Goal: Task Accomplishment & Management: Manage account settings

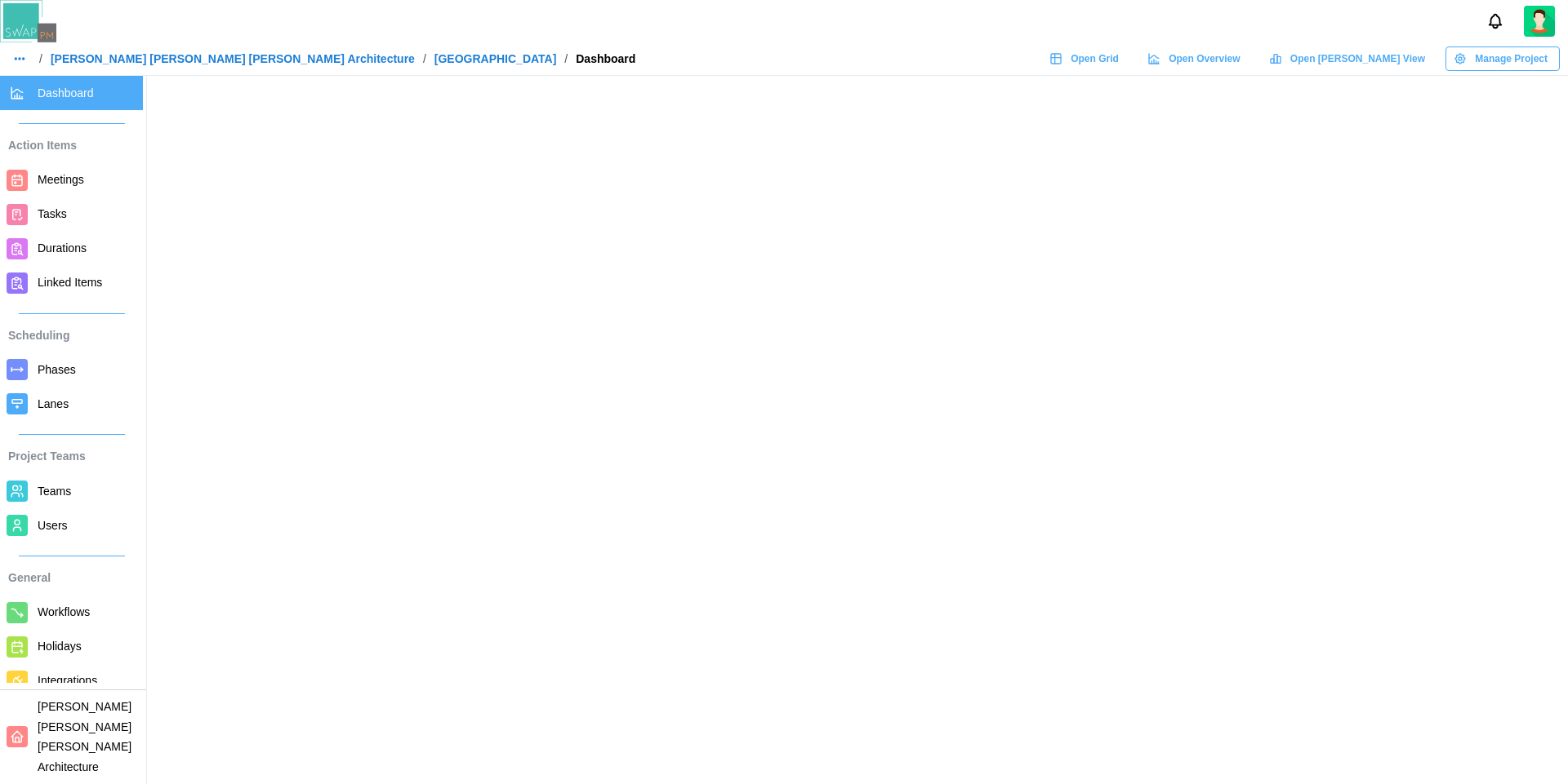
click at [14, 64] on icon "button" at bounding box center [20, 59] width 13 height 13
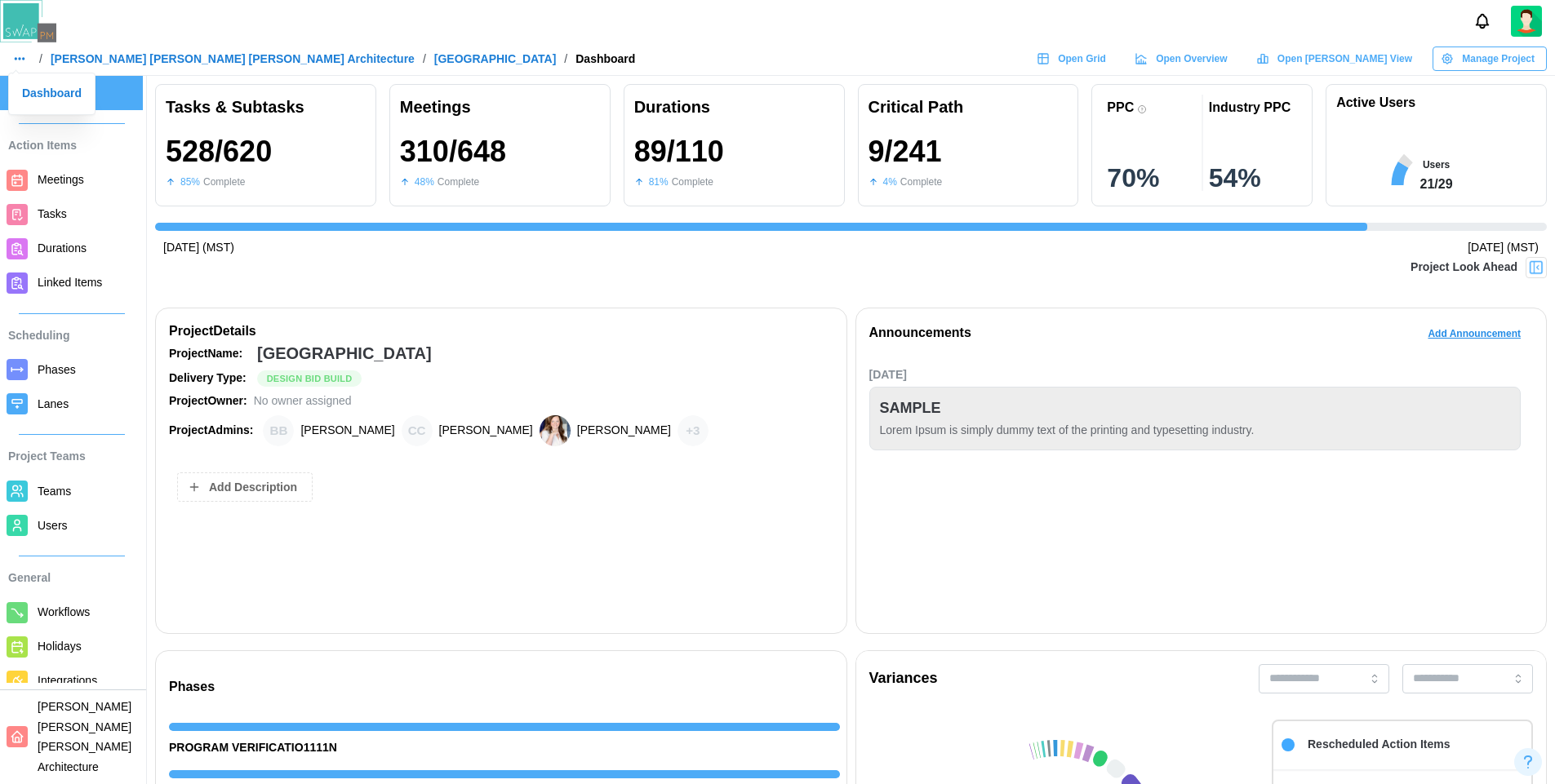
scroll to position [0, 14946]
click at [58, 99] on div "Dashboard" at bounding box center [51, 94] width 60 height 18
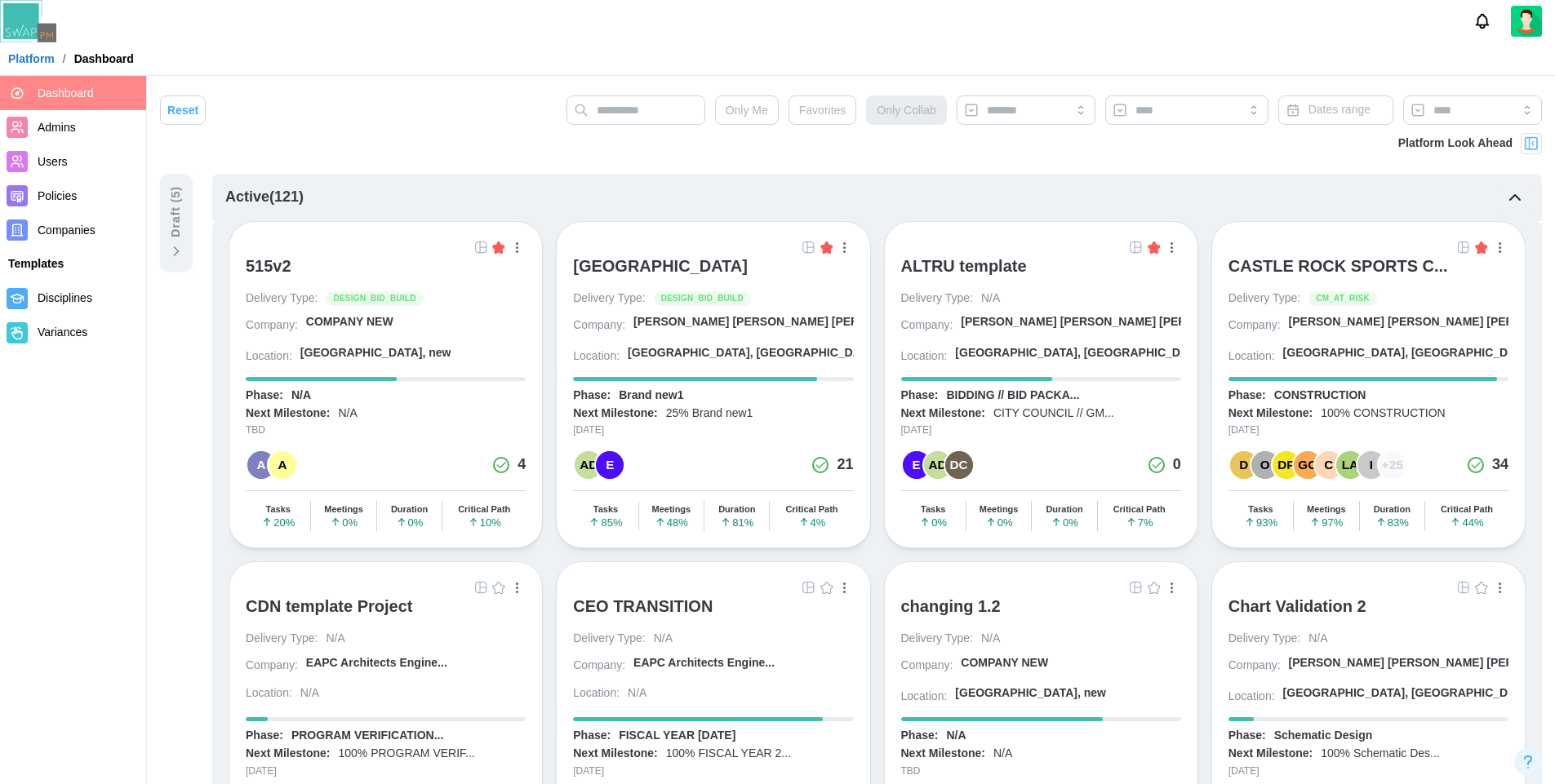
click at [178, 233] on div "Draft ( 5 )" at bounding box center [176, 212] width 18 height 51
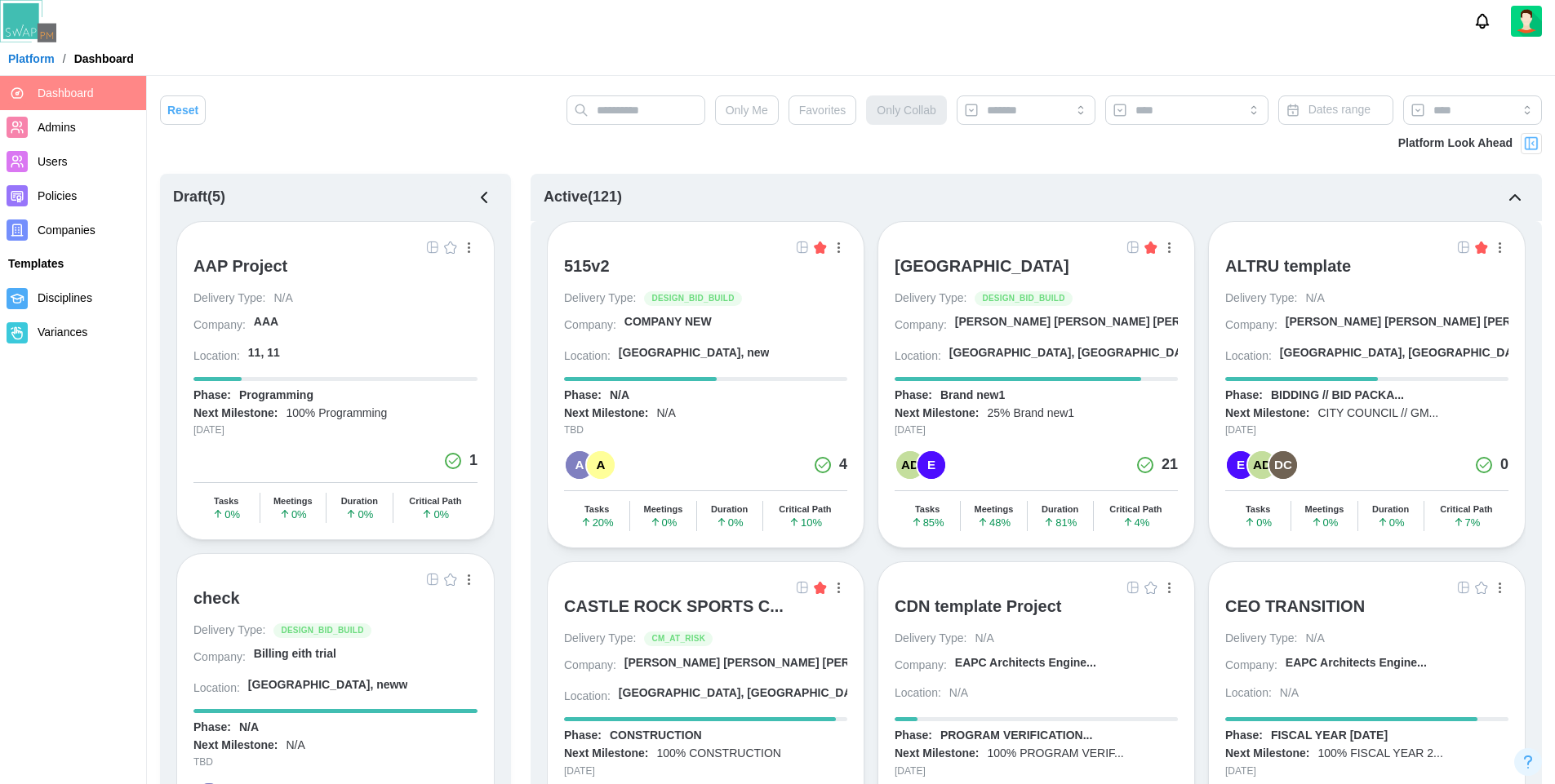
click at [485, 200] on icon "button" at bounding box center [484, 197] width 20 height 20
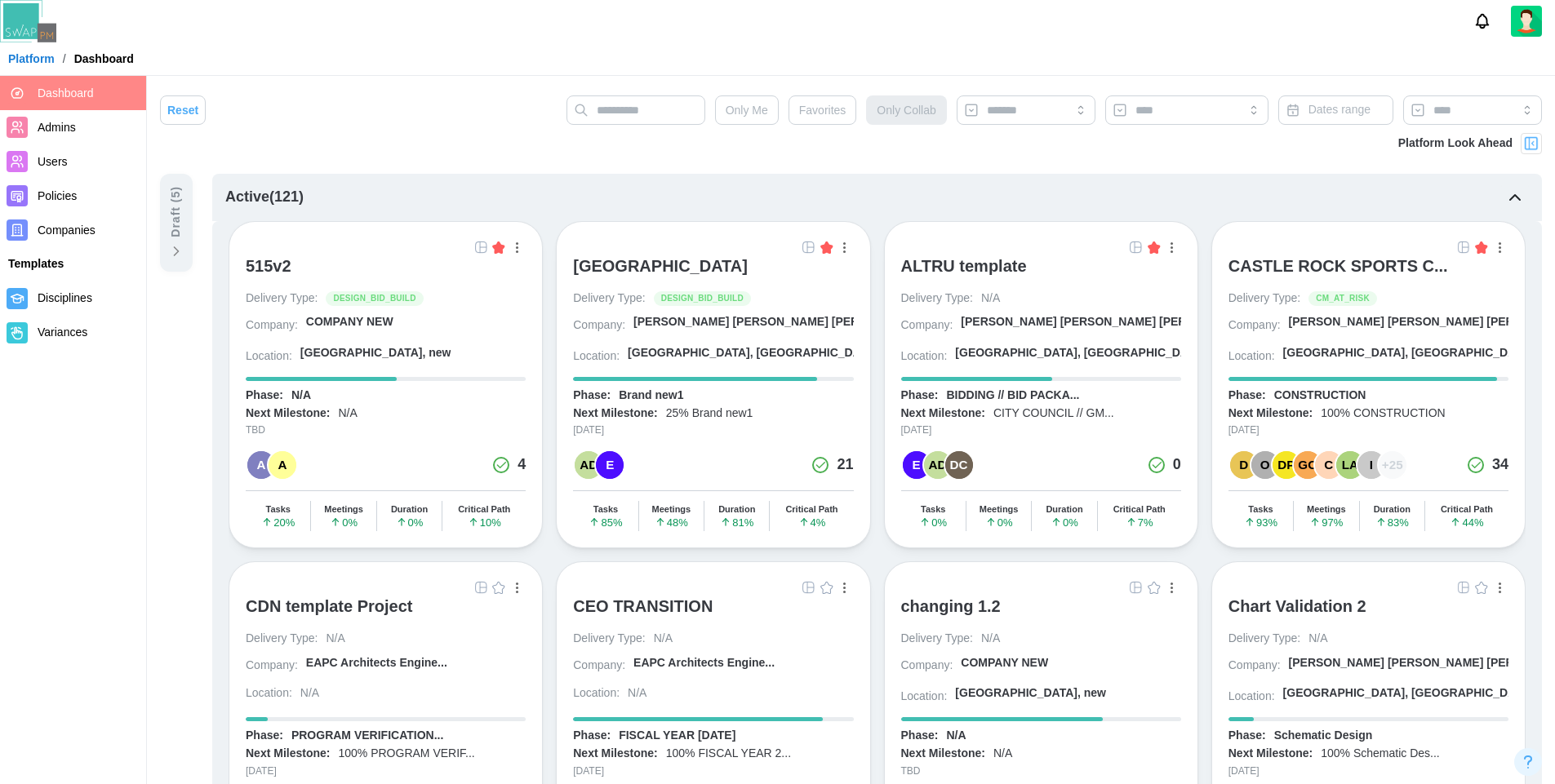
click at [258, 205] on div "Active ( 121 )" at bounding box center [264, 197] width 78 height 23
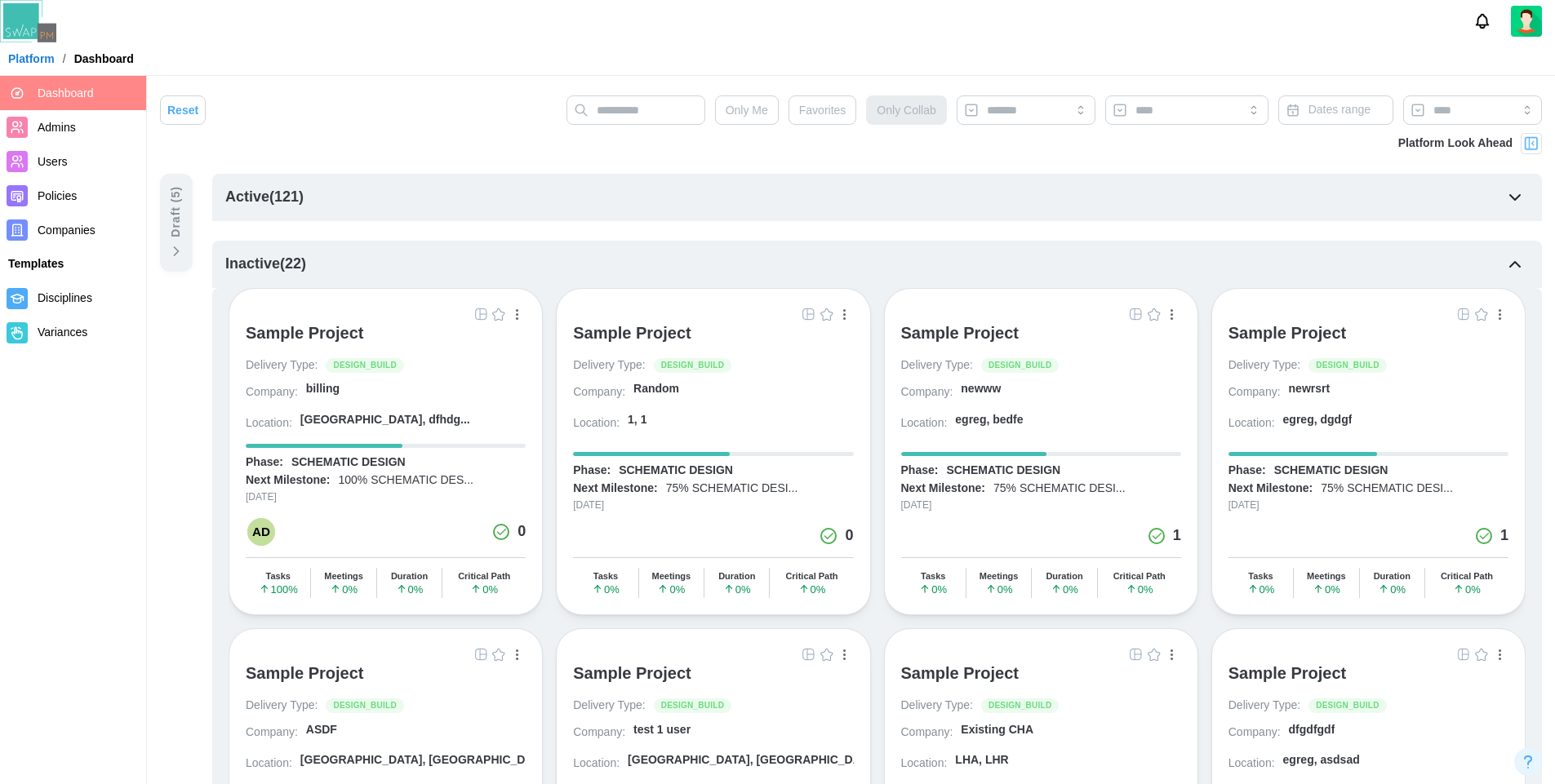
click at [380, 257] on div "Inactive ( 22 )" at bounding box center [877, 264] width 1329 height 47
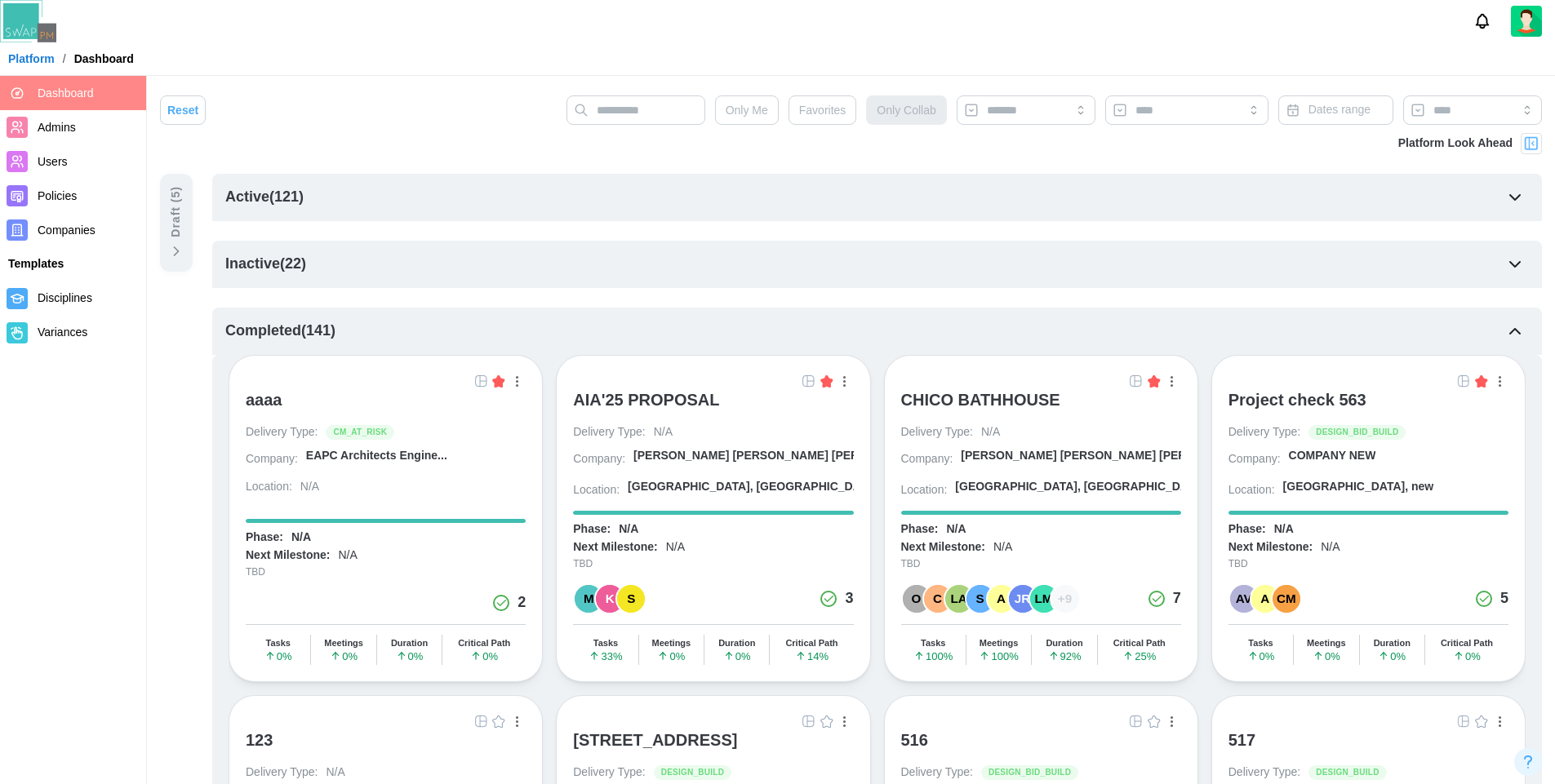
click at [384, 330] on div "Completed ( 141 )" at bounding box center [877, 332] width 1329 height 47
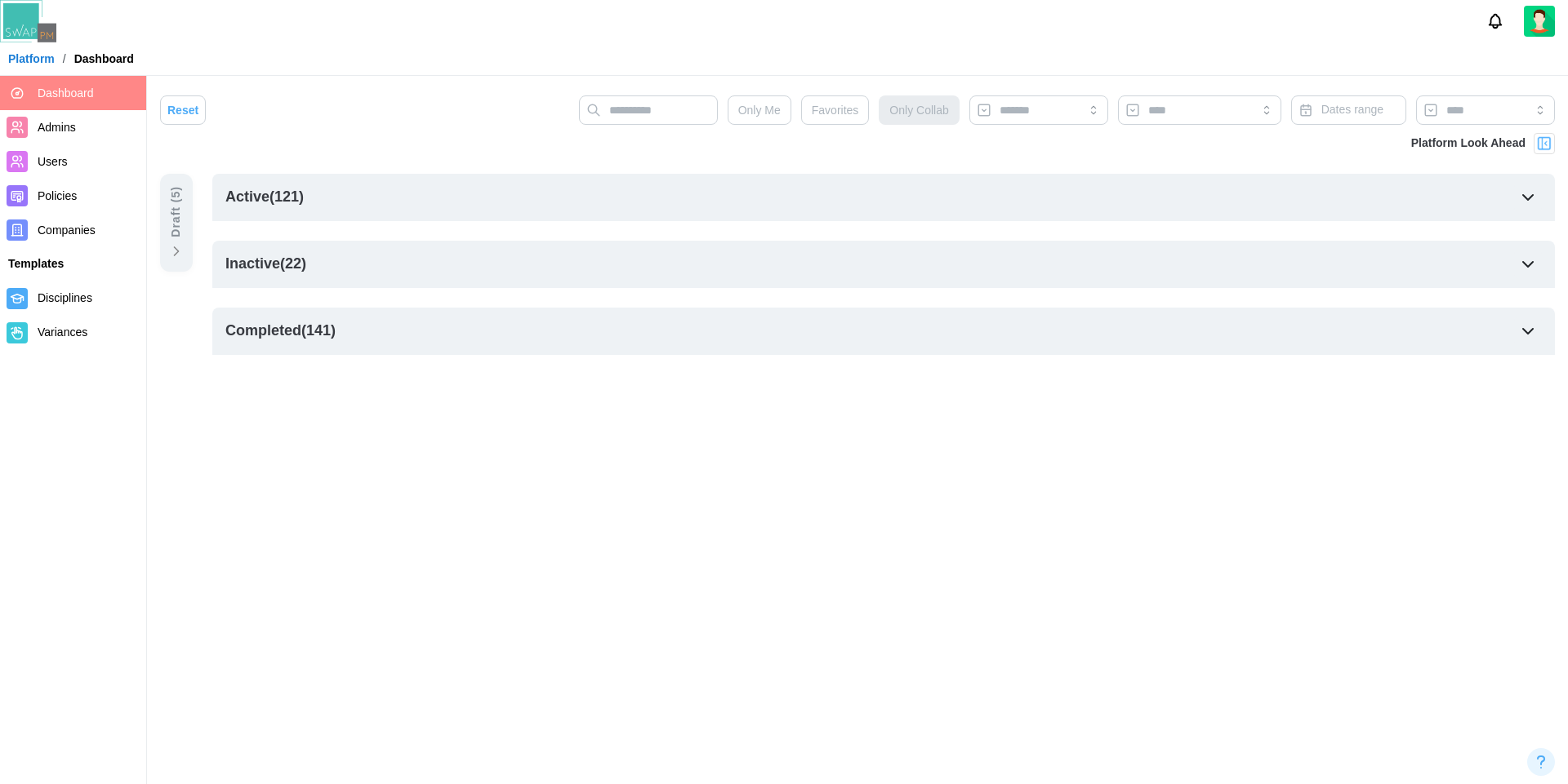
drag, startPoint x: 151, startPoint y: 234, endPoint x: 178, endPoint y: 236, distance: 27.1
click at [178, 236] on div "Reset Only Me Favorites Only Collab Dates range Platform Look Ahead Draft ( 5 )…" at bounding box center [856, 225] width 1421 height 298
click at [178, 236] on div "Draft ( 5 )" at bounding box center [176, 212] width 18 height 51
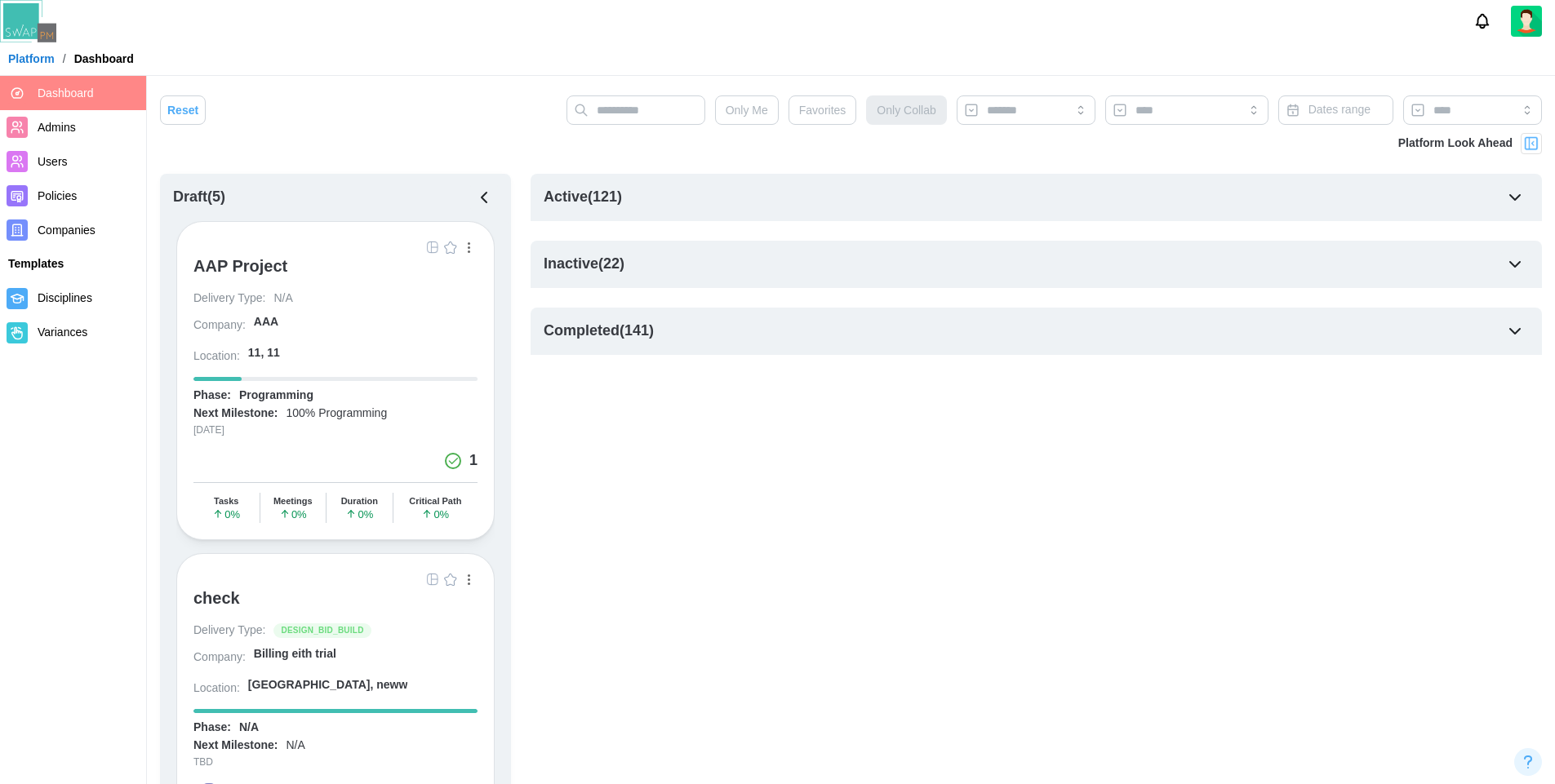
click at [483, 193] on icon "button" at bounding box center [484, 197] width 20 height 20
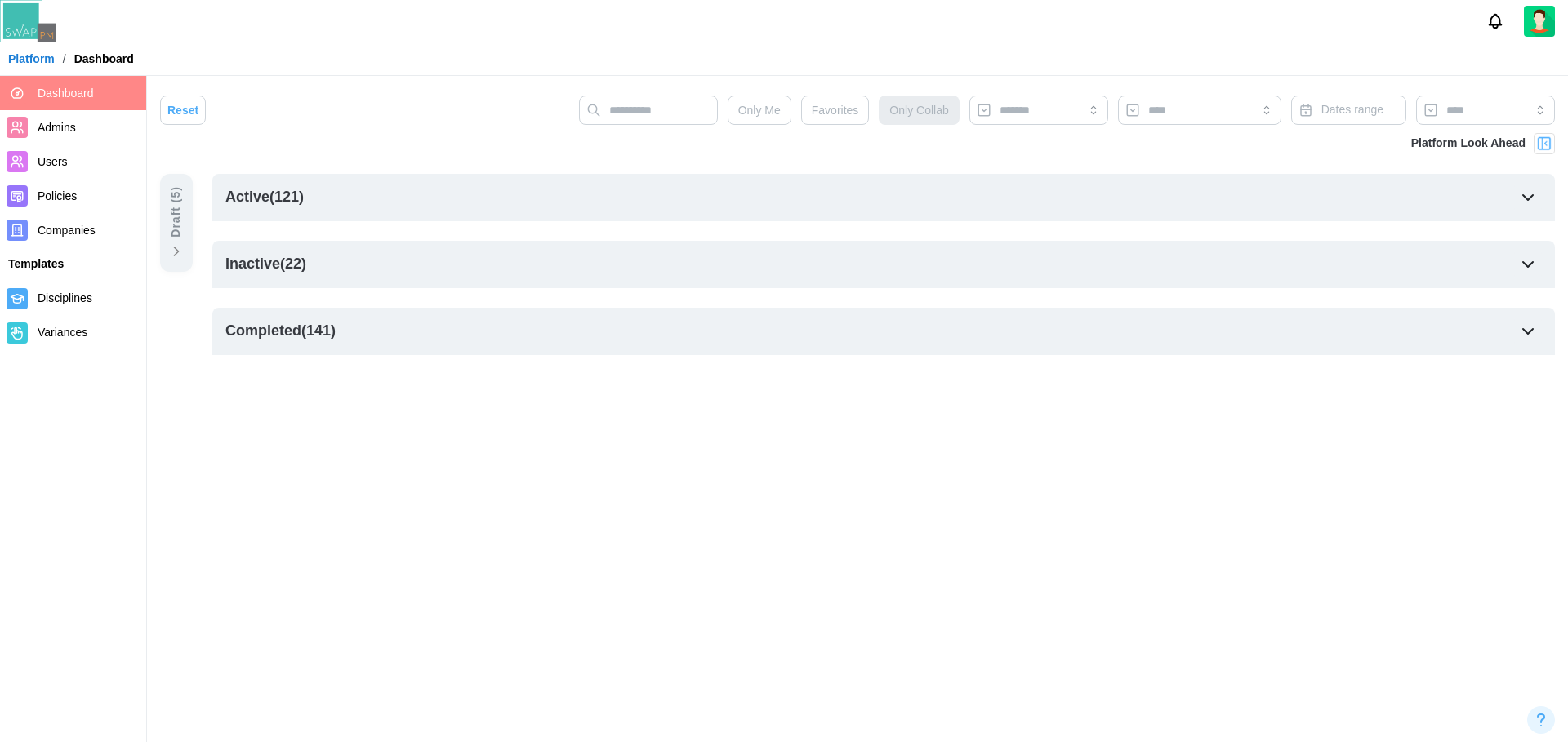
click at [267, 197] on div "Active ( 121 )" at bounding box center [264, 198] width 78 height 23
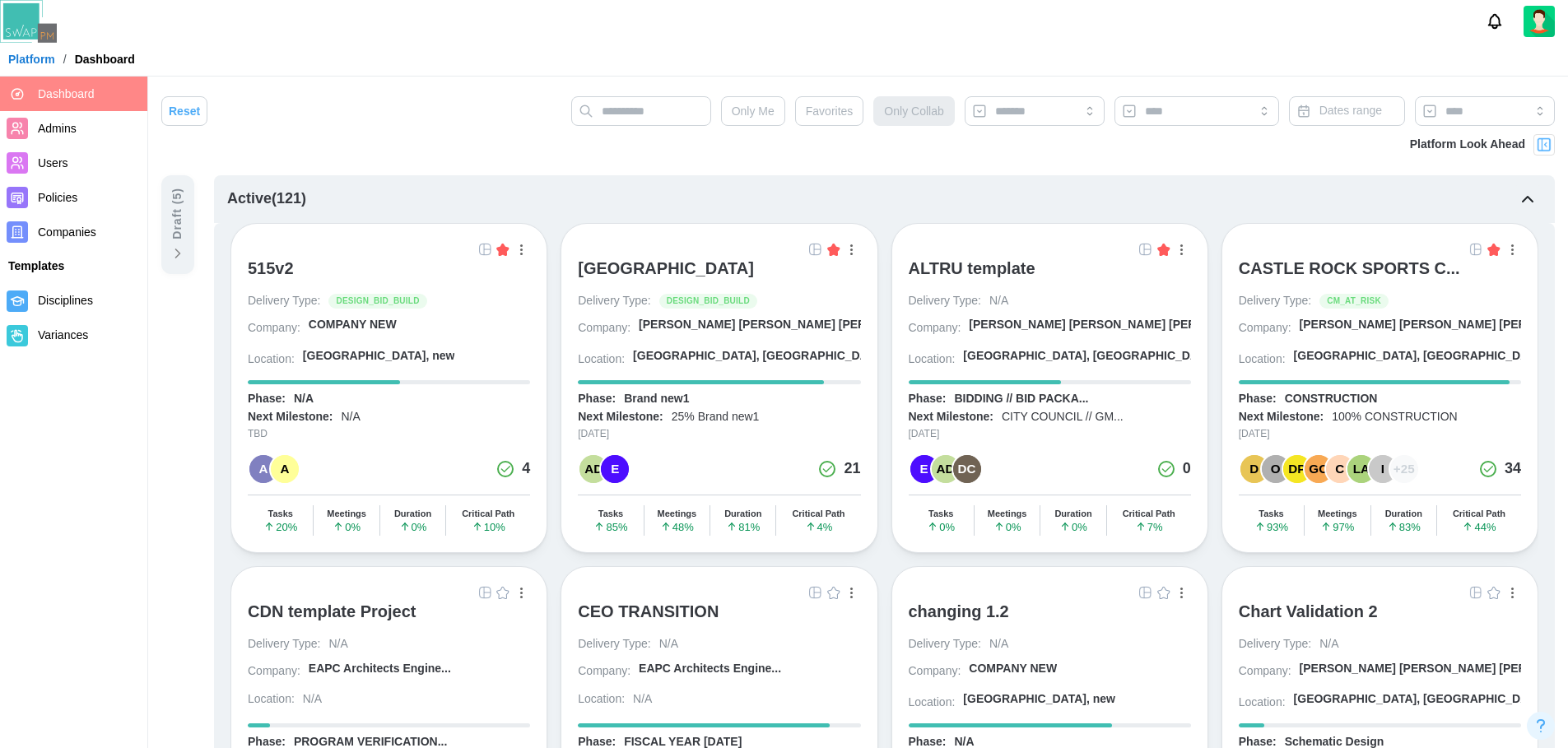
click at [177, 247] on icon at bounding box center [177, 253] width 16 height 16
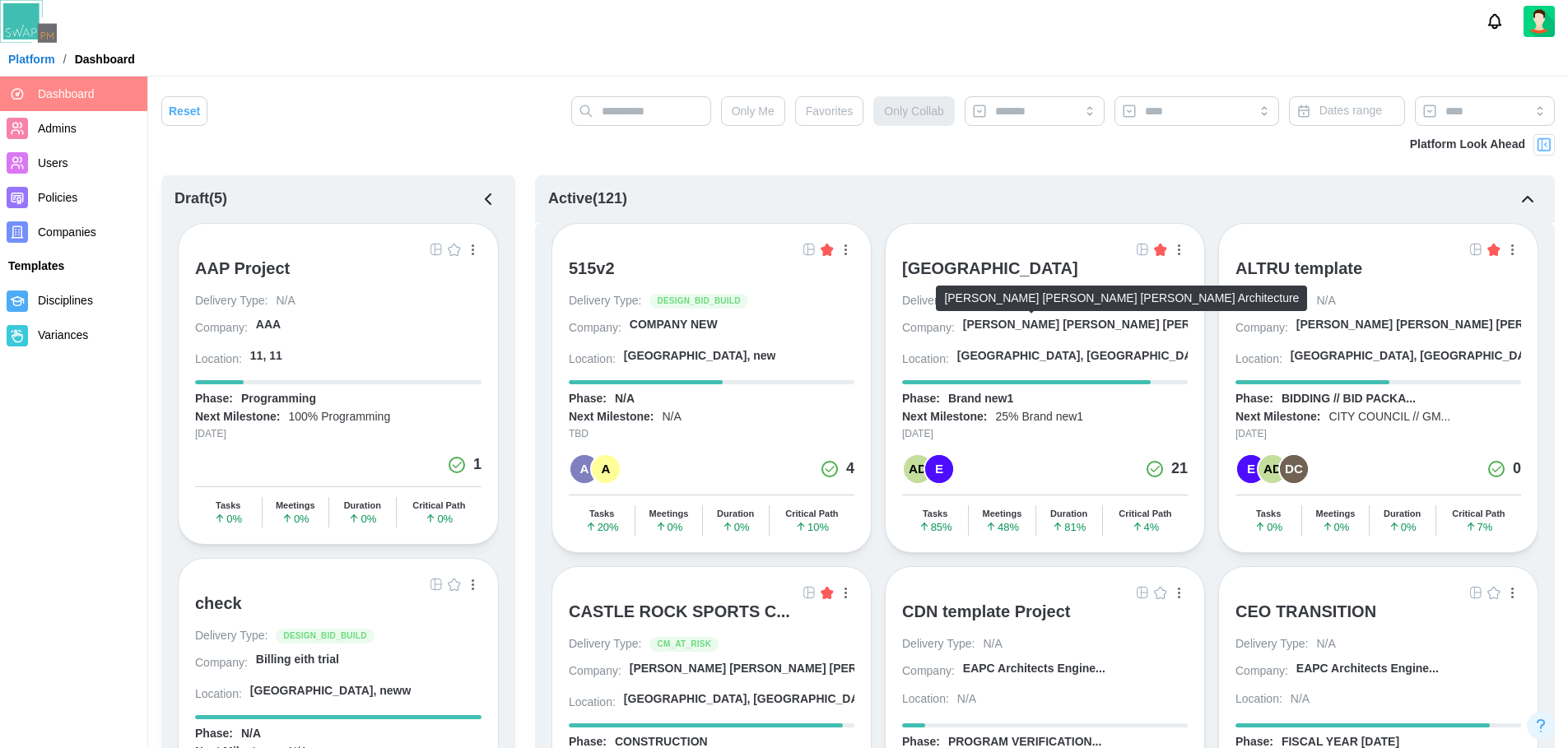
click at [1051, 323] on div "[PERSON_NAME] [PERSON_NAME] [PERSON_NAME] A..." at bounding box center [1121, 325] width 317 height 16
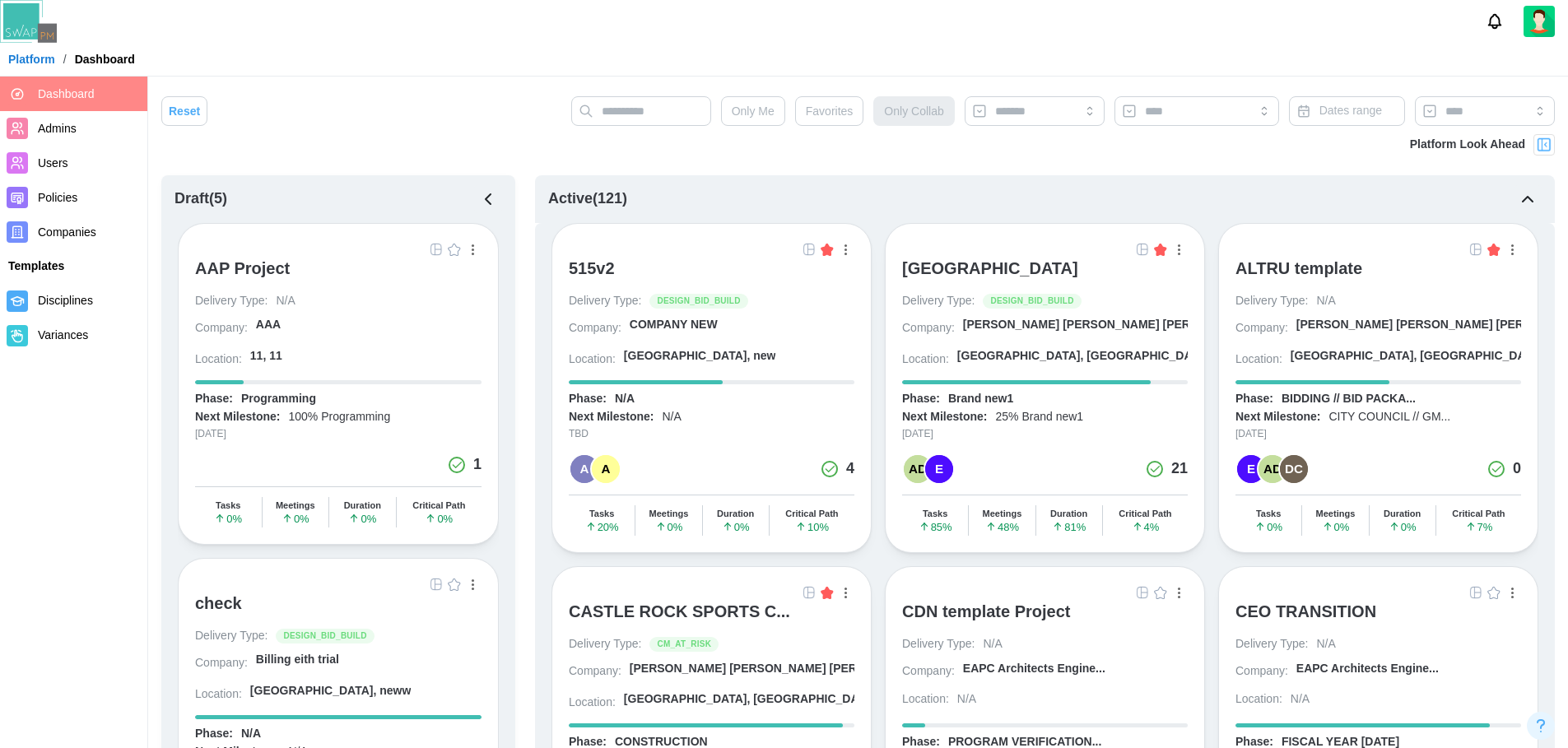
click at [1541, 148] on img at bounding box center [1543, 144] width 16 height 16
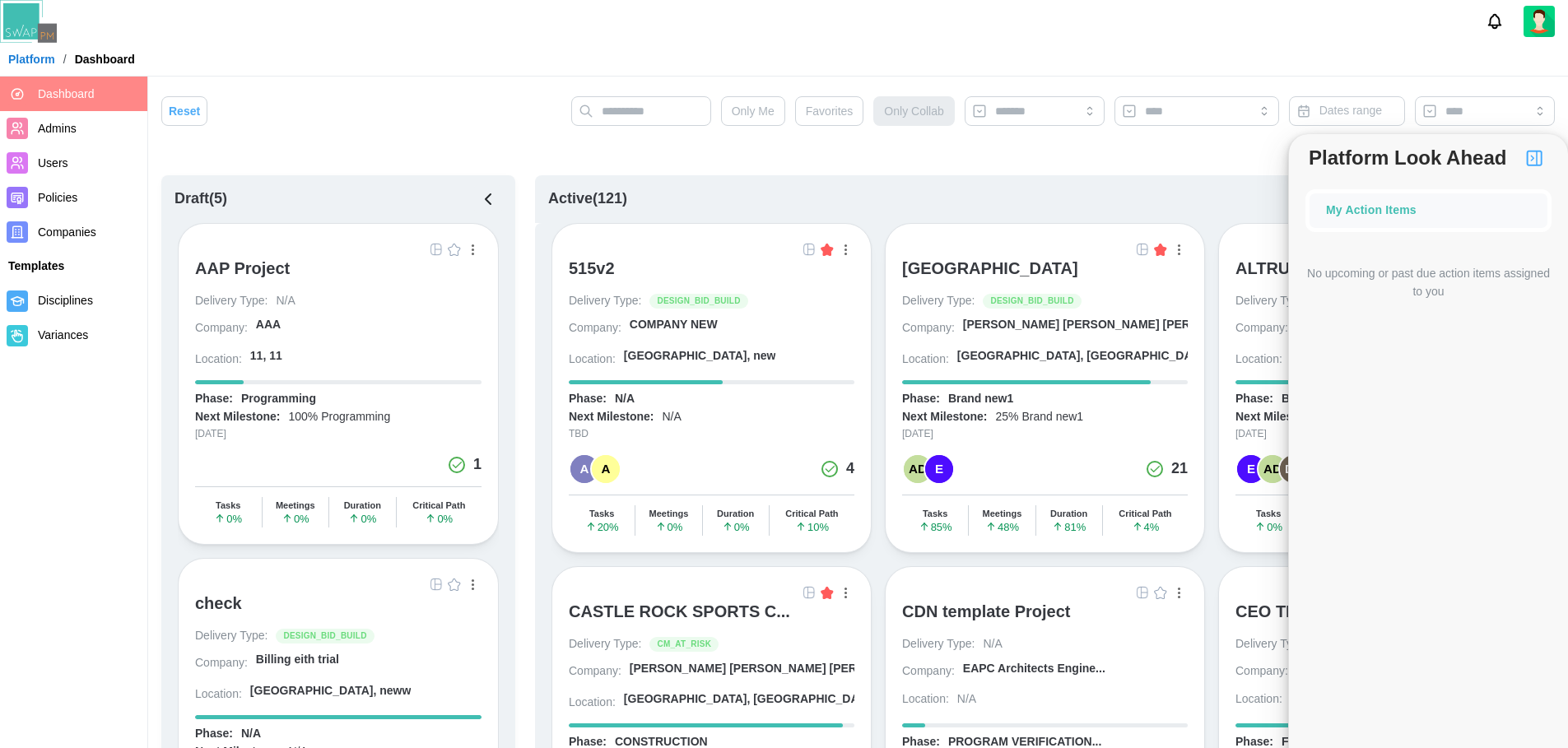
click at [1537, 160] on img "button" at bounding box center [1534, 157] width 20 height 20
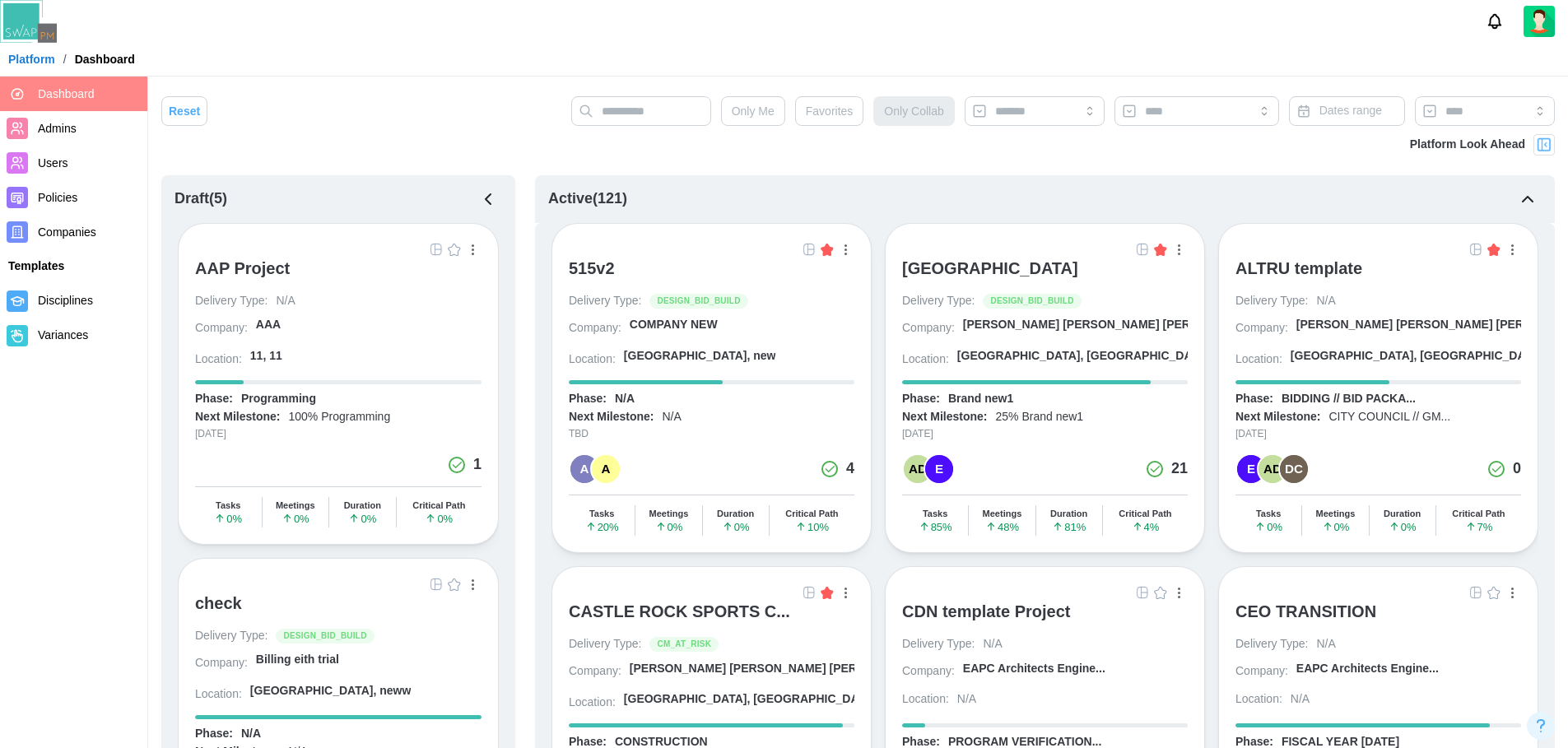
click at [1549, 146] on img at bounding box center [1543, 144] width 16 height 16
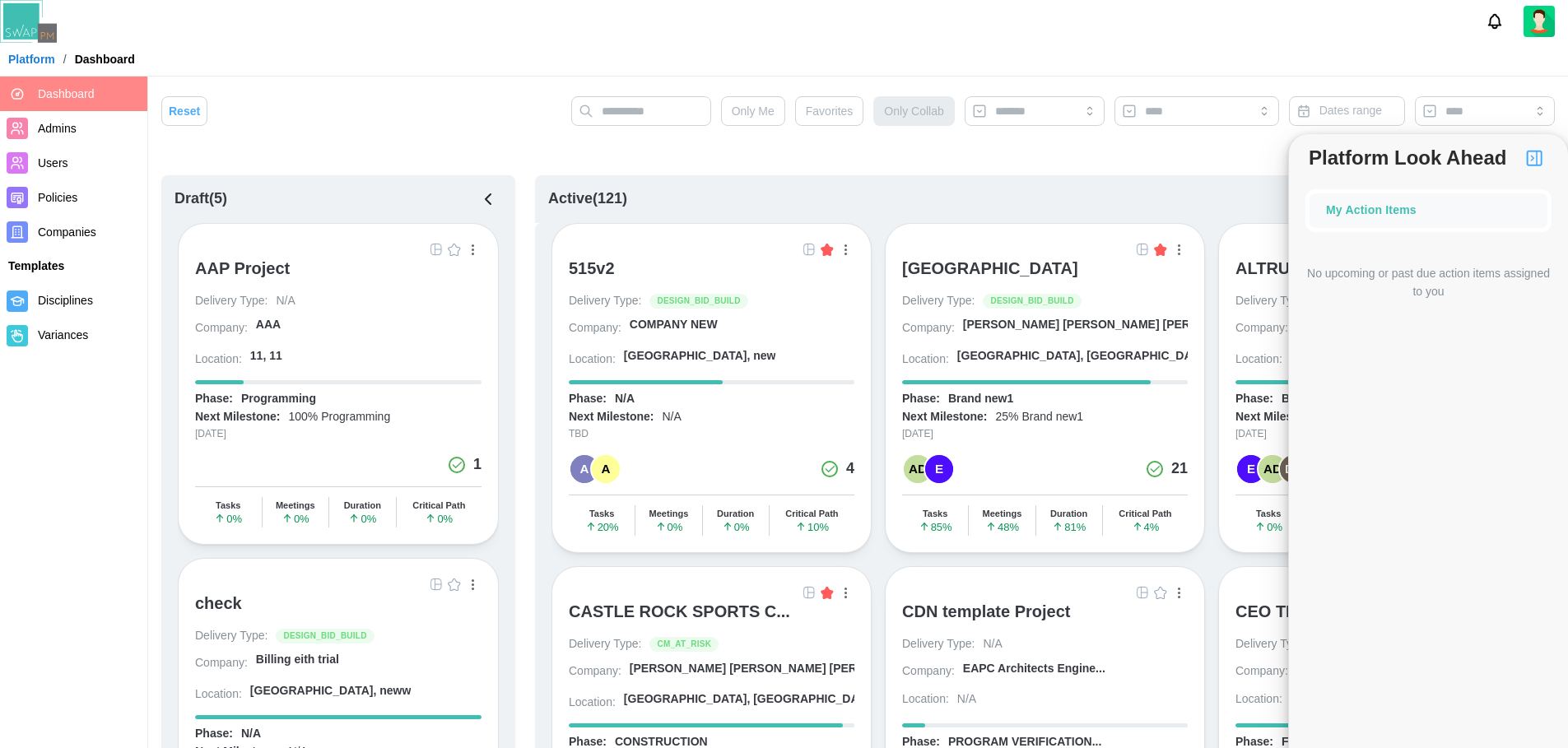
click at [1537, 159] on img "button" at bounding box center [1534, 157] width 20 height 20
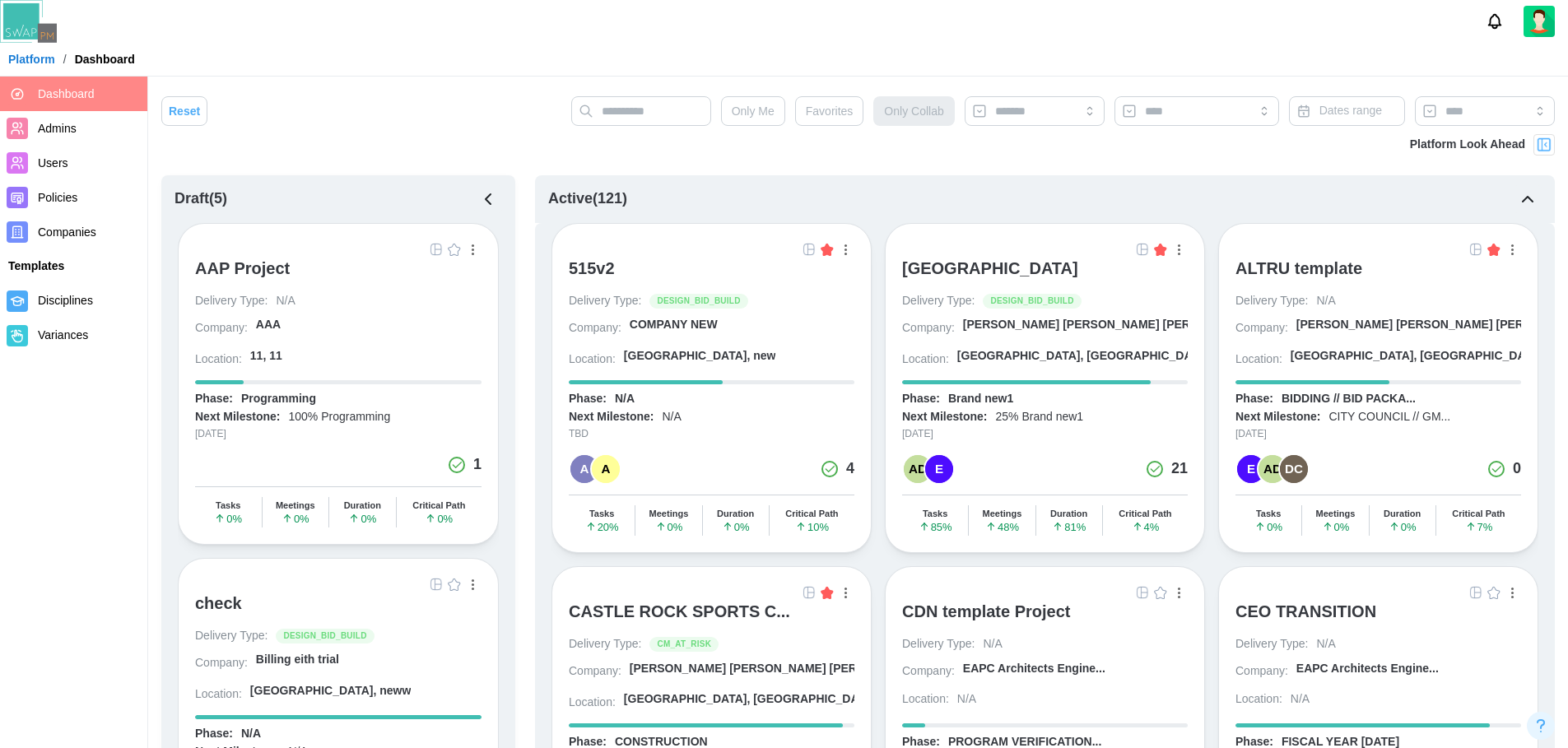
click at [825, 113] on span "Favorites" at bounding box center [830, 111] width 48 height 28
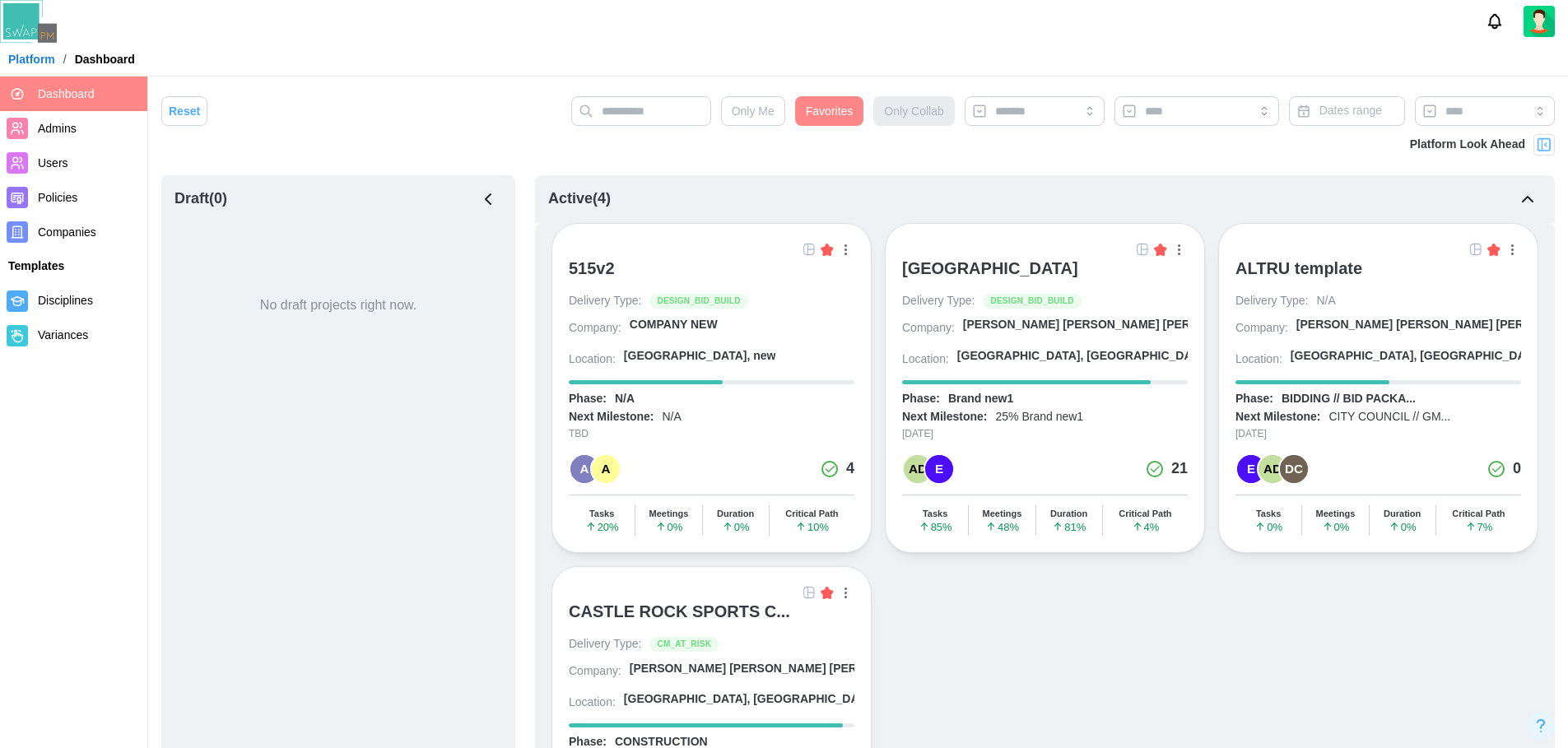
click at [830, 101] on span "Favorites" at bounding box center [830, 111] width 48 height 28
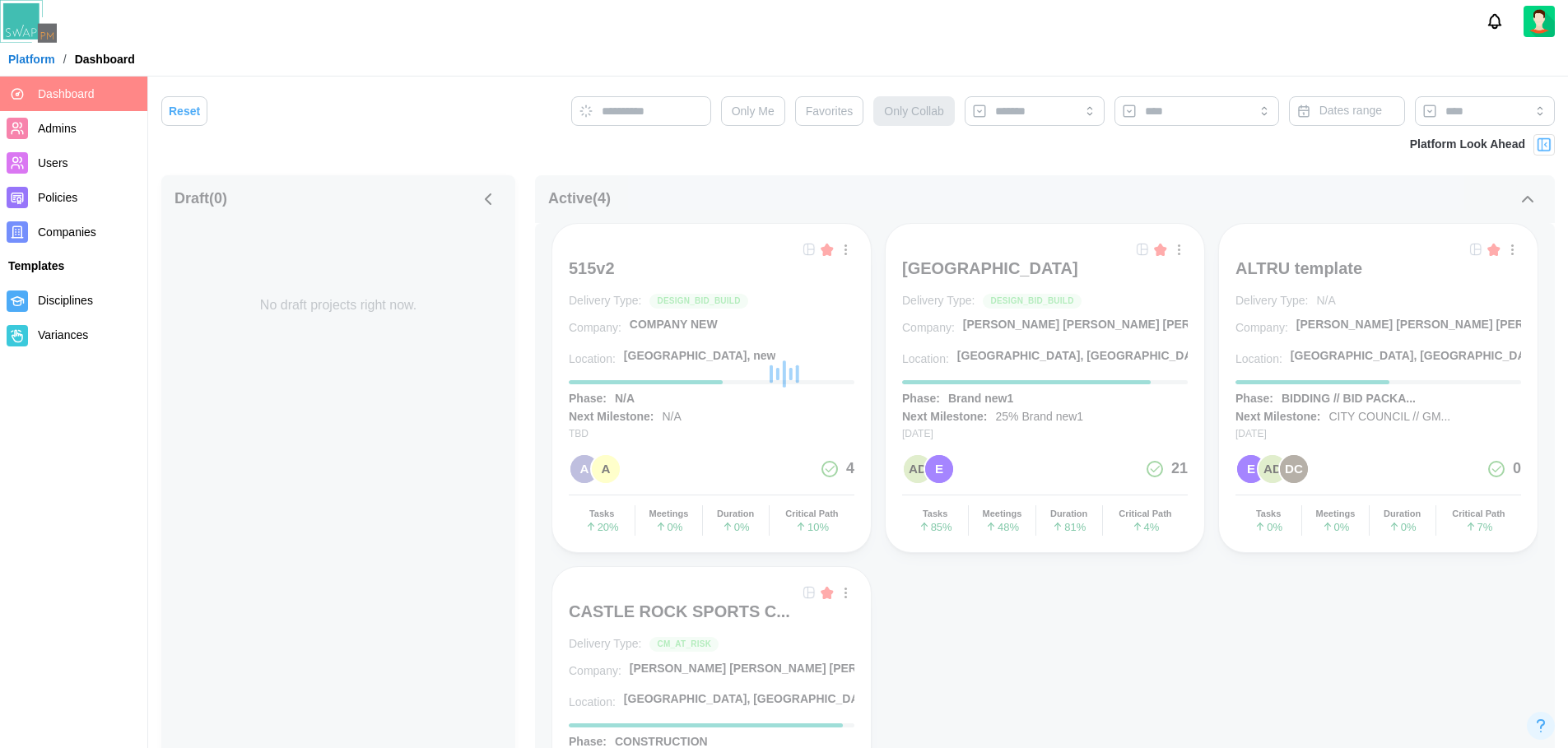
click at [485, 205] on icon "button" at bounding box center [488, 199] width 20 height 20
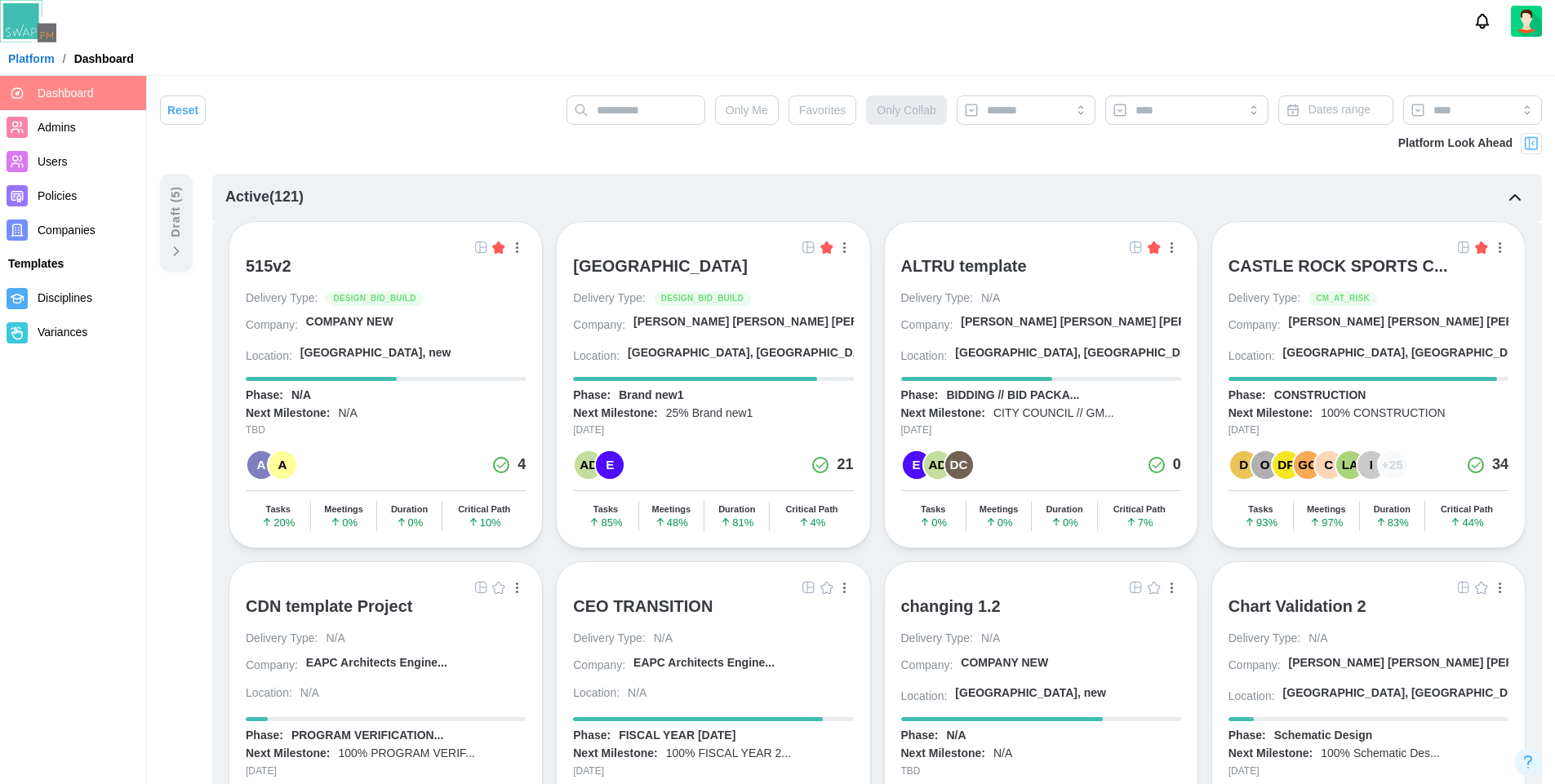
click at [519, 251] on button "button" at bounding box center [516, 247] width 18 height 18
click at [462, 281] on div "View Project" at bounding box center [460, 281] width 103 height 13
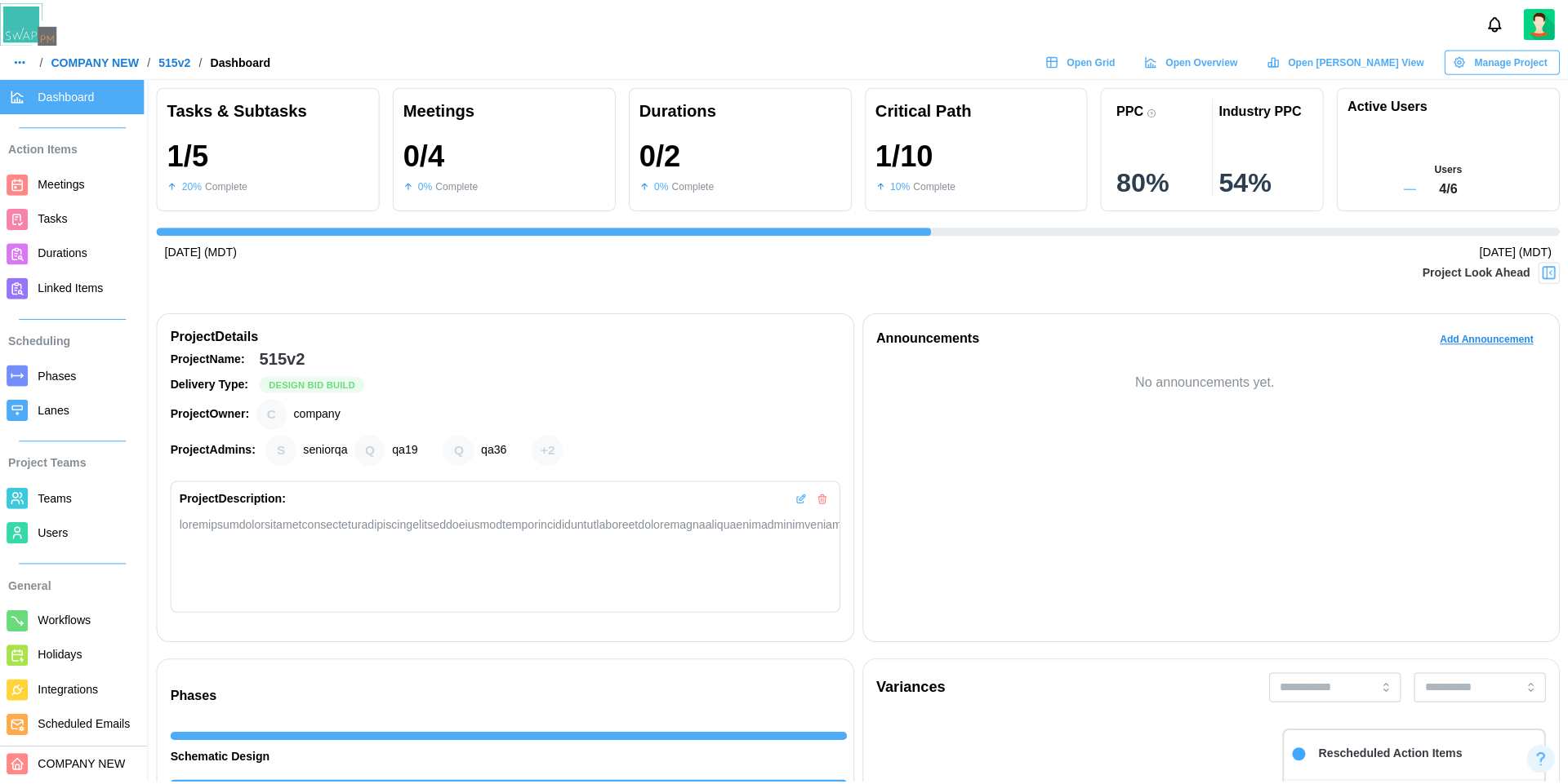
scroll to position [0, 925]
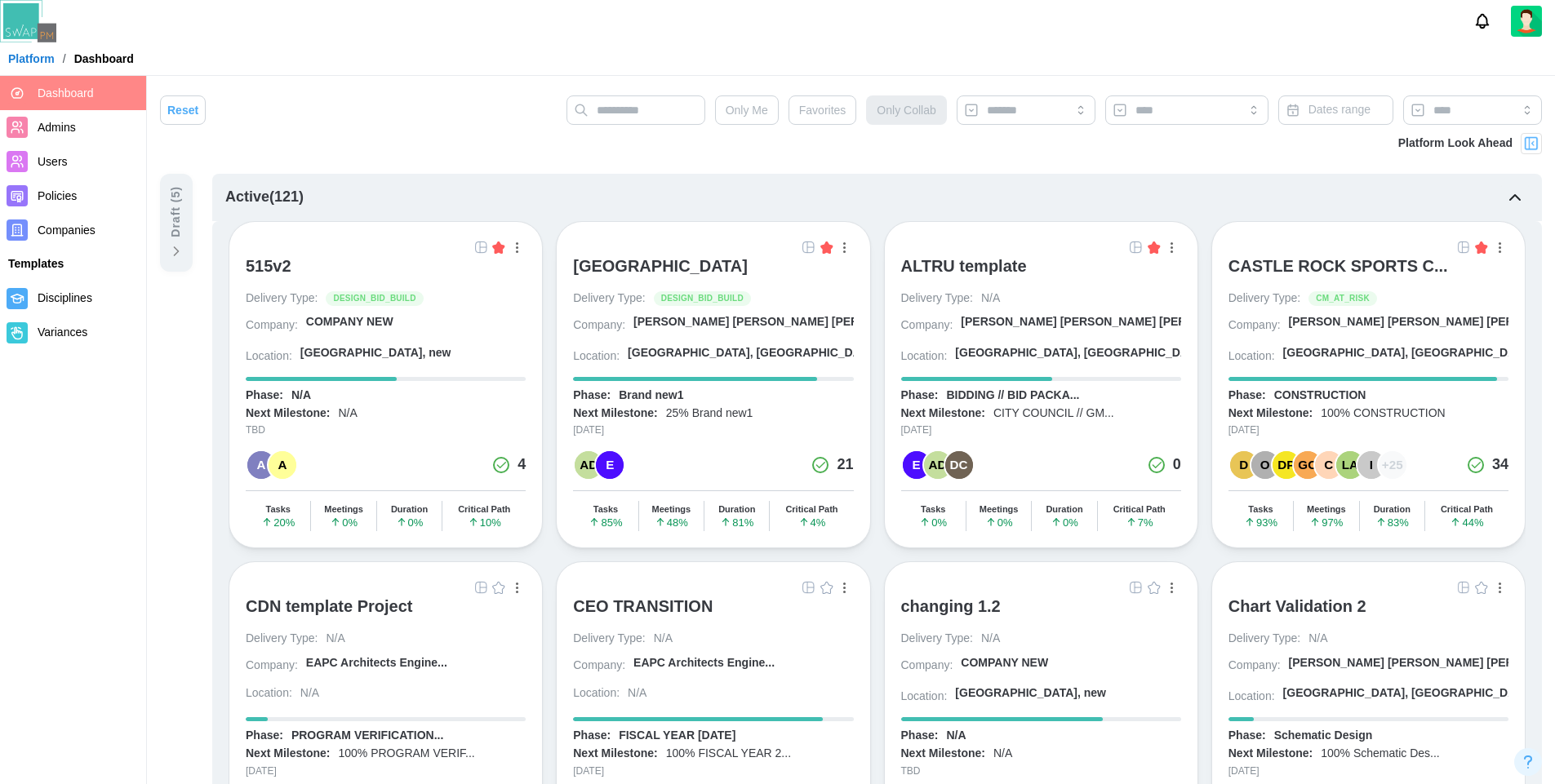
click at [519, 250] on button "button" at bounding box center [516, 247] width 18 height 18
click at [433, 236] on div "View Project Edit Project Edit Users Save as template Delete Project 515v2 Deli…" at bounding box center [385, 384] width 315 height 327
click at [430, 472] on div "A A 4" at bounding box center [385, 465] width 280 height 31
click at [479, 246] on img at bounding box center [481, 247] width 13 height 13
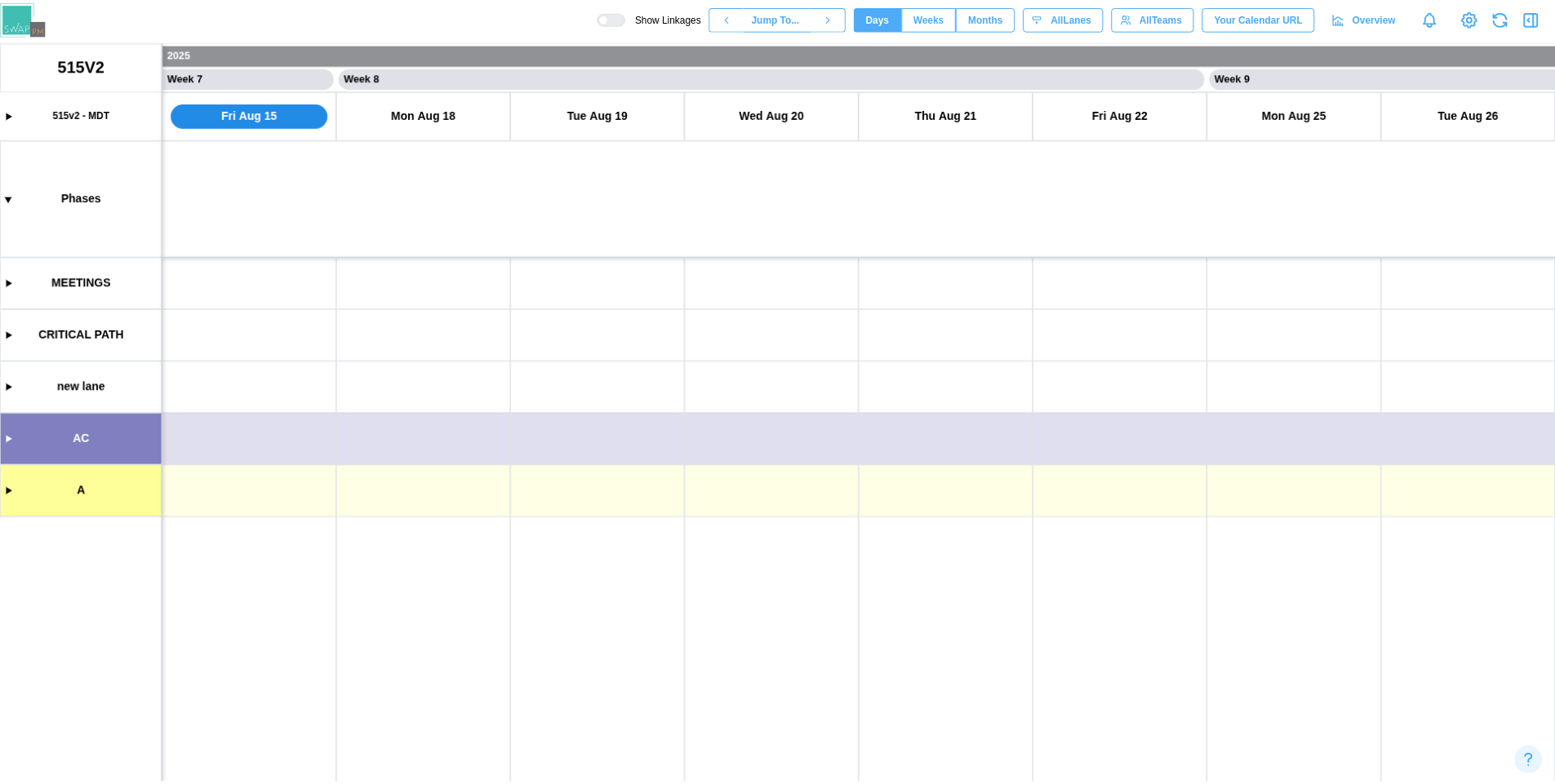
scroll to position [0, 5966]
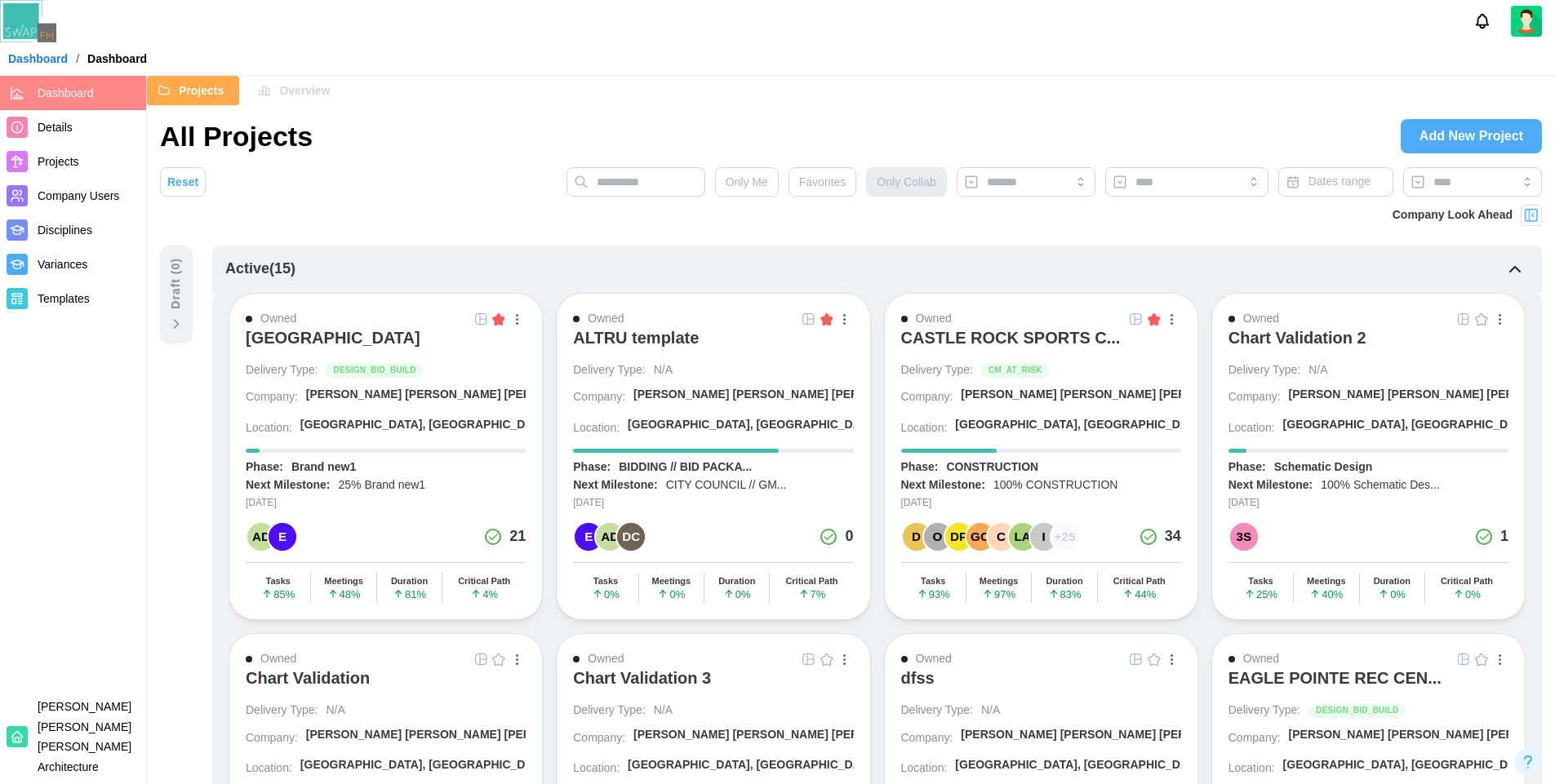
click at [311, 94] on span "Overview" at bounding box center [304, 90] width 51 height 27
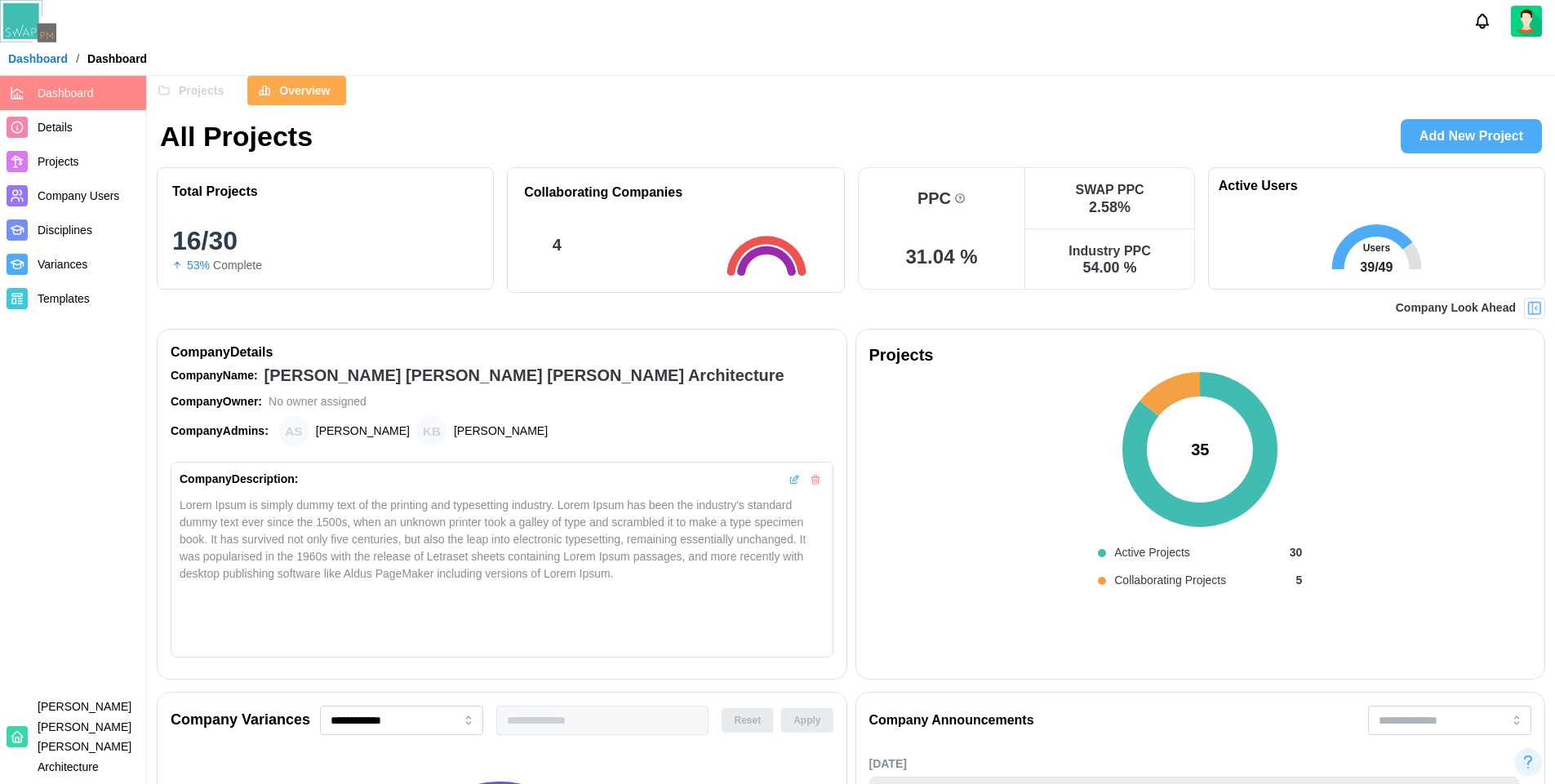
click at [193, 88] on span "Projects" at bounding box center [201, 90] width 45 height 27
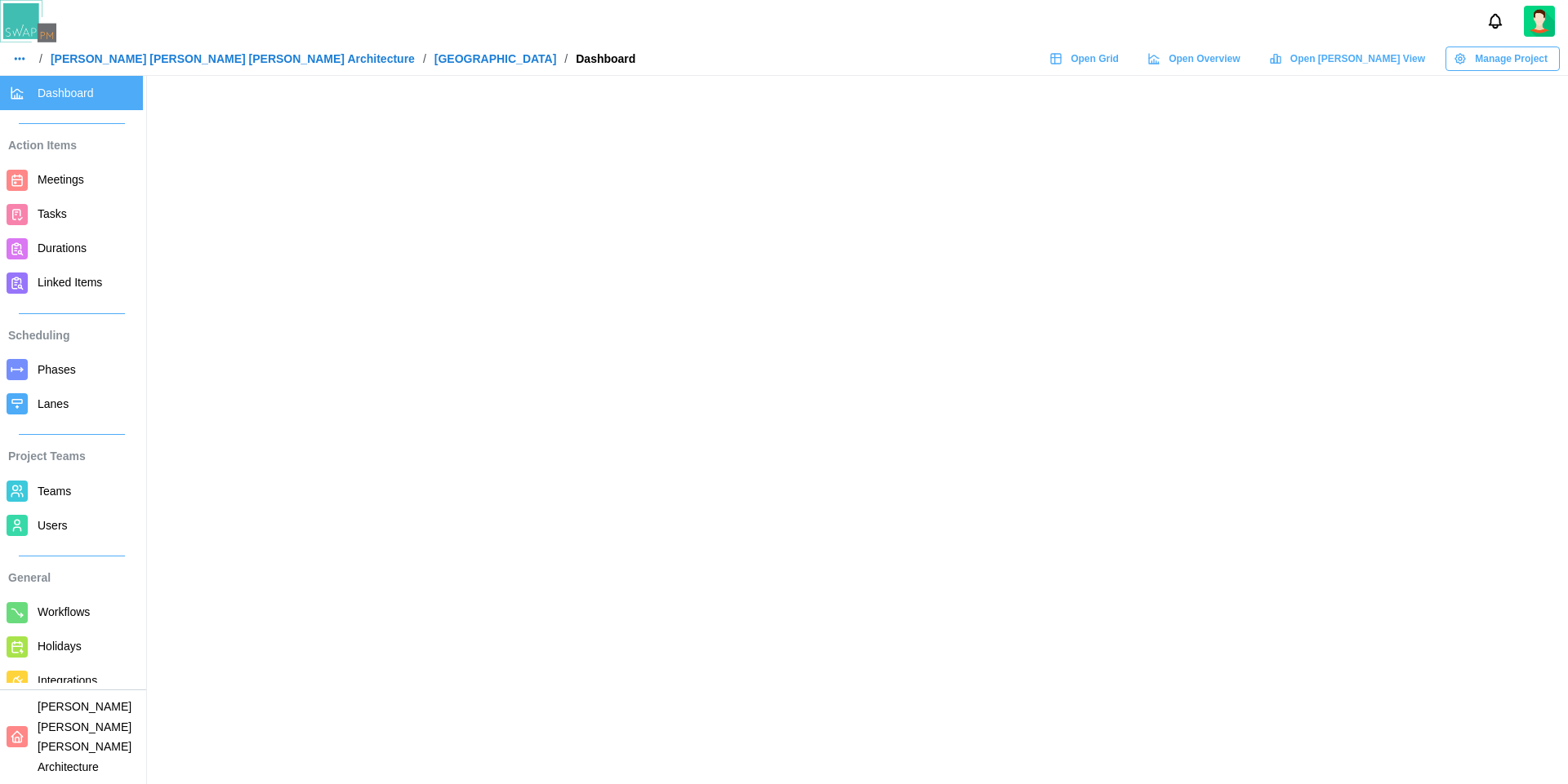
click at [189, 63] on link "[PERSON_NAME] [PERSON_NAME] [PERSON_NAME] Architecture" at bounding box center [233, 59] width 364 height 11
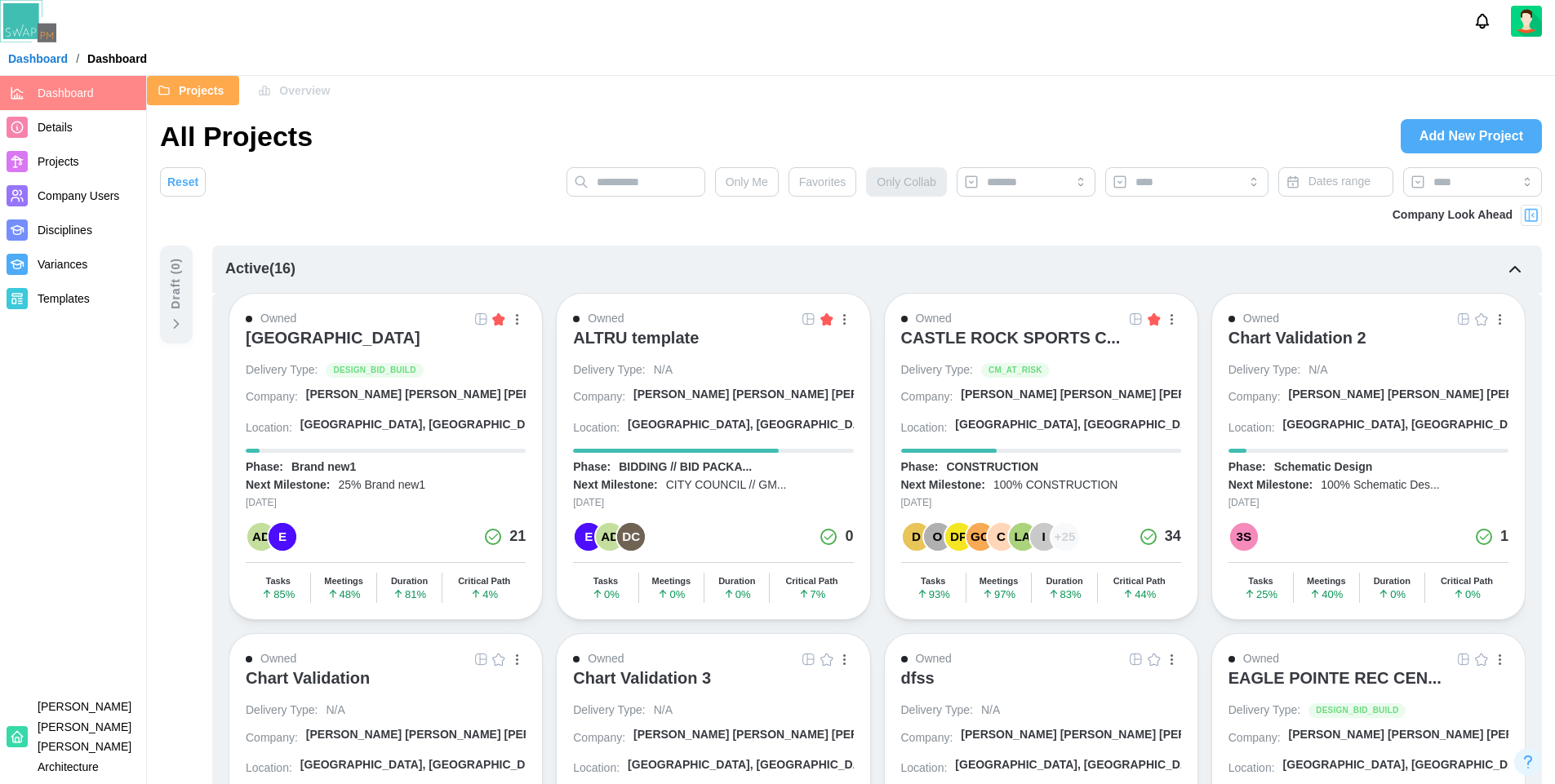
click at [86, 206] on span "Company Users" at bounding box center [89, 196] width 102 height 21
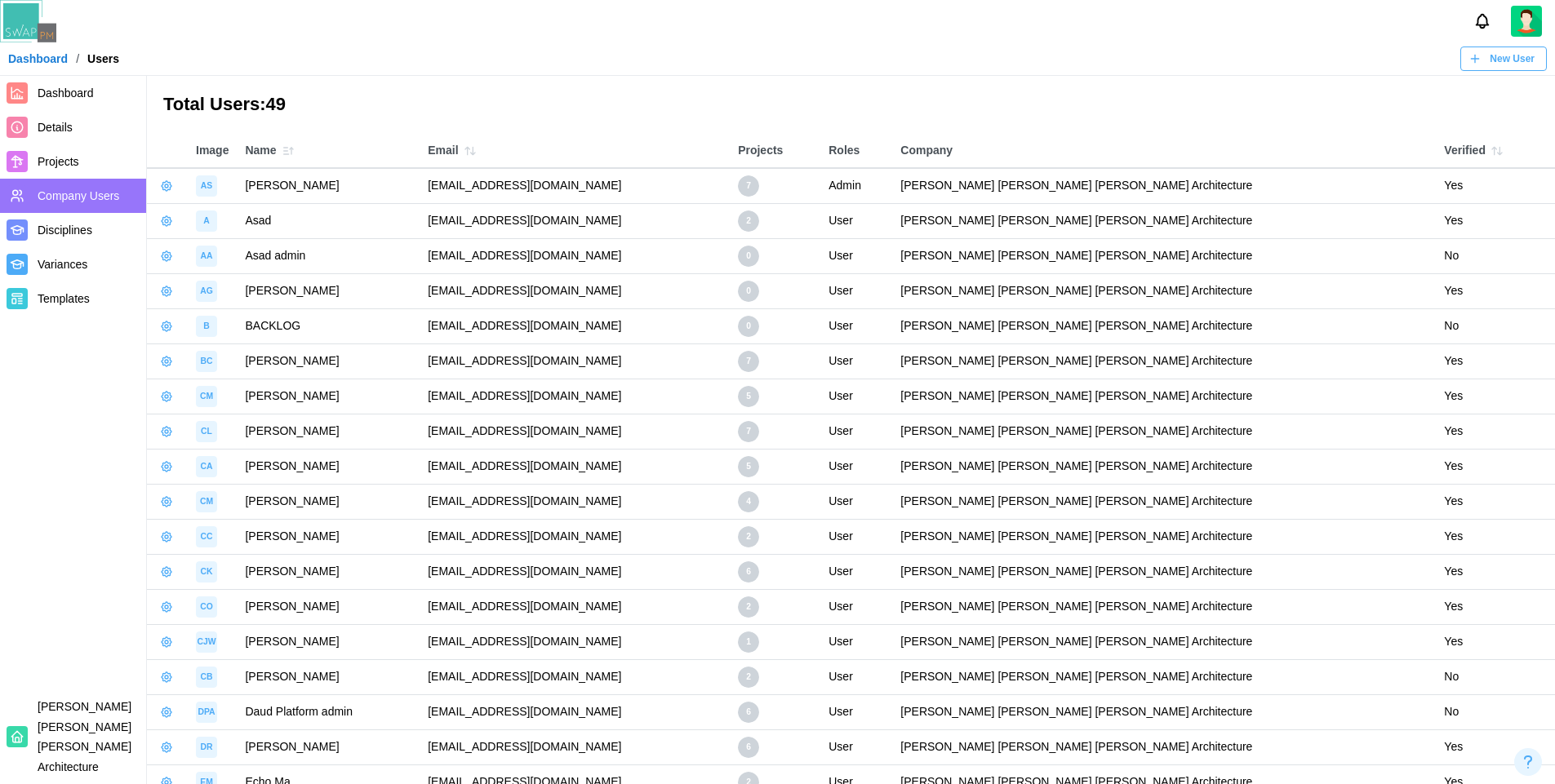
click at [160, 186] on icon "button" at bounding box center [166, 186] width 13 height 13
click at [218, 225] on div "Manage App User" at bounding box center [251, 229] width 125 height 18
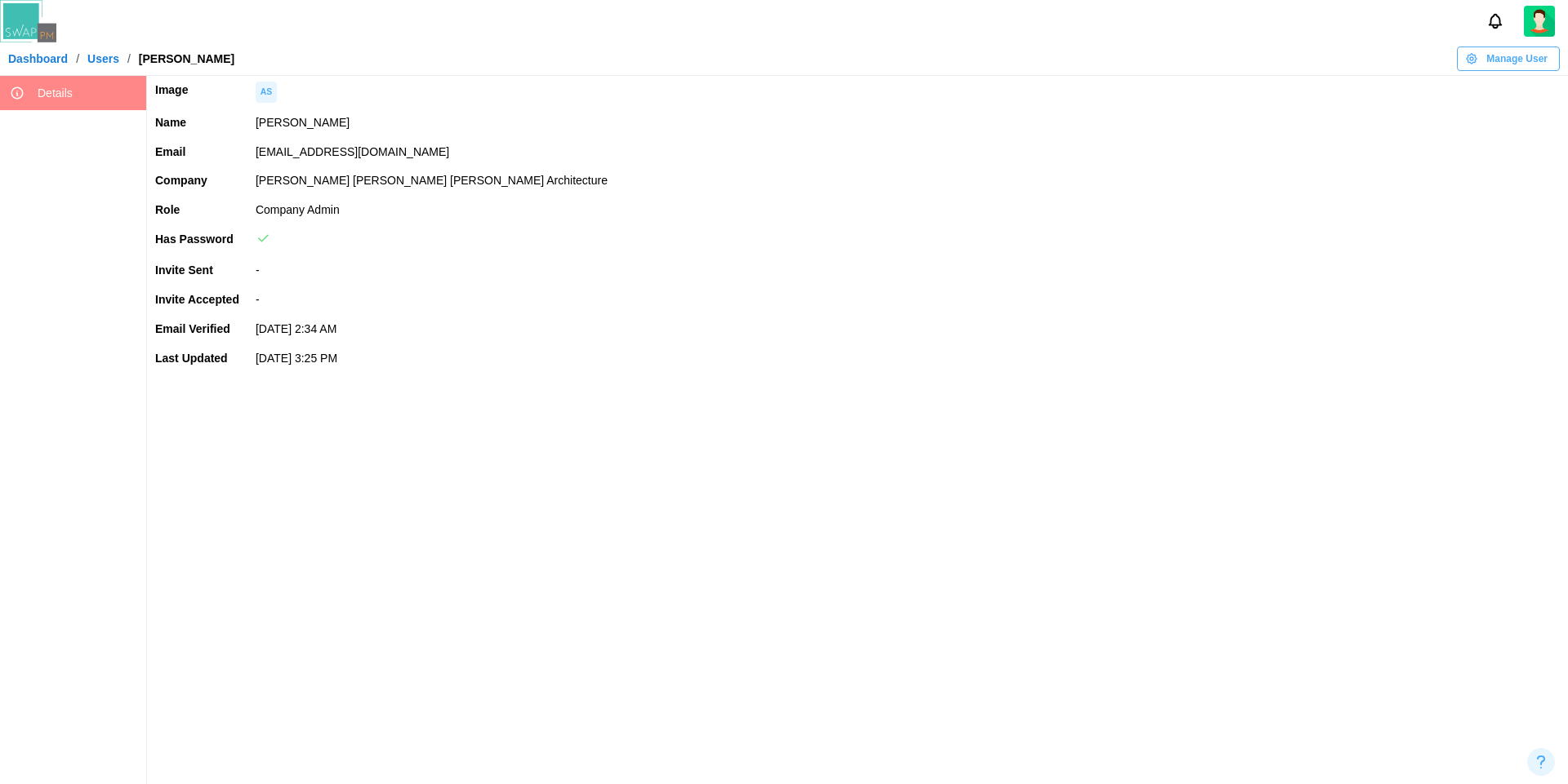
drag, startPoint x: 473, startPoint y: 153, endPoint x: 260, endPoint y: 141, distance: 213.3
click at [260, 141] on td "amandaspear12345qwerty@brsarch.com" at bounding box center [907, 152] width 1320 height 29
copy td "amandaspear12345qwerty@brsarch.com"
click at [1529, 66] on span "Manage User" at bounding box center [1516, 59] width 61 height 23
click at [1471, 152] on div "Set User Password" at bounding box center [1505, 151] width 98 height 13
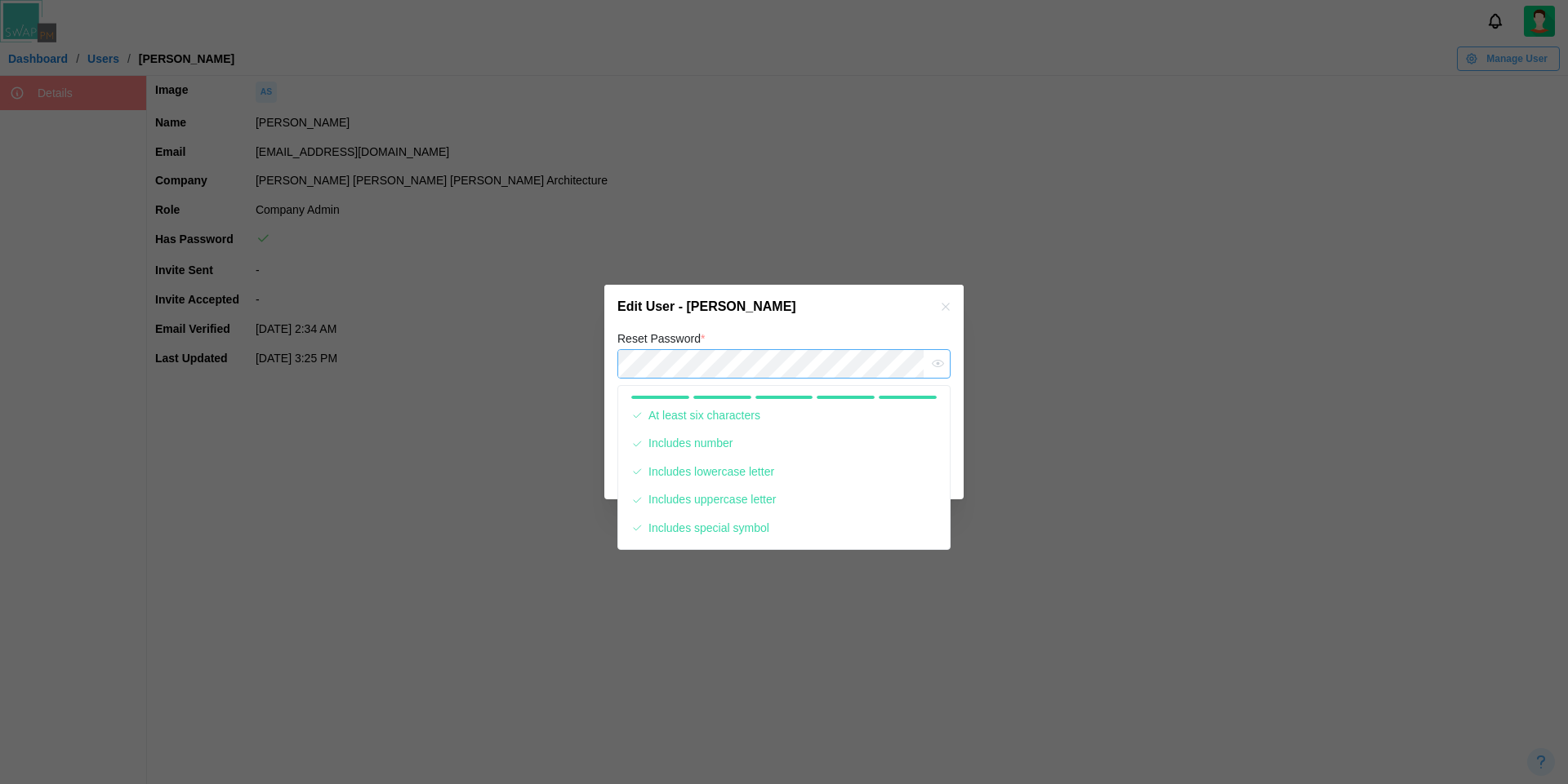
click at [935, 365] on icon "button" at bounding box center [938, 363] width 12 height 12
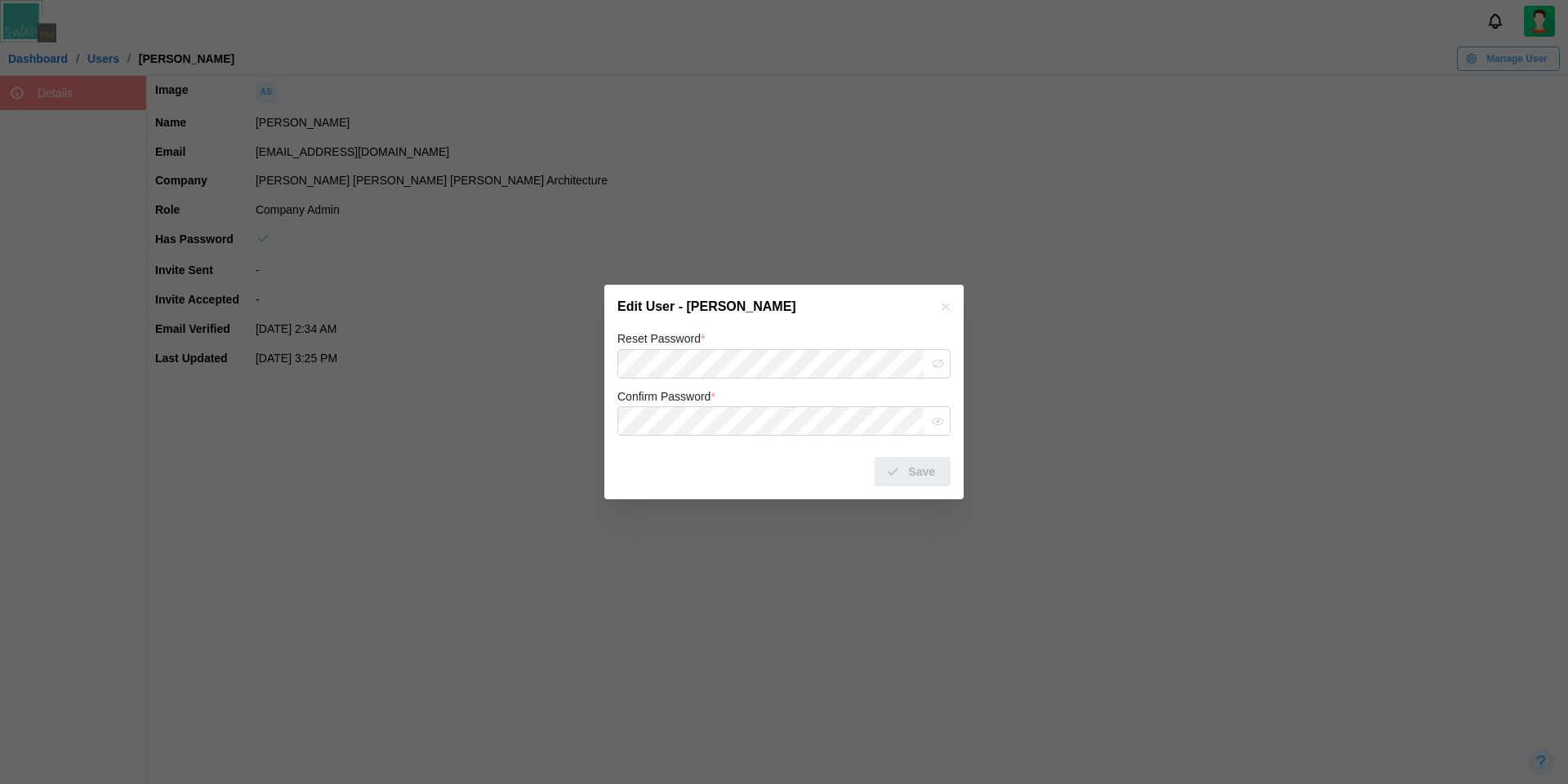
click at [726, 330] on div "Reset Password *" at bounding box center [784, 353] width 333 height 50
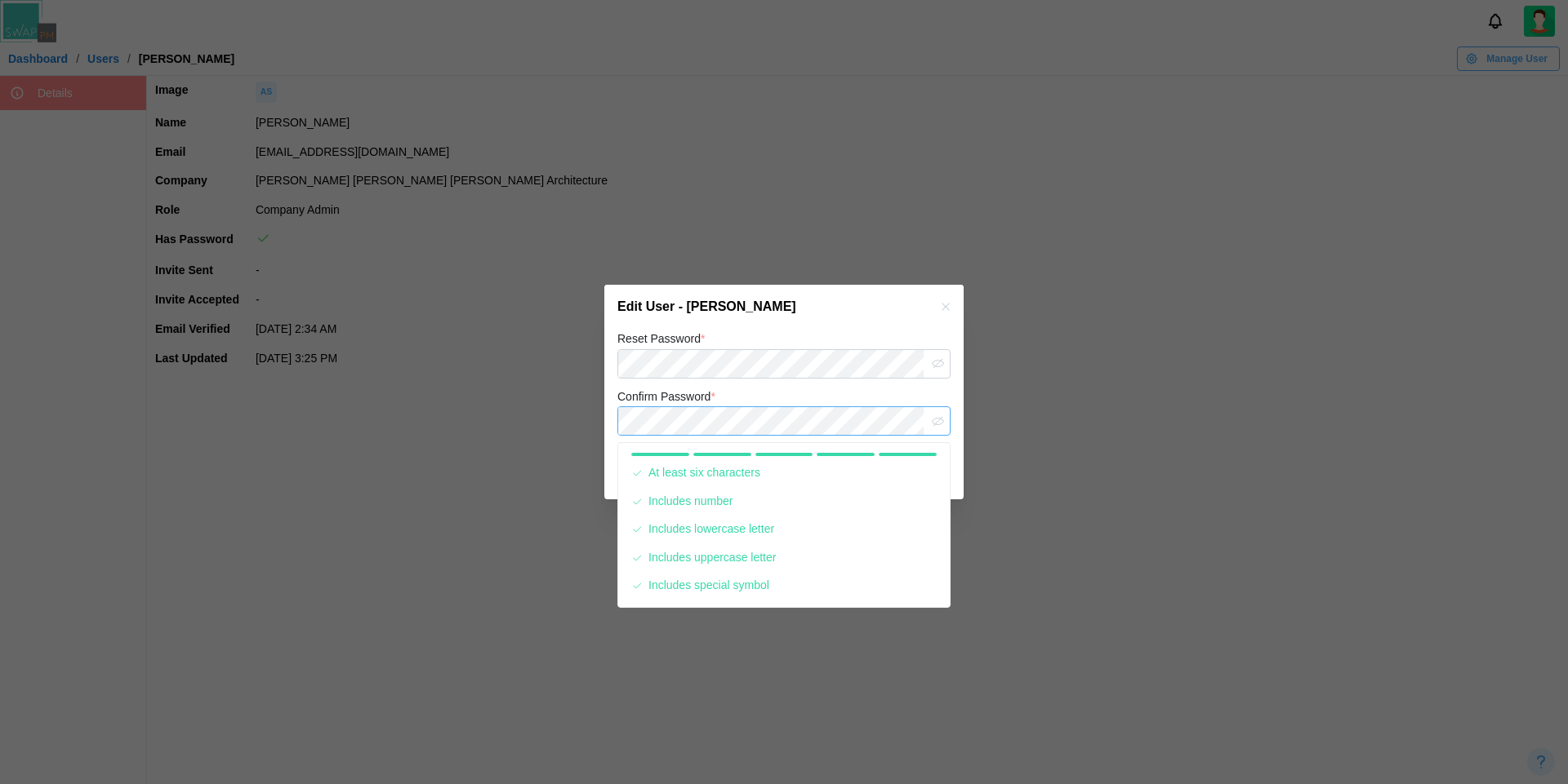
click at [944, 415] on button "button" at bounding box center [937, 421] width 21 height 21
click at [946, 307] on icon "button" at bounding box center [945, 306] width 8 height 8
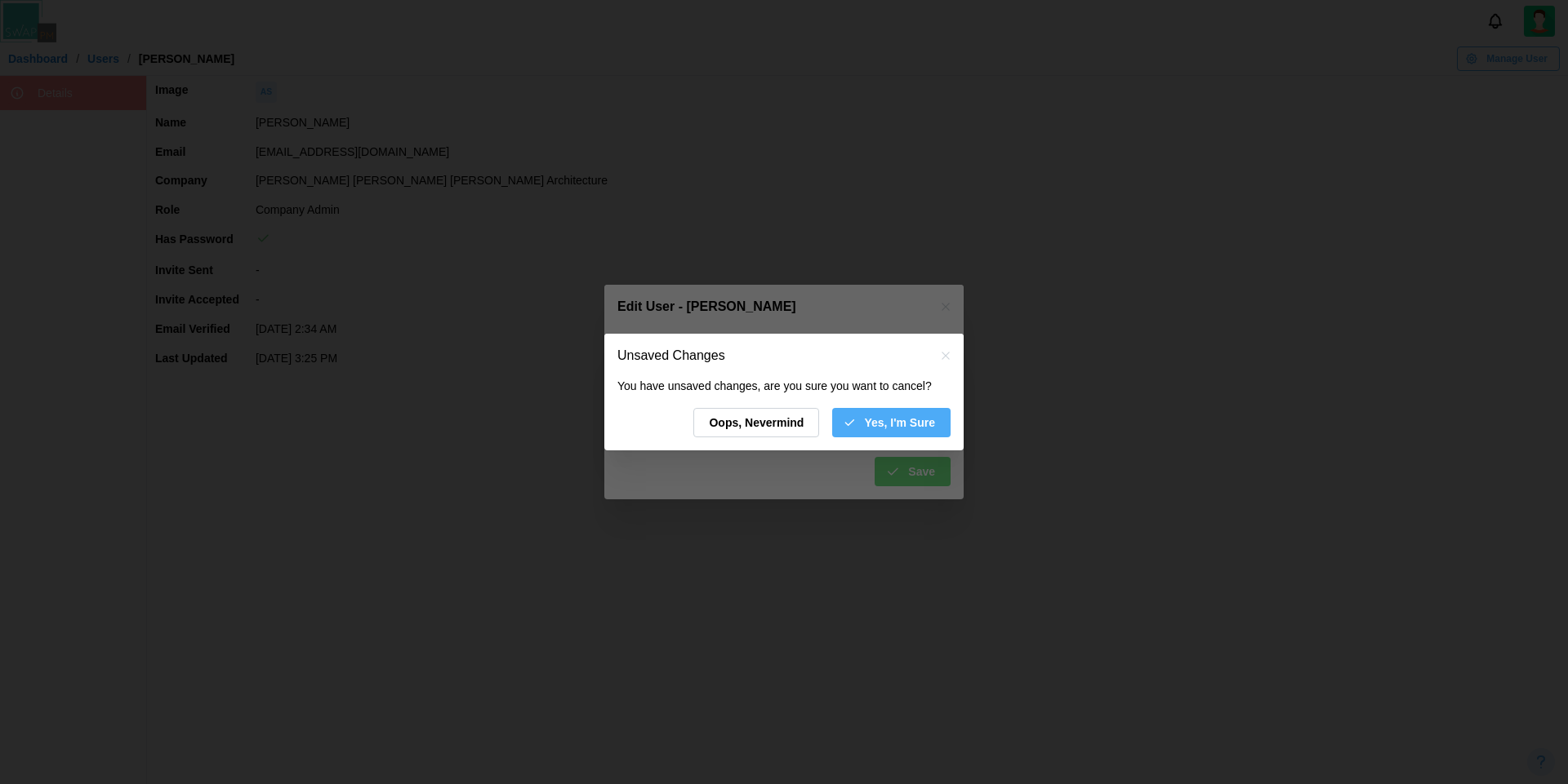
click at [759, 418] on span "Oops, Nevermind" at bounding box center [756, 422] width 95 height 27
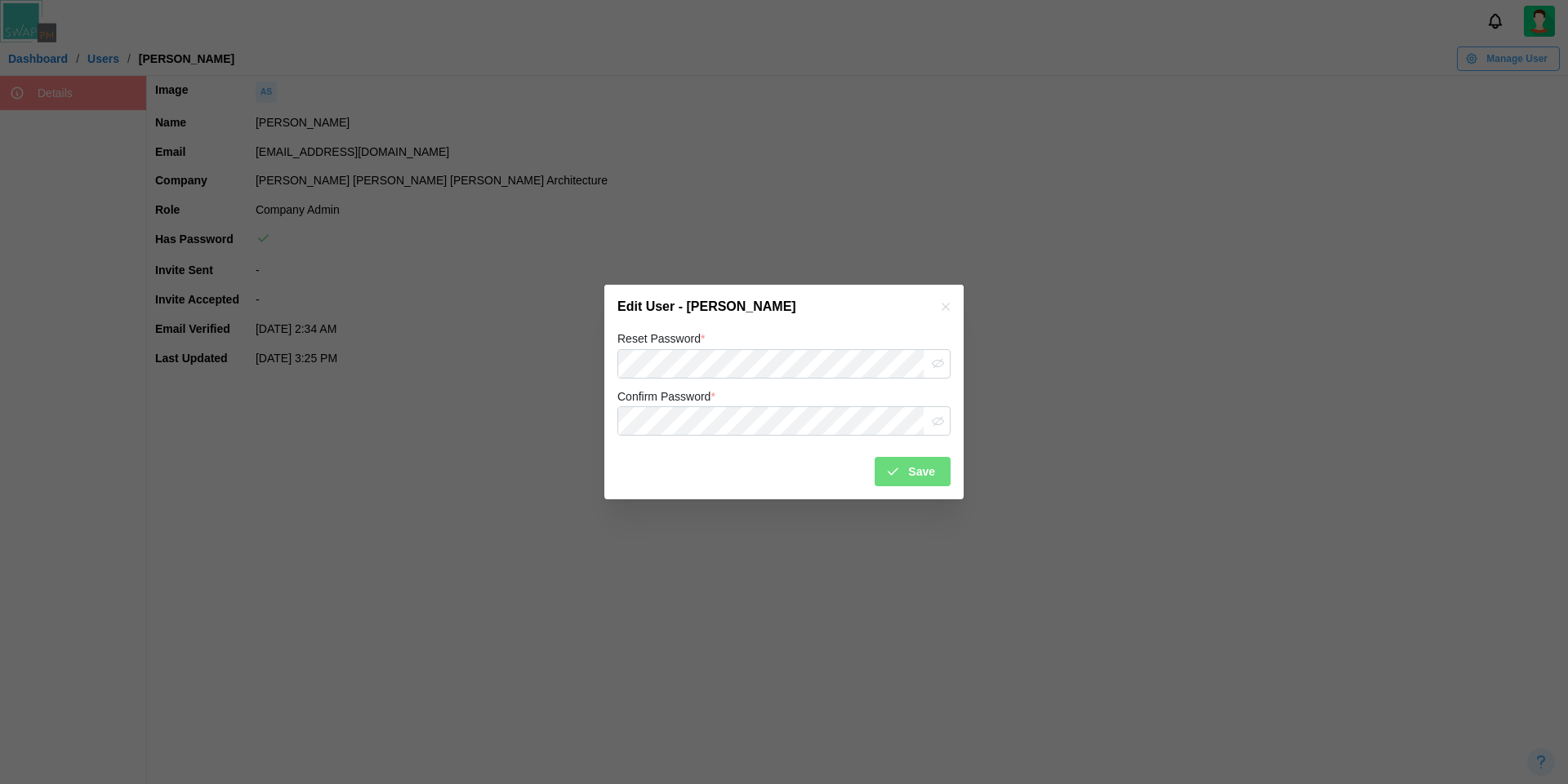
click at [933, 472] on span "Save" at bounding box center [922, 471] width 27 height 27
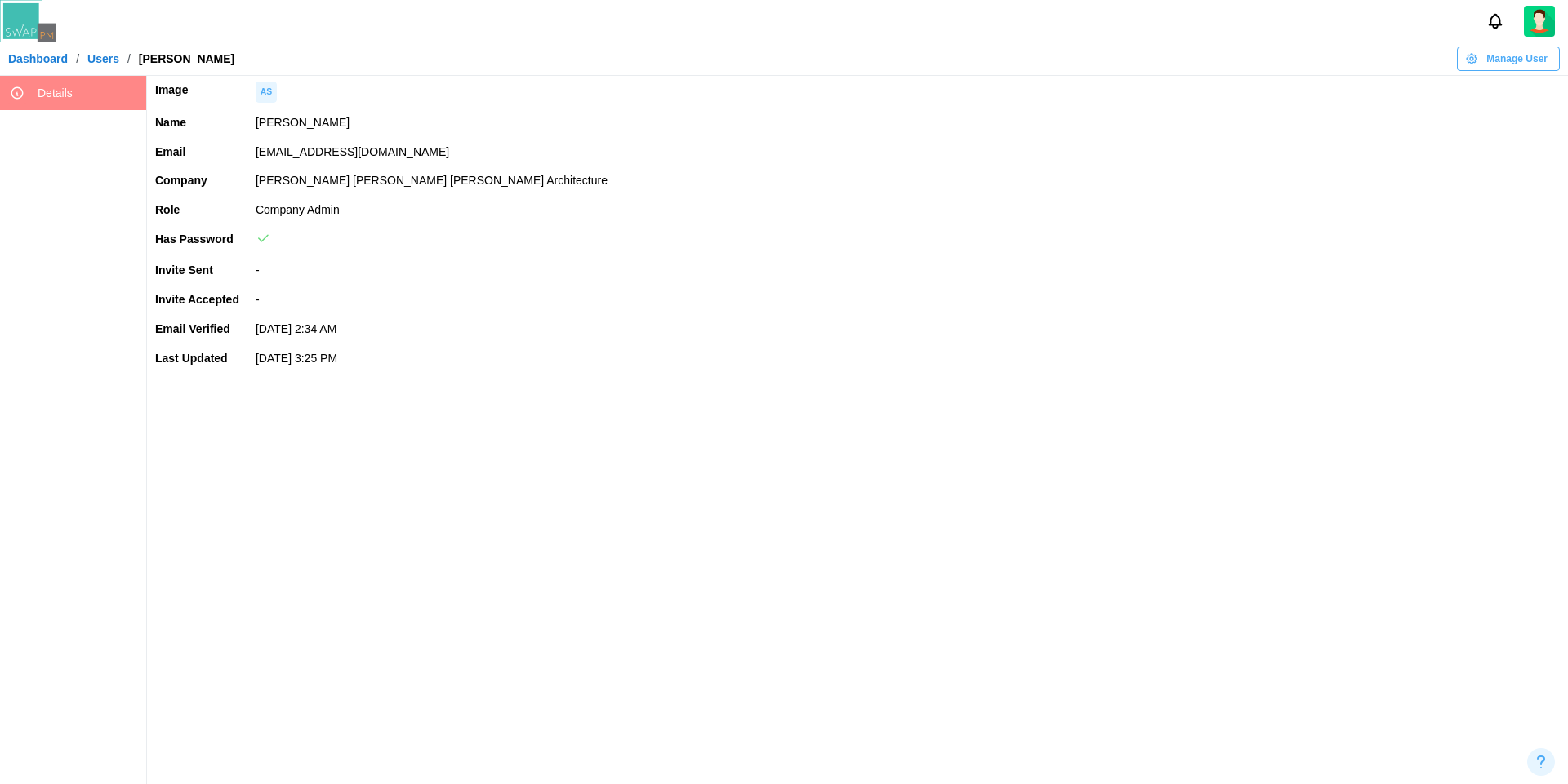
drag, startPoint x: 474, startPoint y: 149, endPoint x: 233, endPoint y: 153, distance: 241.0
click at [233, 153] on tr "Email amandaspear12345qwerty@brsarch.com" at bounding box center [856, 152] width 1421 height 29
copy tr "amandaspear12345qwerty@brsarch.com"
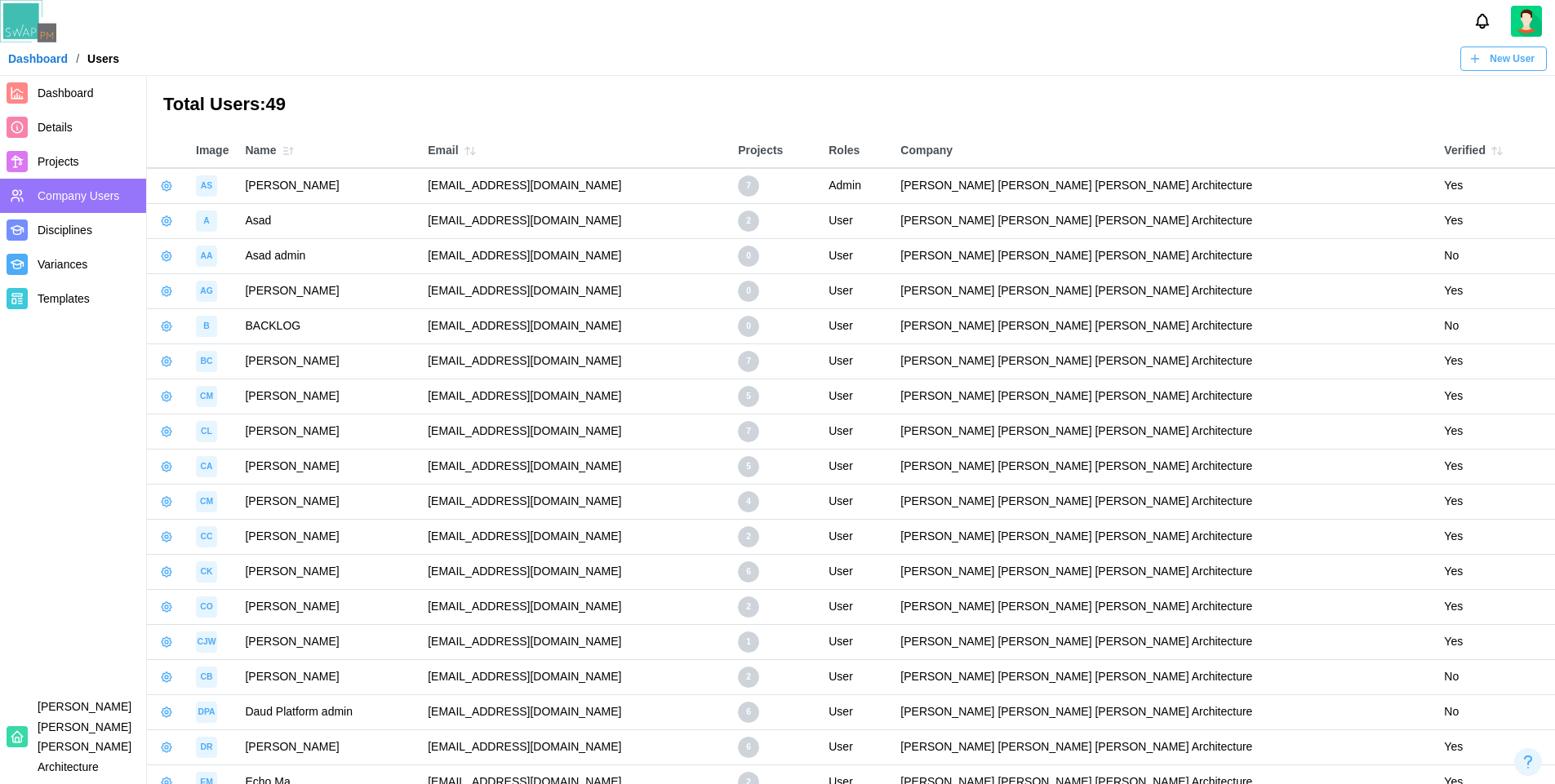
click at [80, 171] on span "Projects" at bounding box center [89, 162] width 102 height 21
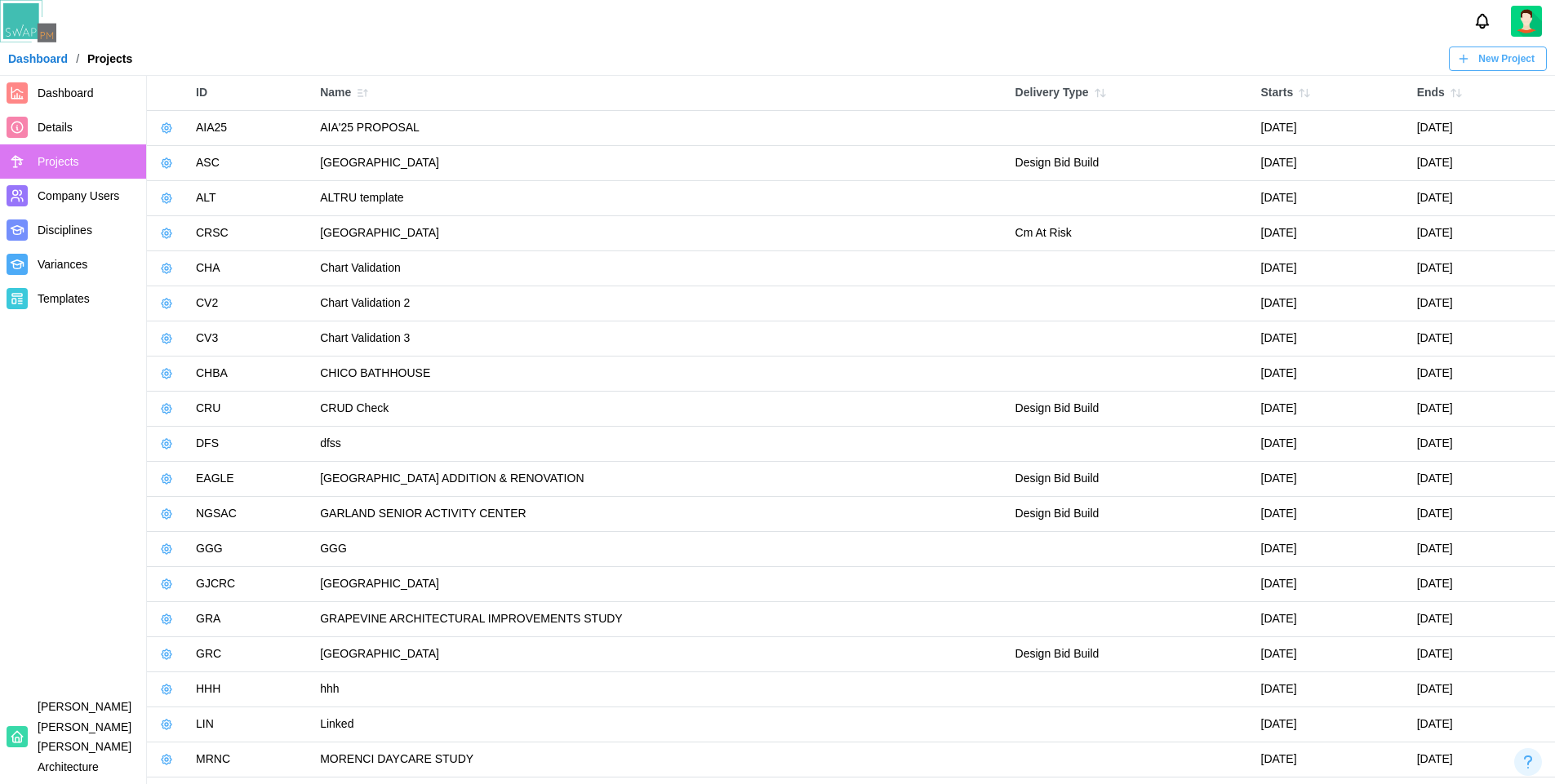
click at [163, 164] on icon "button" at bounding box center [166, 163] width 13 height 13
click at [350, 246] on td "CASTLE ROCK SPORTS CENTER" at bounding box center [658, 233] width 694 height 35
click at [162, 238] on icon "button" at bounding box center [166, 233] width 13 height 13
click at [214, 280] on button "Manage Project" at bounding box center [219, 269] width 122 height 29
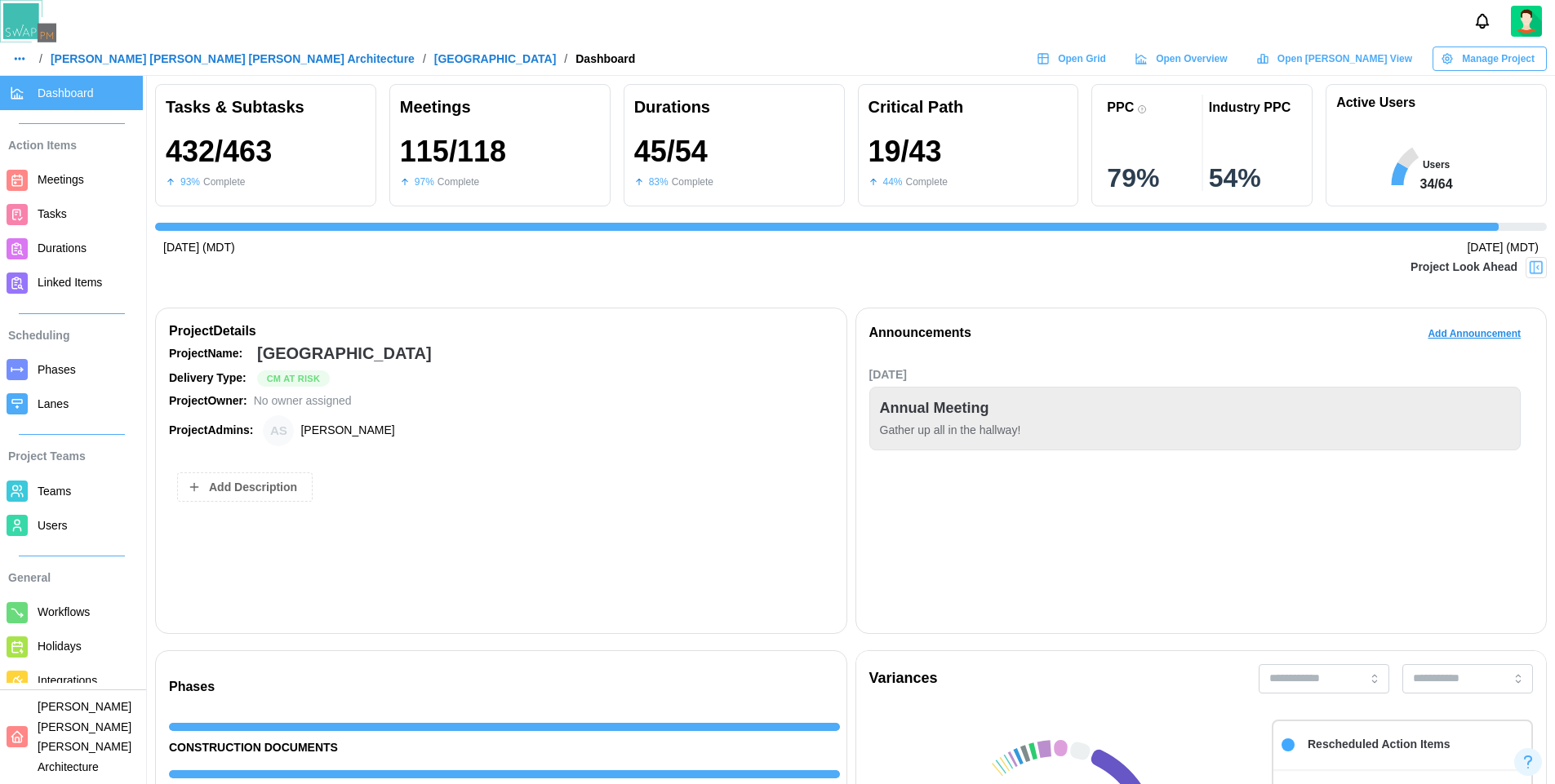
scroll to position [0, 13319]
click at [70, 523] on span "Users" at bounding box center [87, 526] width 99 height 21
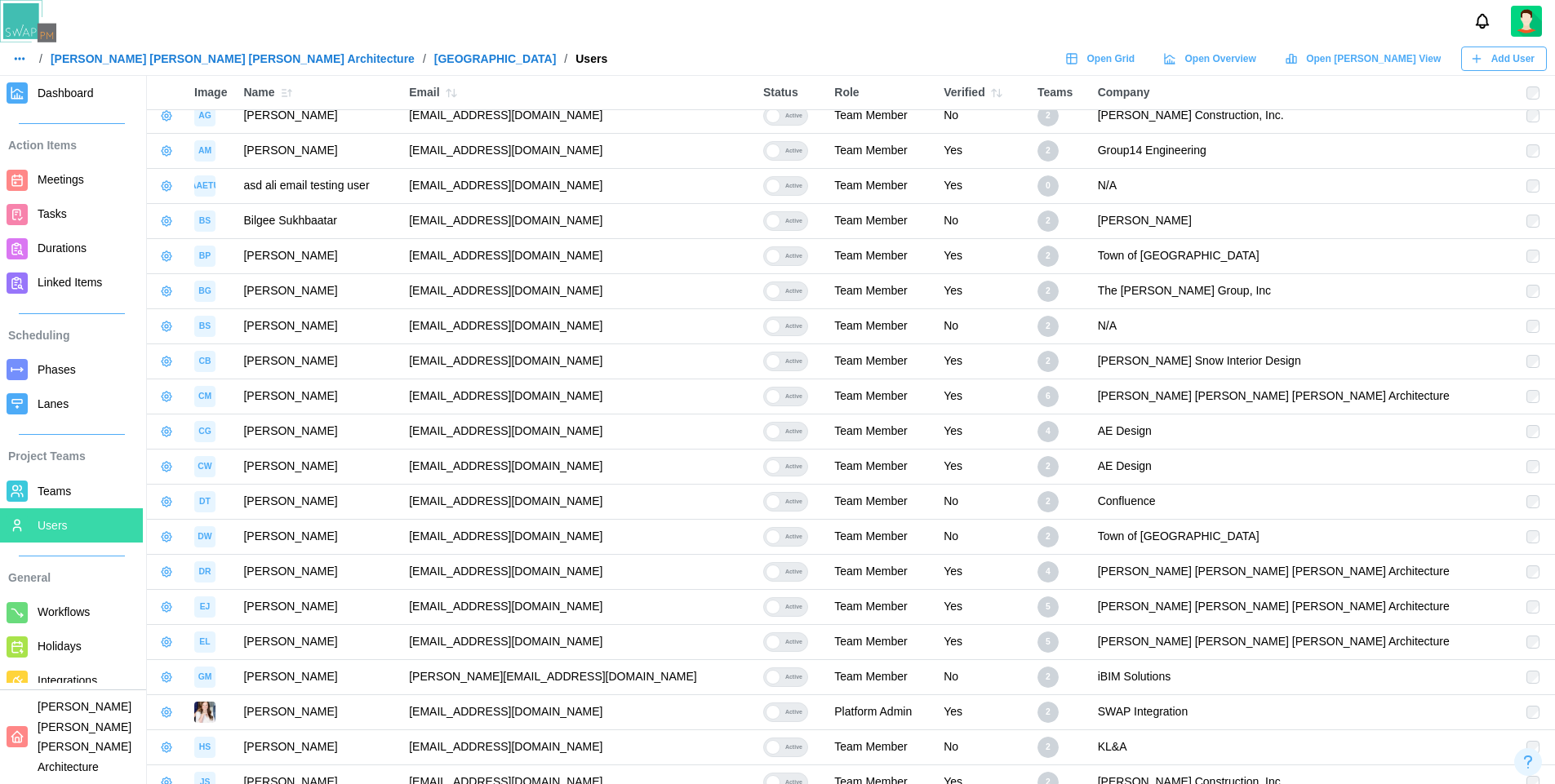
scroll to position [304, 0]
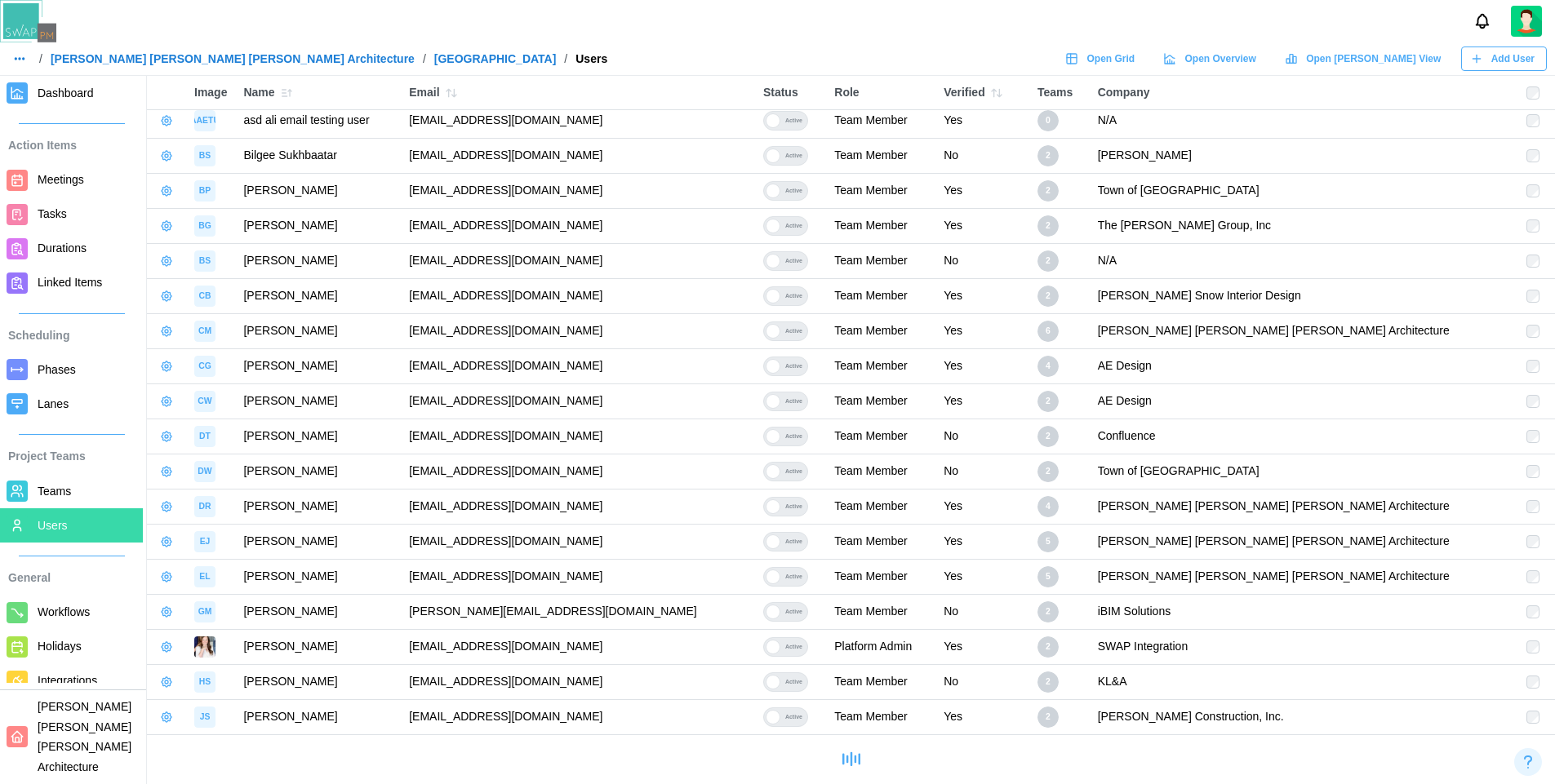
click at [935, 282] on td "Team Member" at bounding box center [880, 296] width 110 height 35
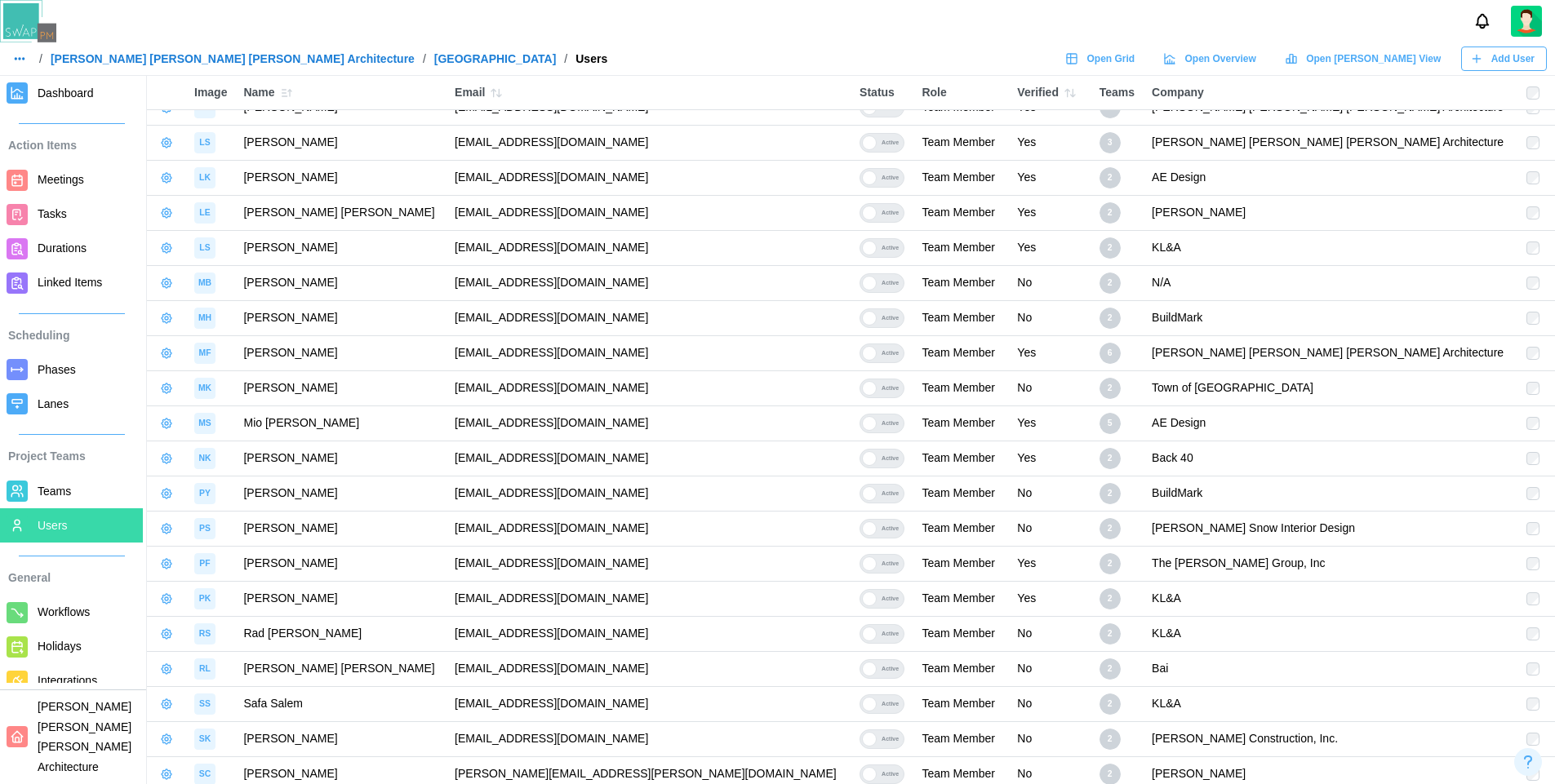
scroll to position [1469, 0]
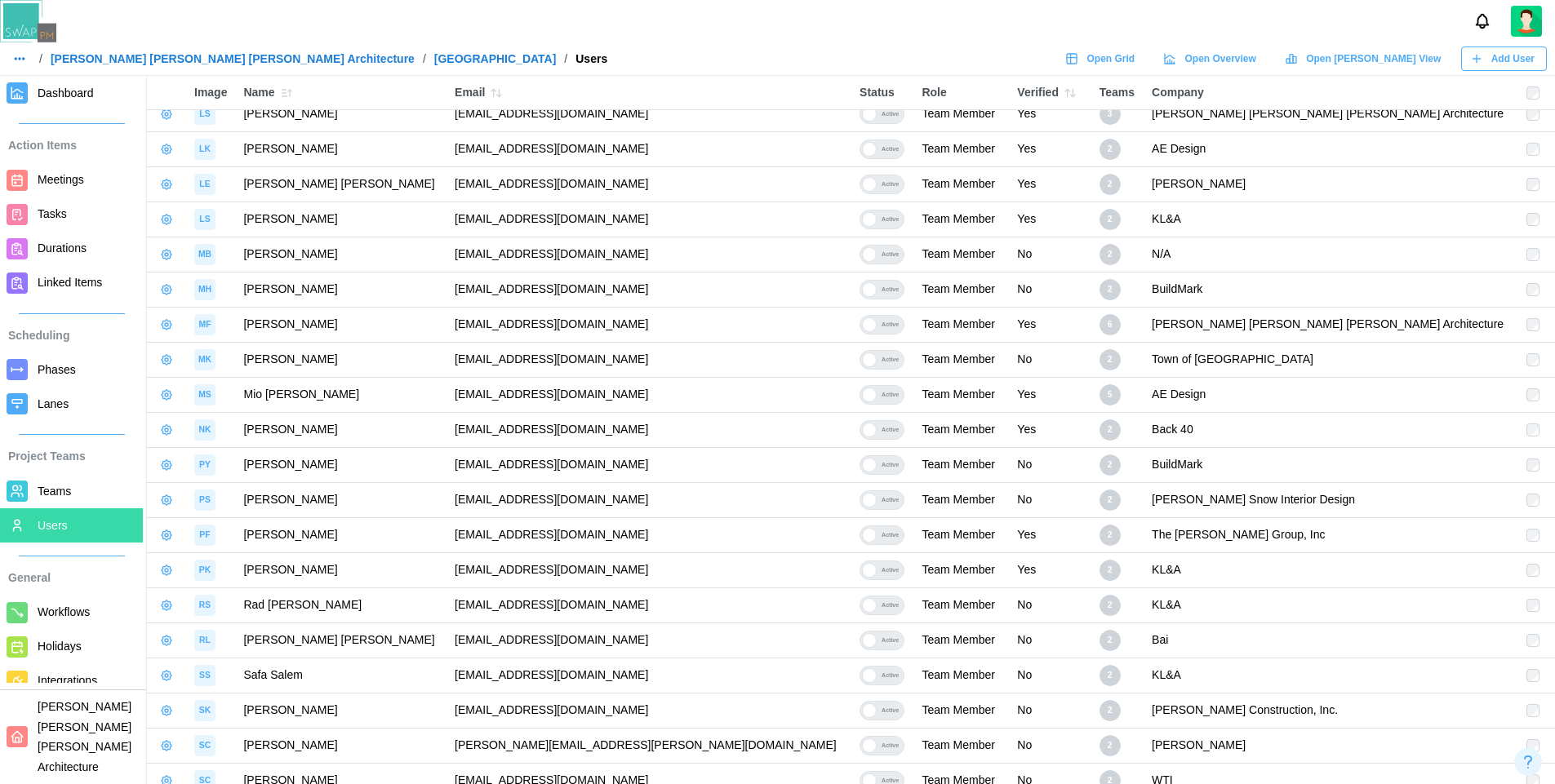
click at [164, 396] on icon "button" at bounding box center [166, 395] width 13 height 13
click at [246, 463] on div "Promote To Project Admin" at bounding box center [255, 462] width 132 height 13
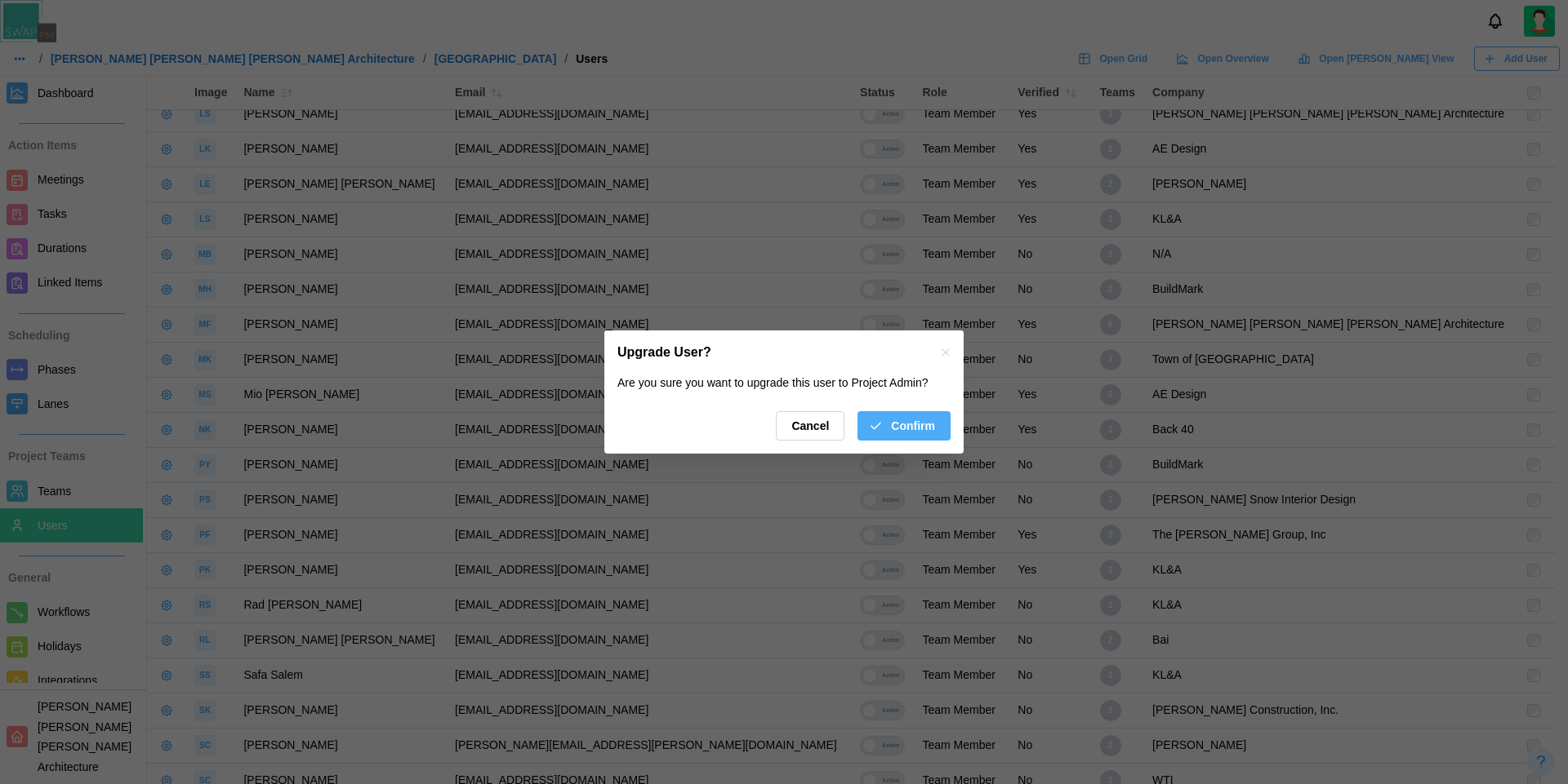
click at [892, 432] on span "Confirm" at bounding box center [912, 425] width 44 height 27
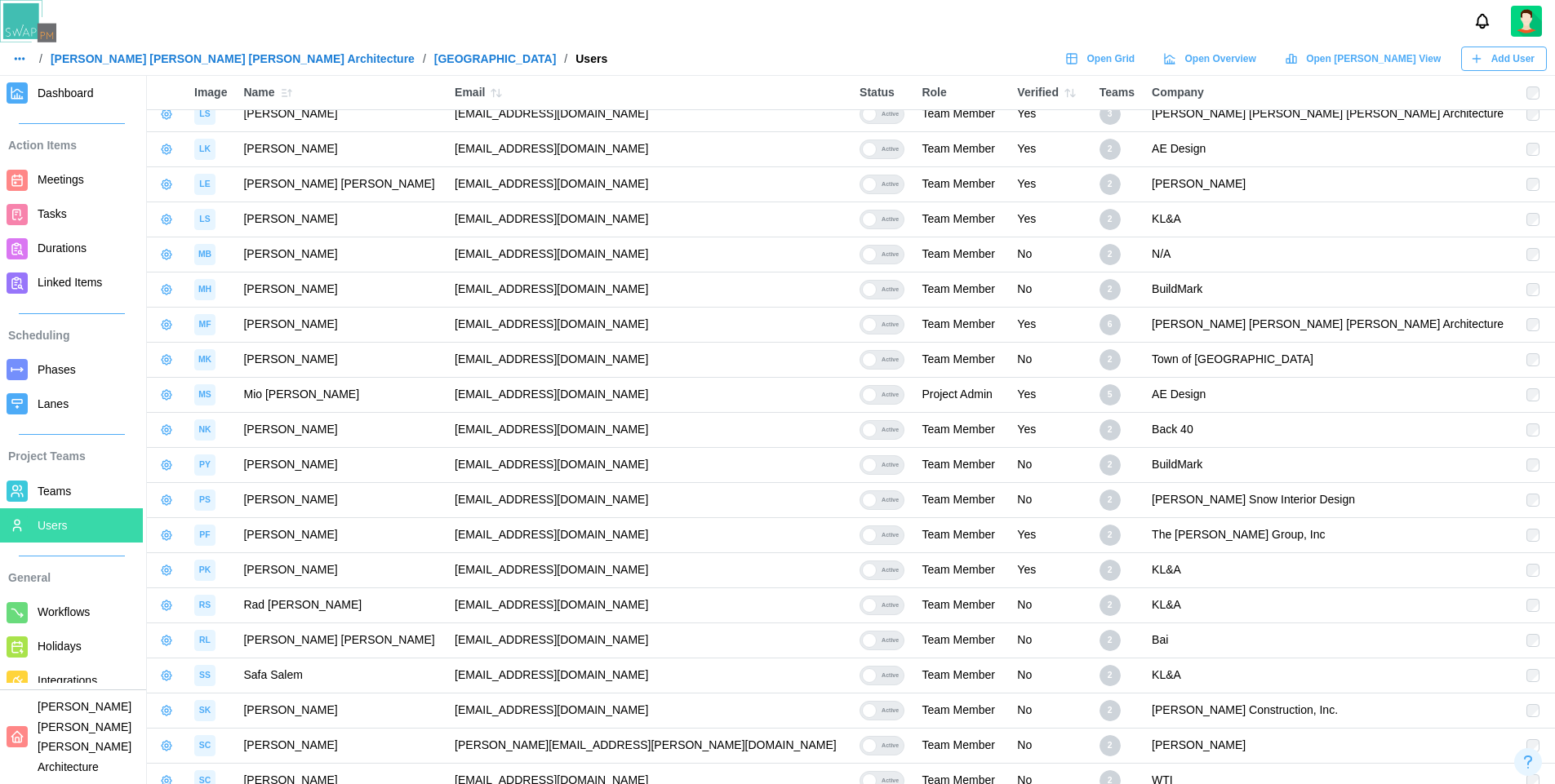
drag, startPoint x: 700, startPoint y: 392, endPoint x: 453, endPoint y: 402, distance: 247.2
click at [453, 402] on td "mstanley12345qwerty@aedesign-inc.com" at bounding box center [649, 394] width 404 height 35
copy td "mstanley12345qwerty@aedesign-inc.com"
click at [167, 397] on icon "button" at bounding box center [165, 394] width 3 height 3
click at [295, 432] on div "Manage User" at bounding box center [254, 430] width 131 height 18
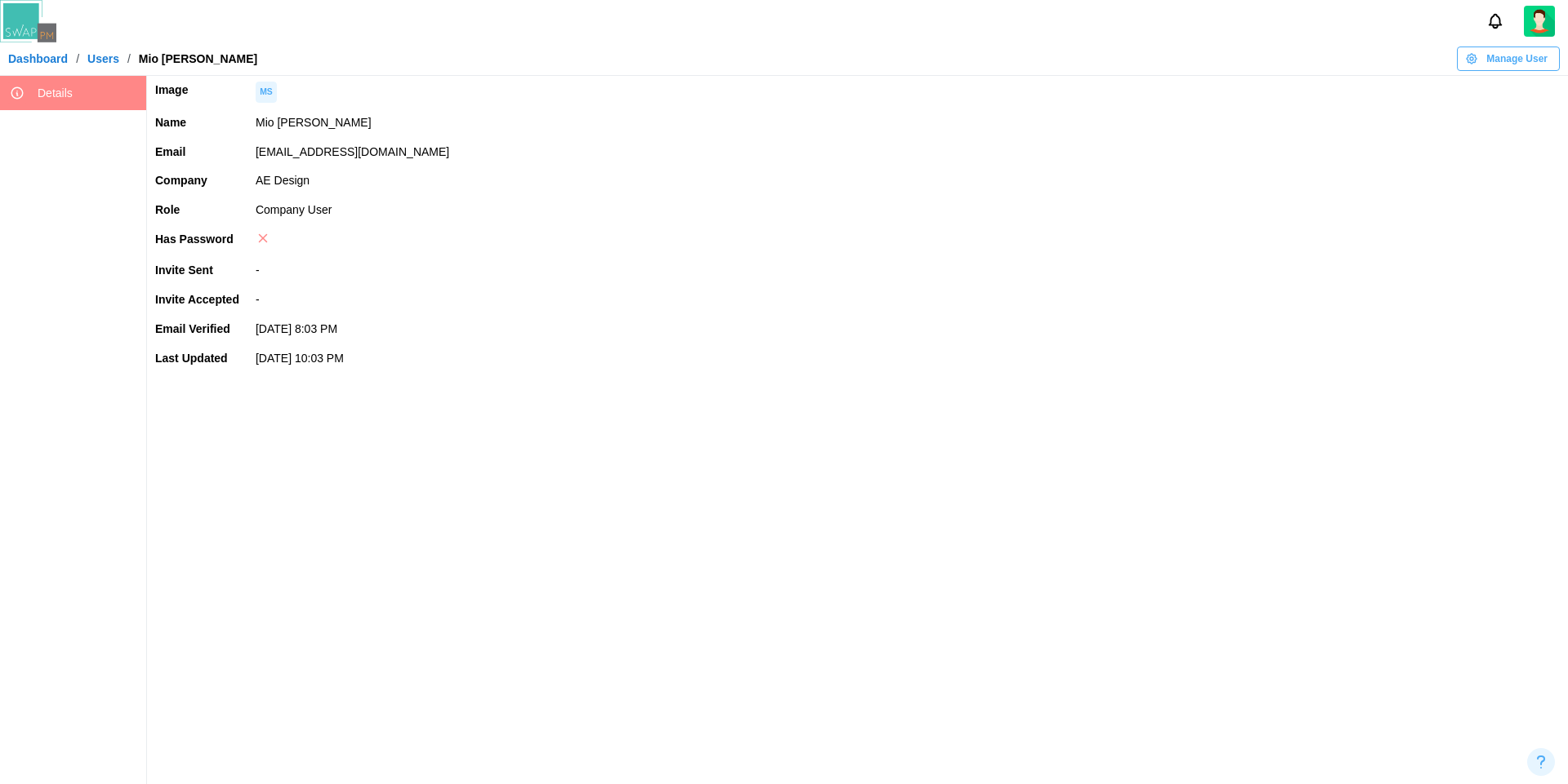
click at [1542, 68] on span "Manage User" at bounding box center [1516, 59] width 61 height 23
click at [1502, 145] on div "Set User Password" at bounding box center [1505, 151] width 98 height 13
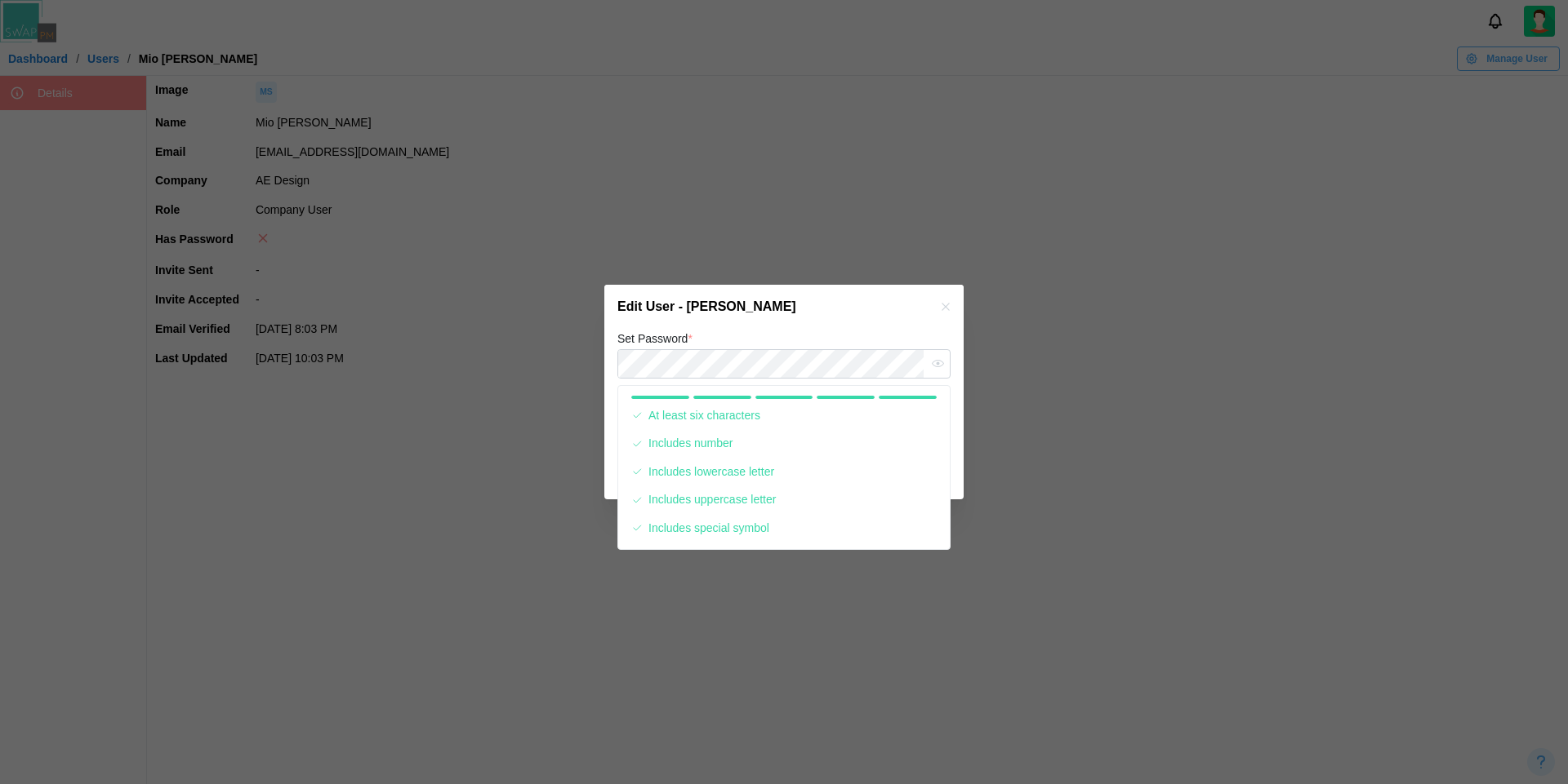
click at [842, 317] on div "Edit User - Mio Stanley" at bounding box center [784, 306] width 359 height 44
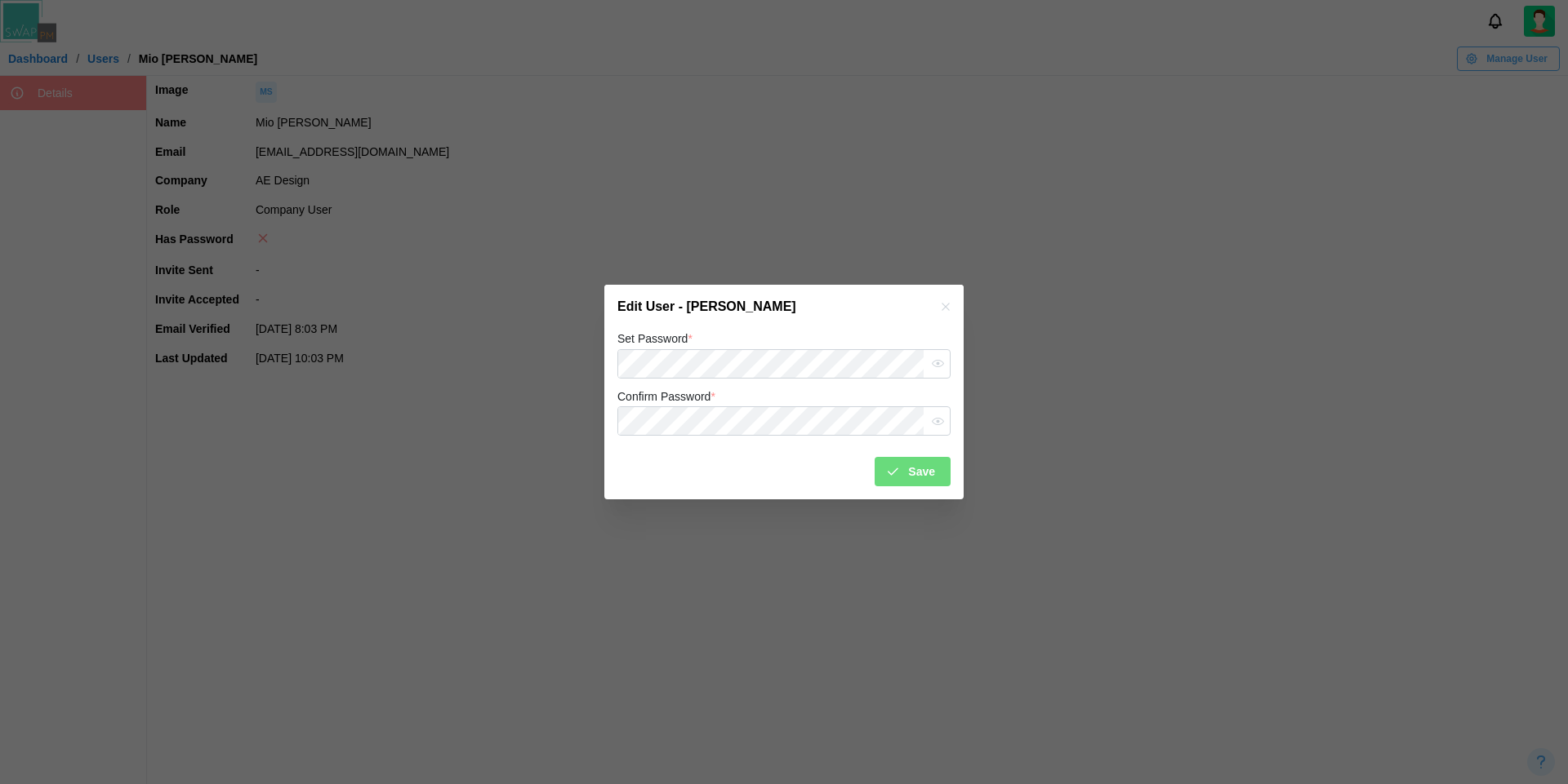
click at [903, 395] on div "Confirm Password *" at bounding box center [784, 411] width 333 height 50
click at [927, 471] on span "Save" at bounding box center [922, 471] width 27 height 27
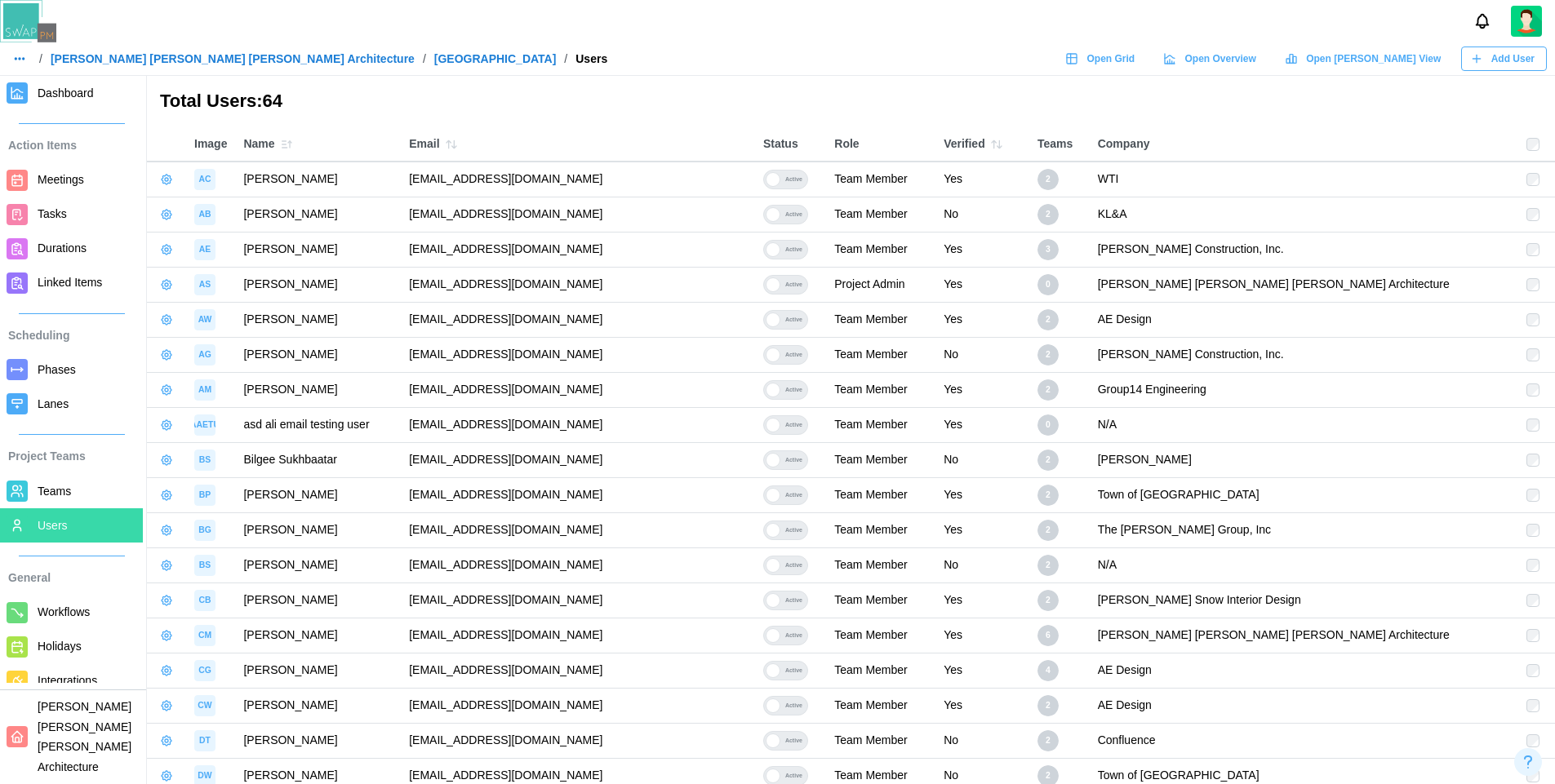
click at [79, 496] on span "Teams" at bounding box center [87, 492] width 99 height 21
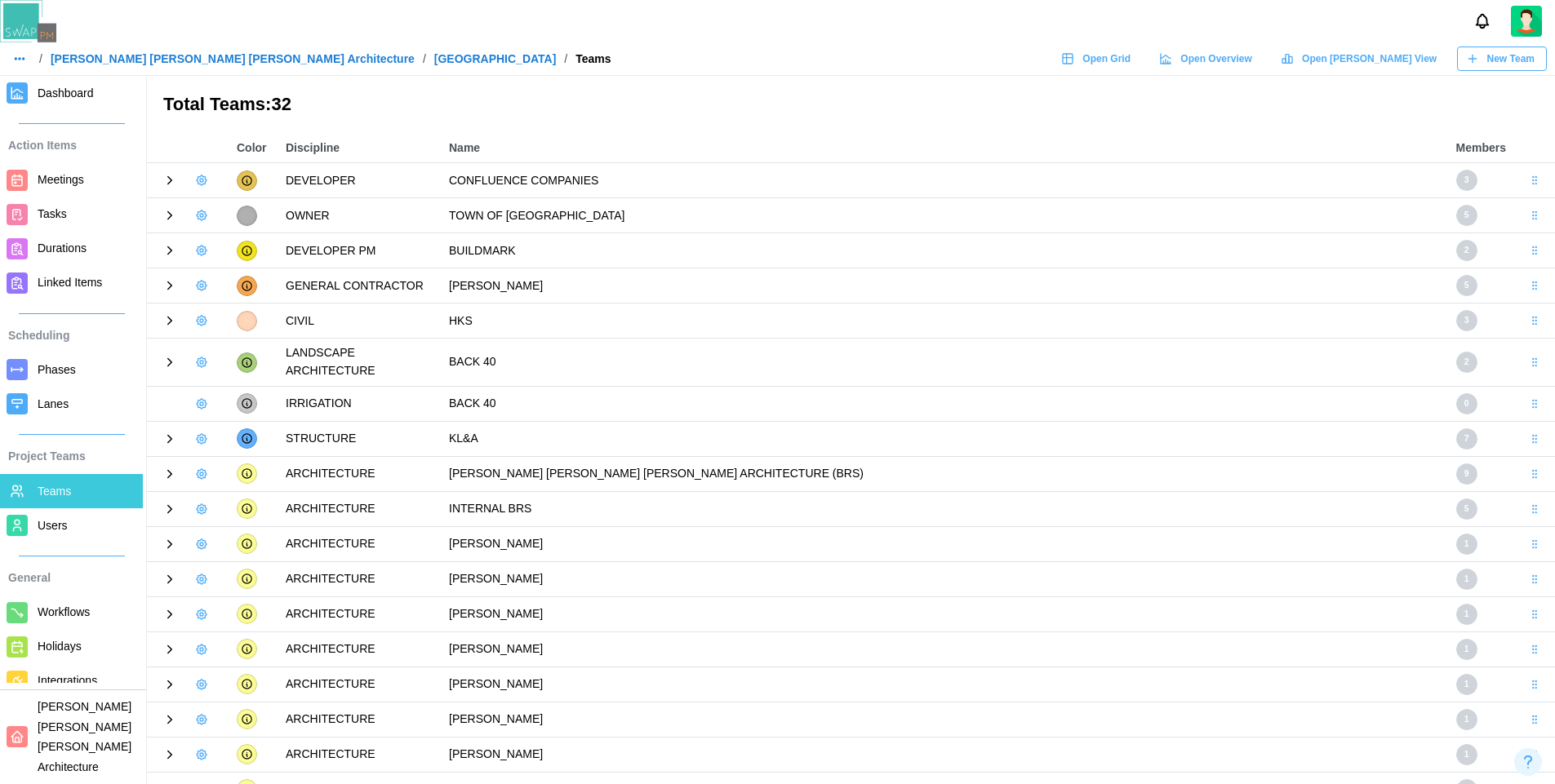
click at [168, 476] on icon at bounding box center [170, 474] width 4 height 8
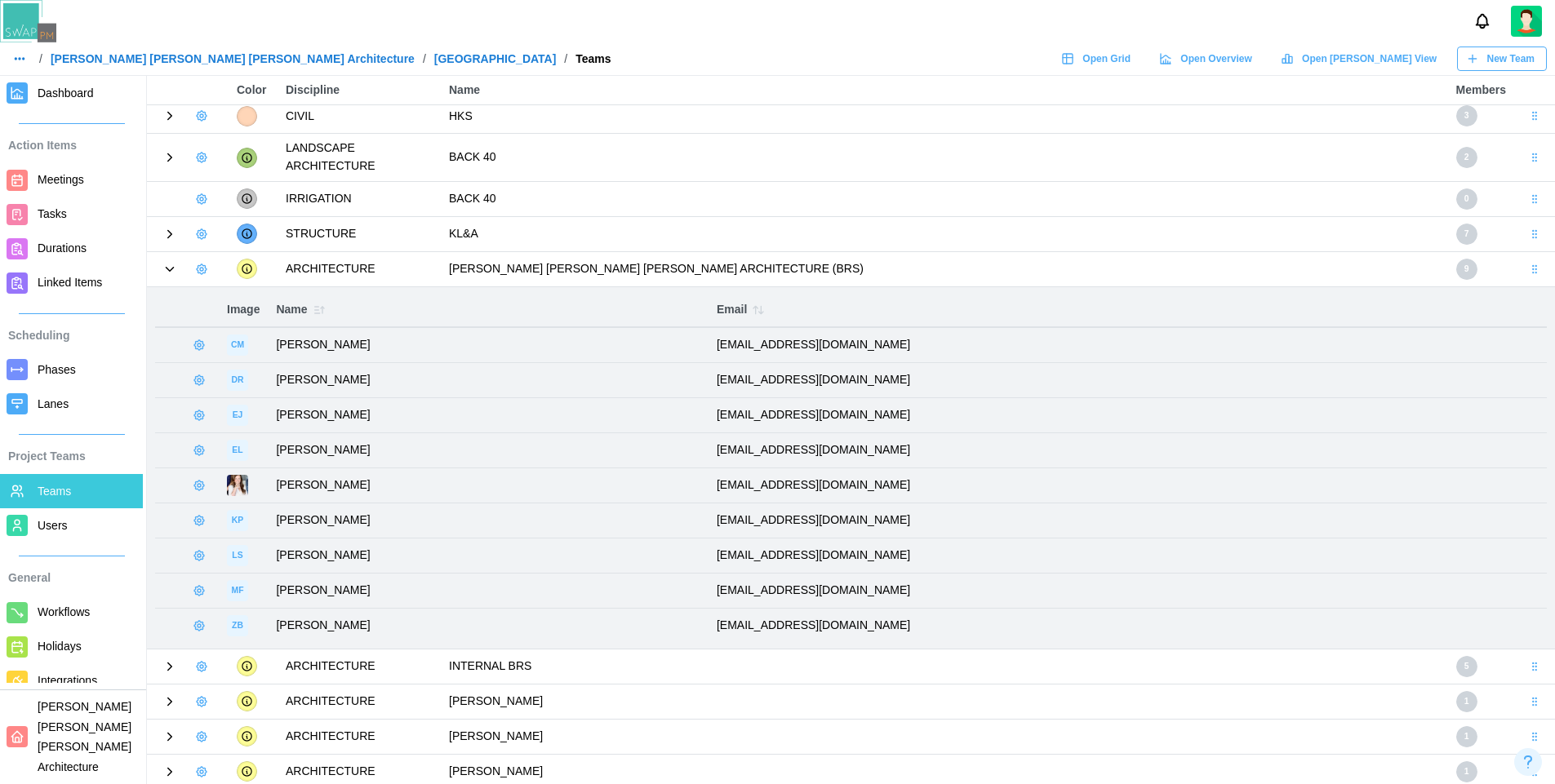
scroll to position [230, 0]
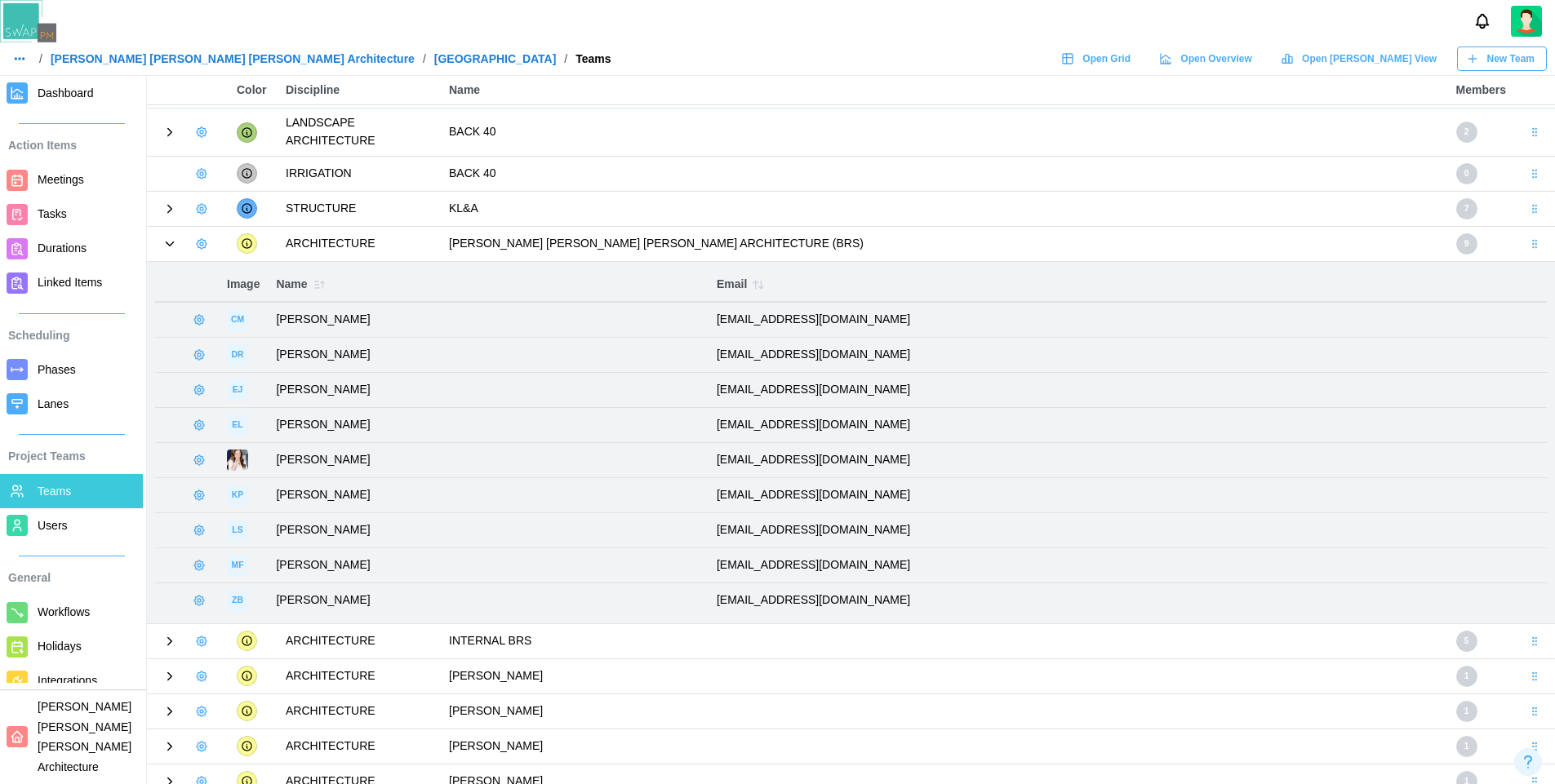
click at [62, 530] on span "Users" at bounding box center [53, 525] width 30 height 13
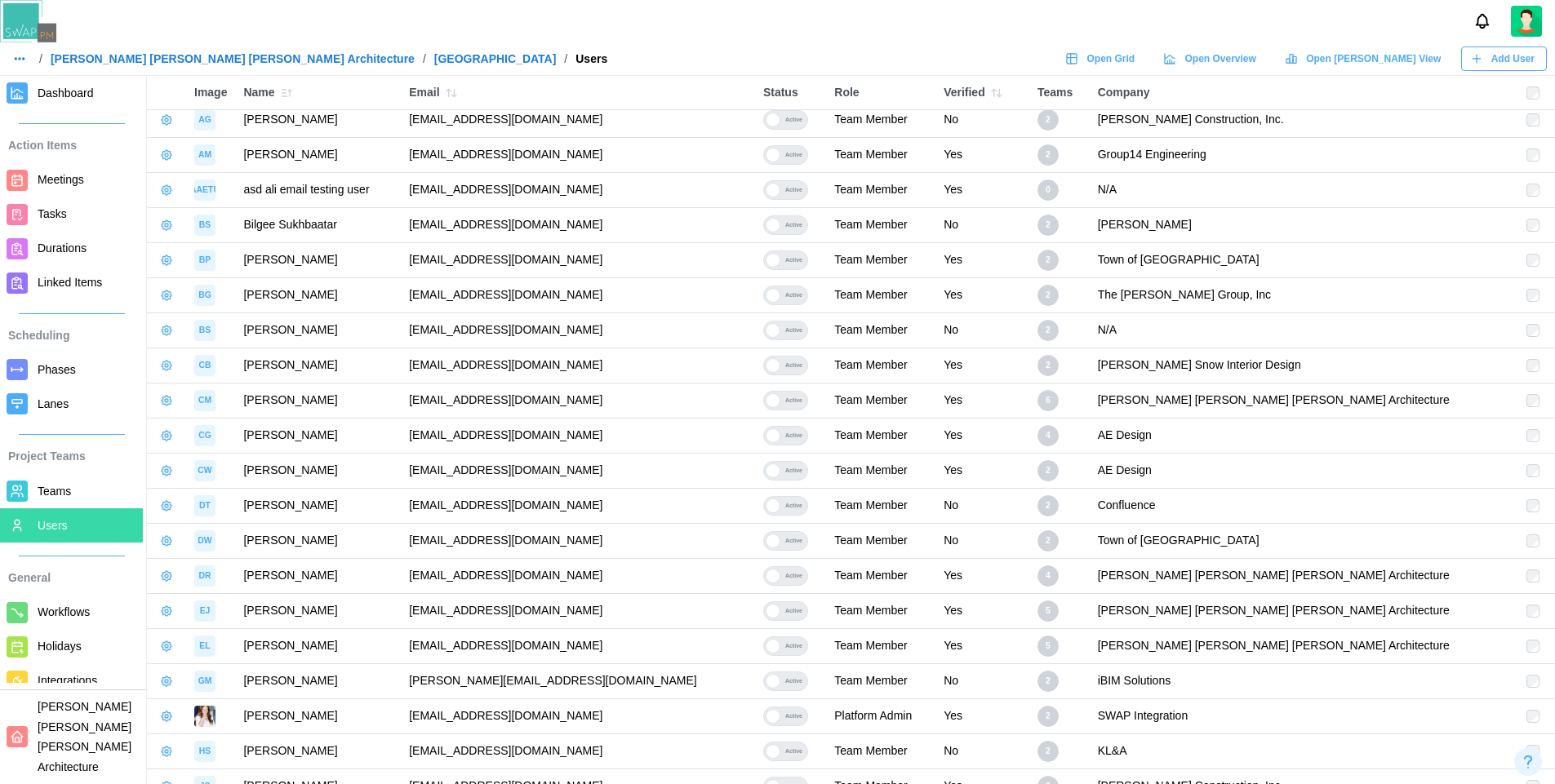
scroll to position [304, 0]
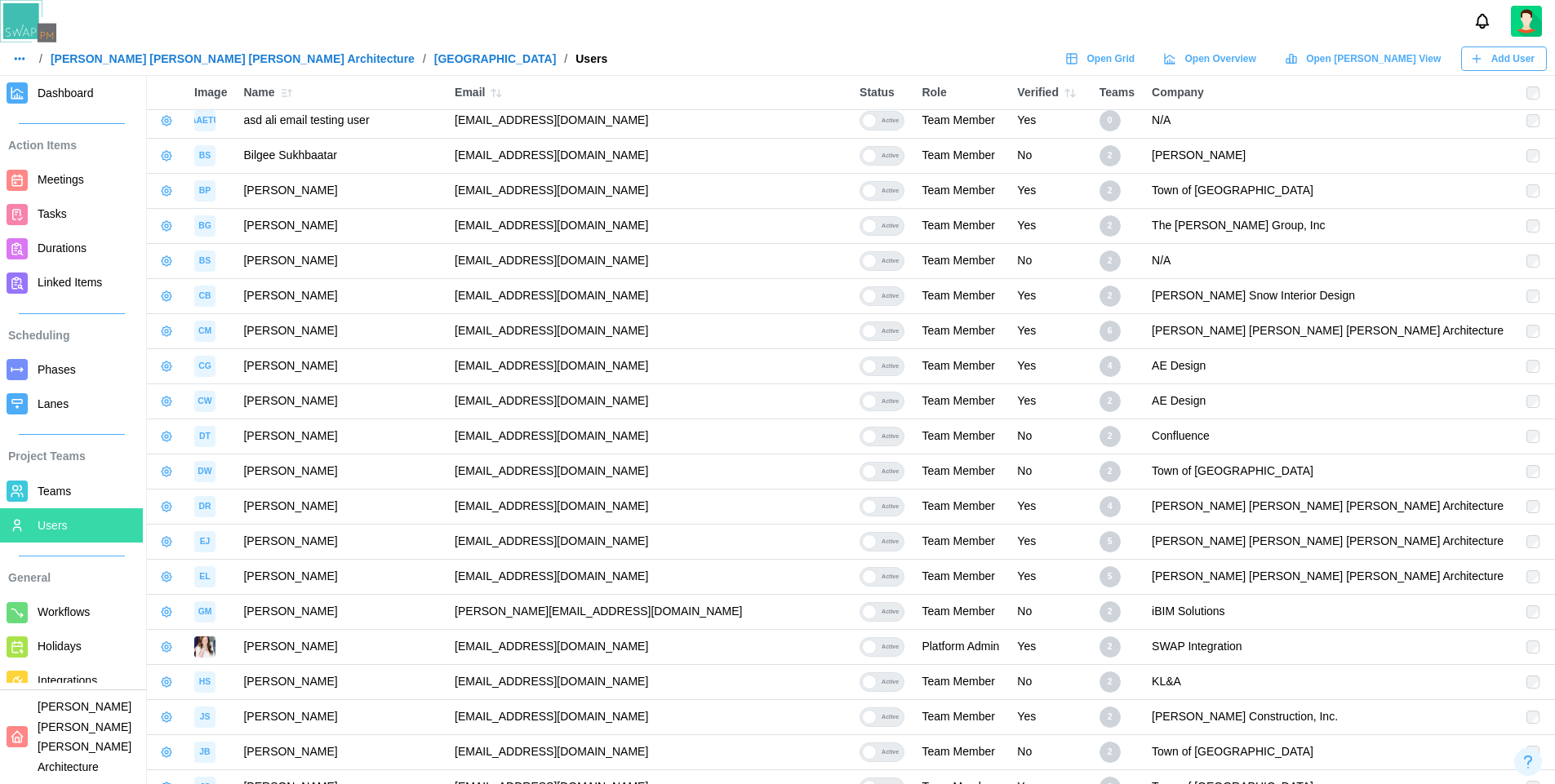
drag, startPoint x: 649, startPoint y: 506, endPoint x: 453, endPoint y: 509, distance: 196.0
click at [453, 509] on td "dedyrusli12345qwerty@brsarch.com" at bounding box center [649, 505] width 404 height 35
copy td "dedyrusli12345qwerty@brsarch.com"
click at [159, 507] on button "button" at bounding box center [166, 506] width 23 height 23
click at [232, 547] on div "Manage User" at bounding box center [255, 541] width 132 height 18
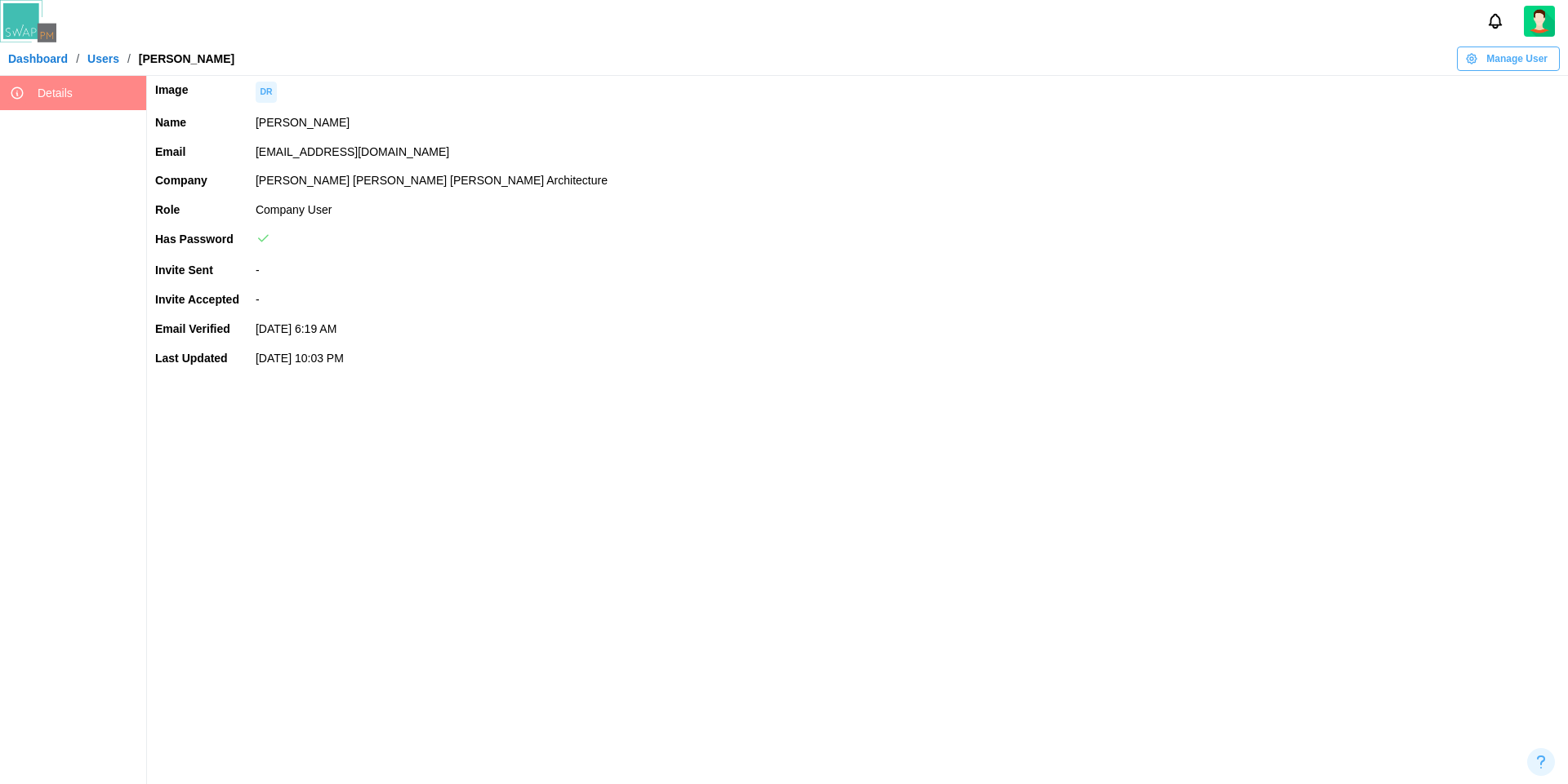
click at [1520, 62] on span "Manage User" at bounding box center [1516, 59] width 61 height 23
click at [1486, 151] on div "Set User Password" at bounding box center [1505, 151] width 98 height 13
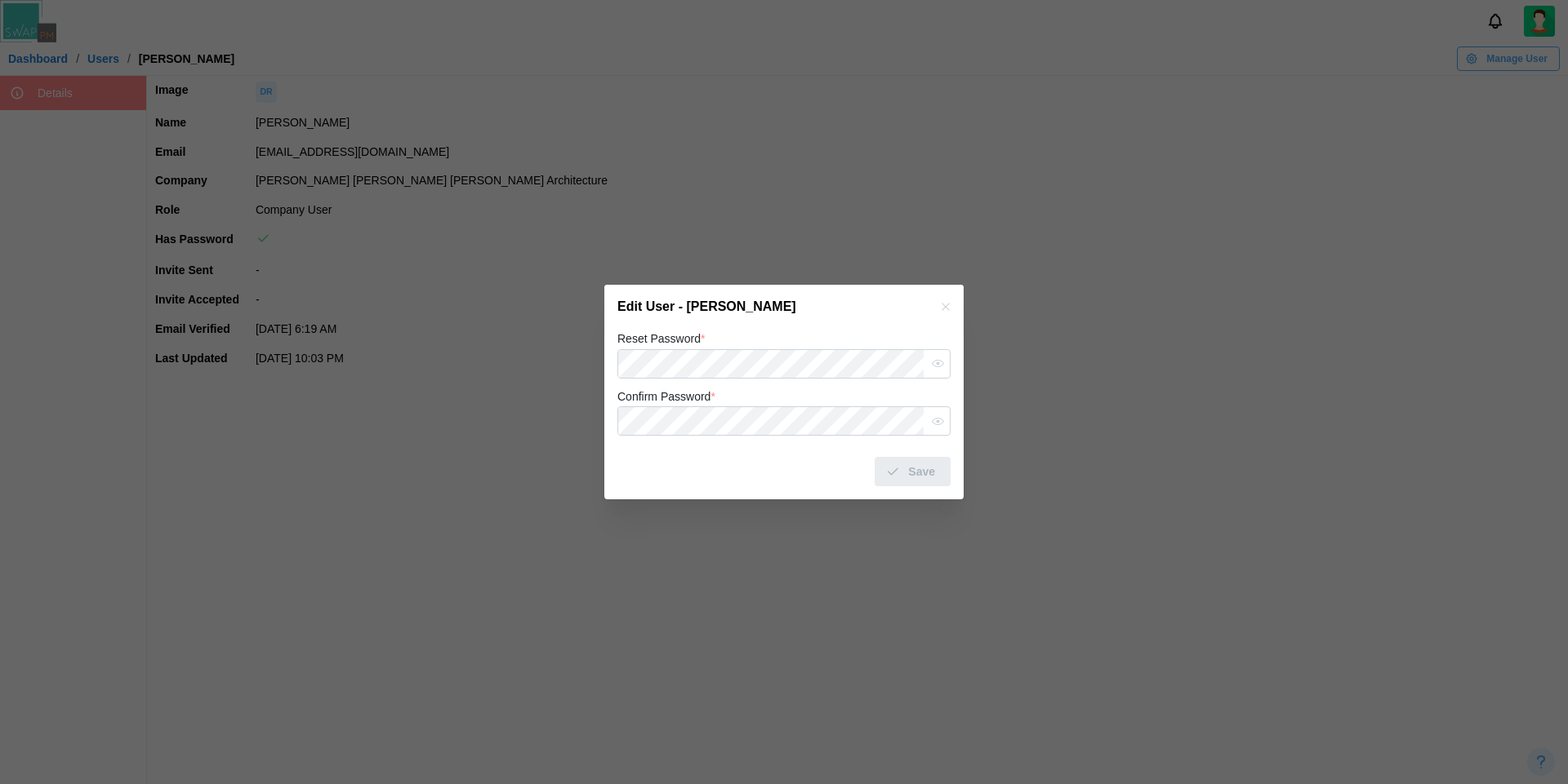
click at [806, 341] on div "Reset Password *" at bounding box center [784, 353] width 333 height 50
click at [804, 332] on div "Reset Password *" at bounding box center [784, 353] width 333 height 50
click at [945, 363] on button "button" at bounding box center [937, 364] width 21 height 21
click at [915, 469] on span "Save" at bounding box center [922, 471] width 27 height 27
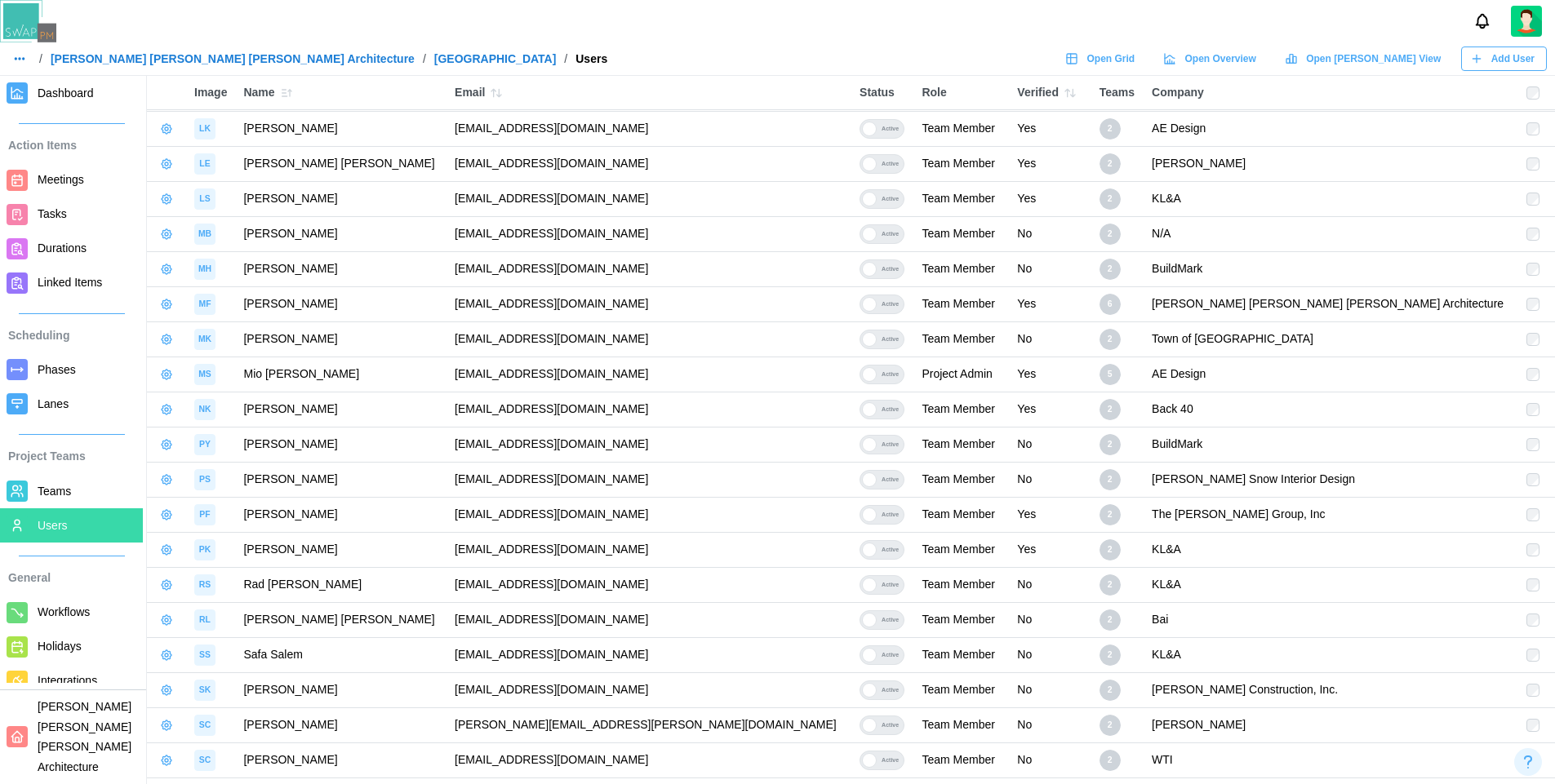
scroll to position [1493, 0]
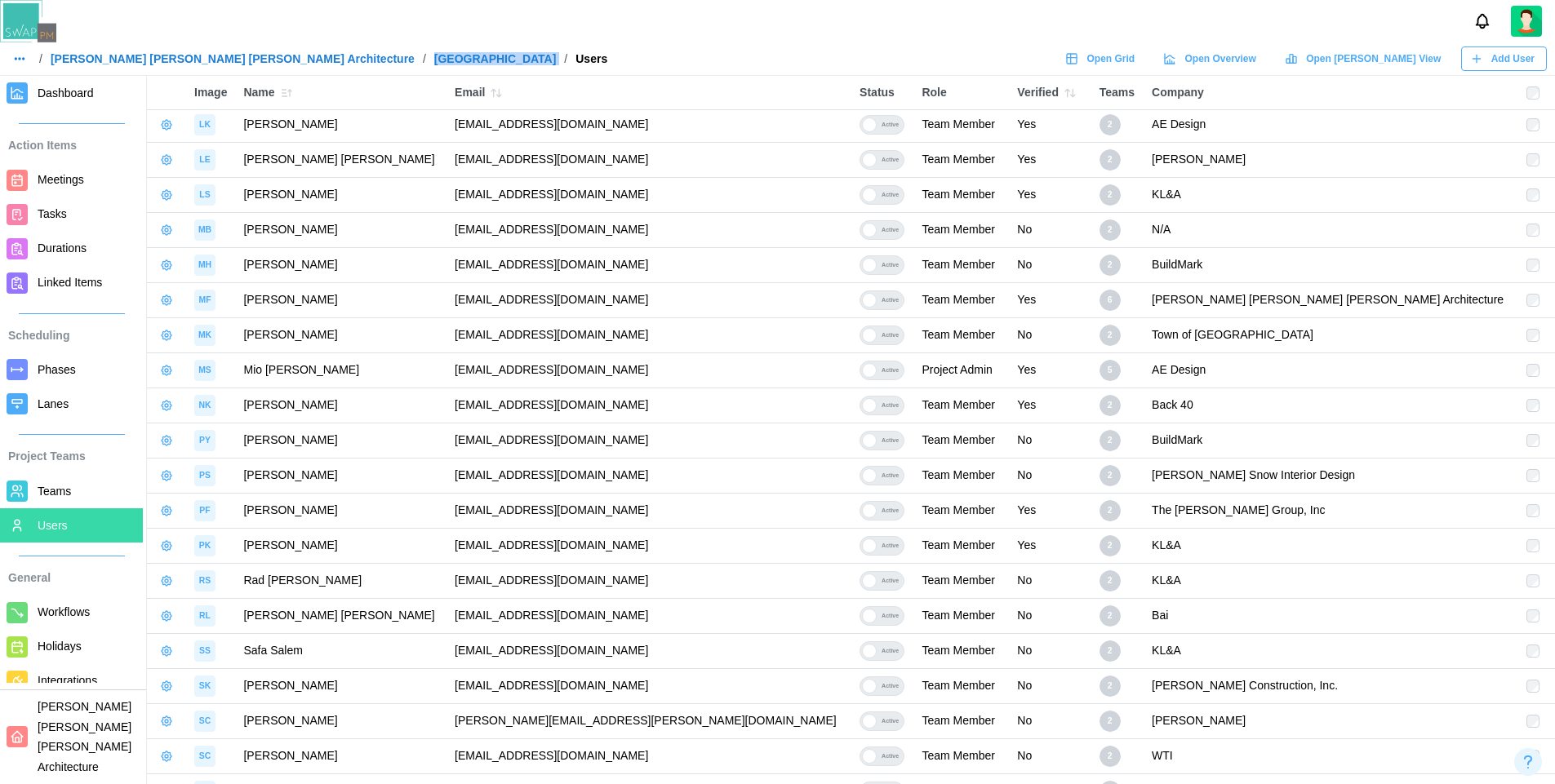
drag, startPoint x: 444, startPoint y: 57, endPoint x: 252, endPoint y: 62, distance: 192.1
click at [252, 62] on div "/ Barker Rinker Seacat Architecture / CASTLE ROCK SPORTS CENTER / Users" at bounding box center [308, 59] width 599 height 23
click at [329, 23] on div at bounding box center [778, 21] width 1555 height 43
click at [81, 98] on span "Dashboard" at bounding box center [66, 94] width 57 height 13
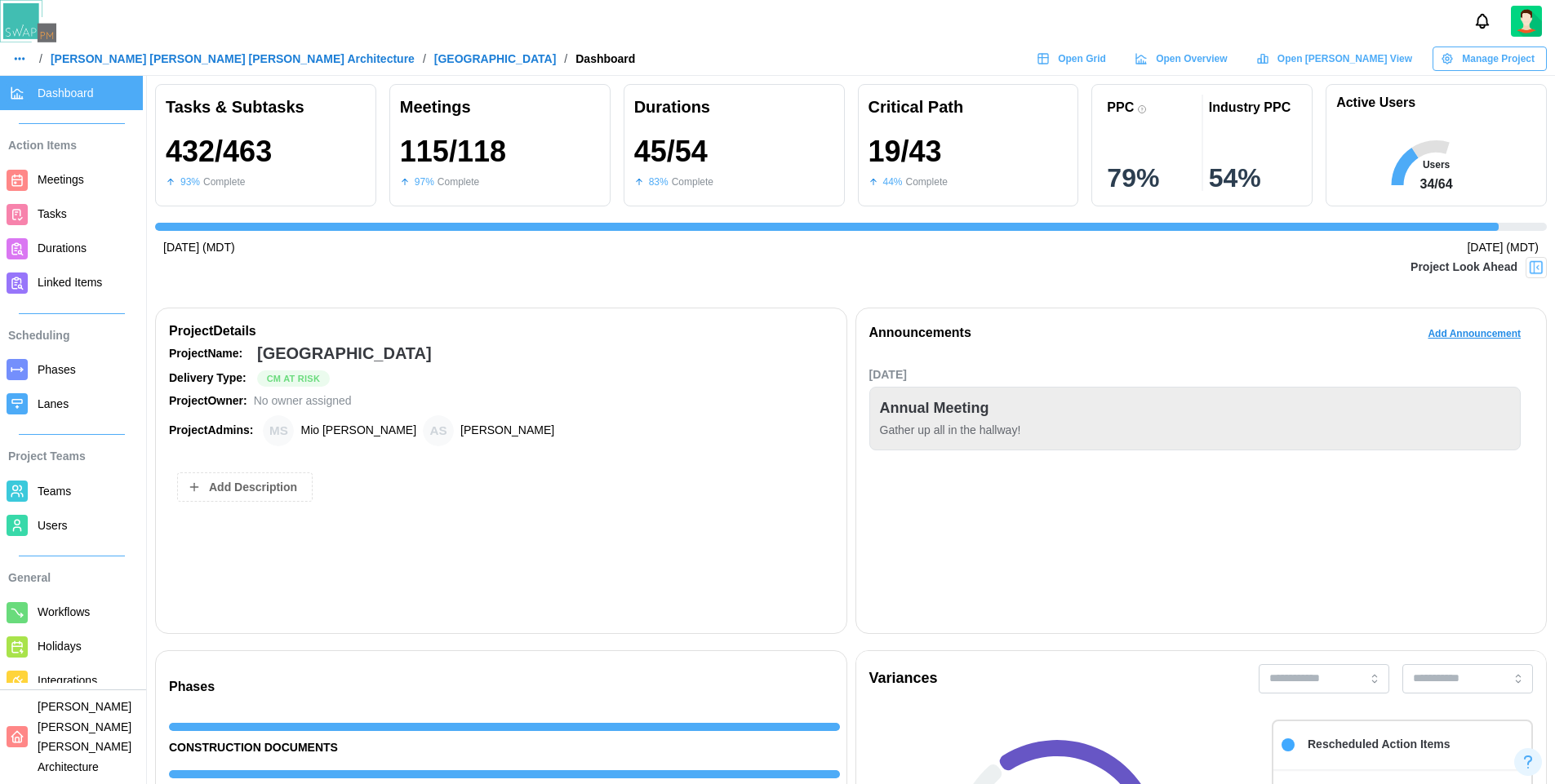
scroll to position [0, 13319]
drag, startPoint x: 439, startPoint y: 57, endPoint x: 44, endPoint y: 60, distance: 395.0
click at [44, 60] on div "/ Barker Rinker Seacat Architecture / CASTLE ROCK SPORTS CENTER / Dashboard" at bounding box center [321, 59] width 626 height 23
copy div "Barker Rinker Seacat Architecture / CASTLE ROCK SPORTS CENTER"
